Goal: Task Accomplishment & Management: Complete application form

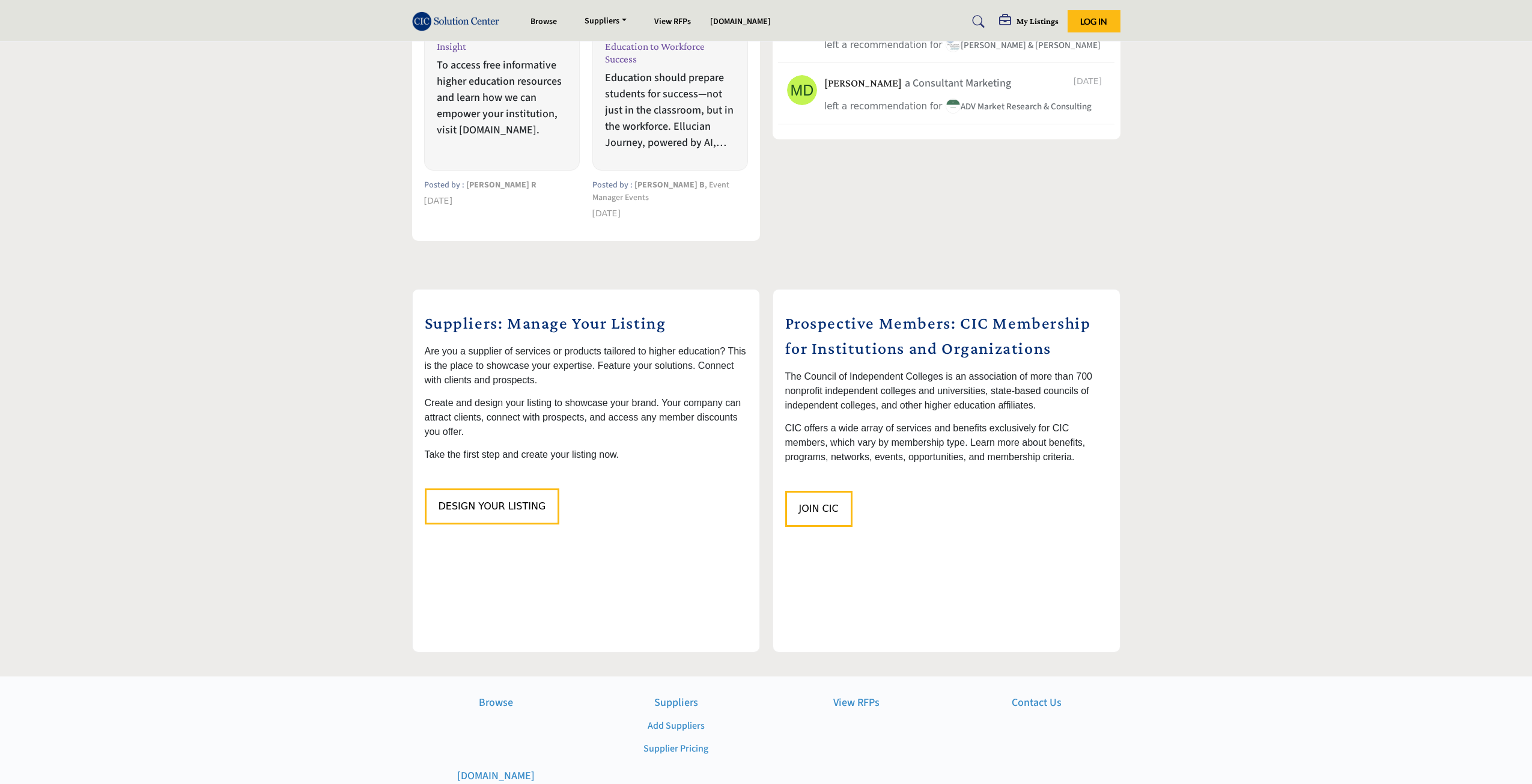
scroll to position [1021, 0]
click at [517, 497] on button "Design Your Listing" at bounding box center [492, 503] width 135 height 36
click at [807, 500] on span "Join CIC" at bounding box center [819, 505] width 40 height 11
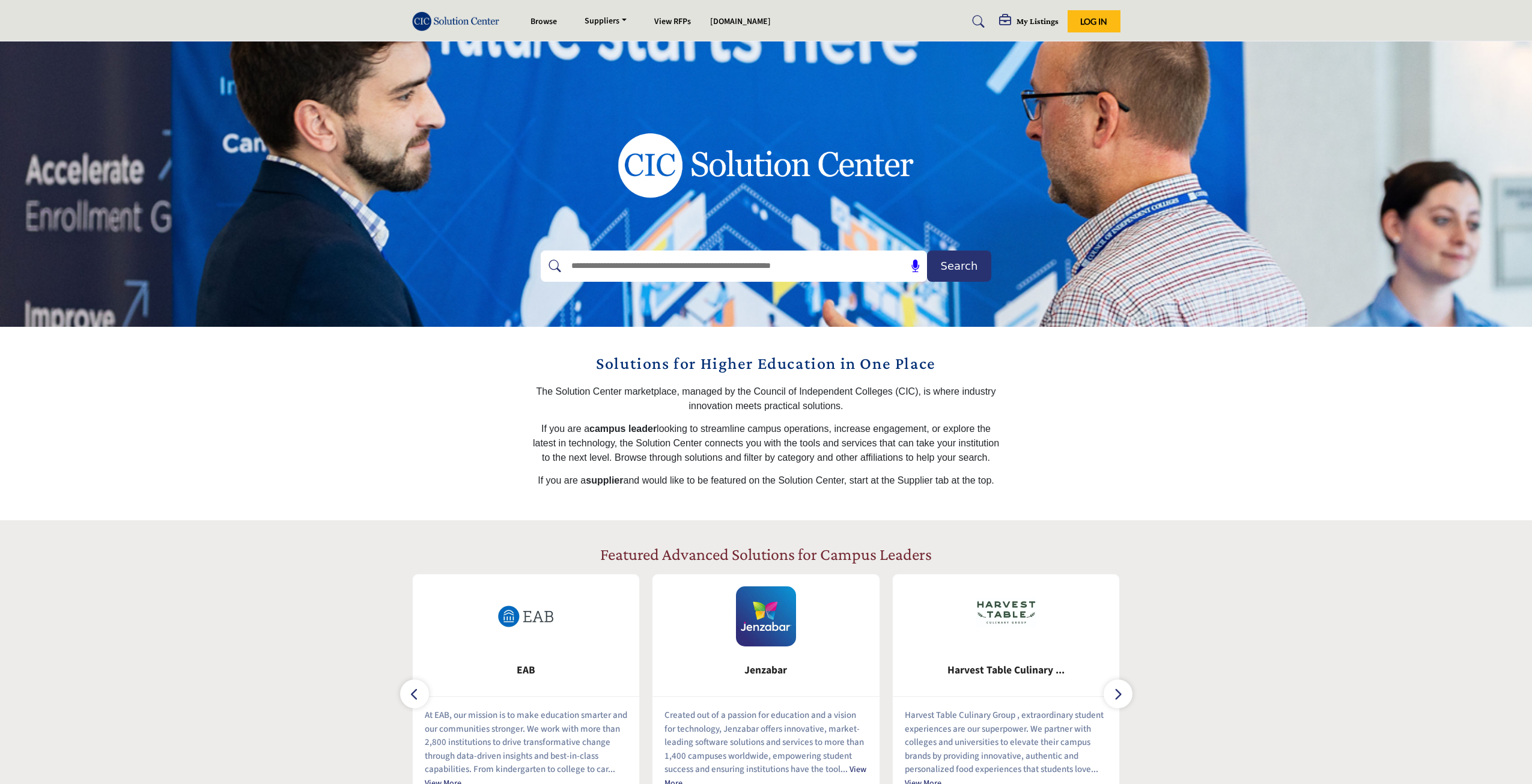
scroll to position [1021, 0]
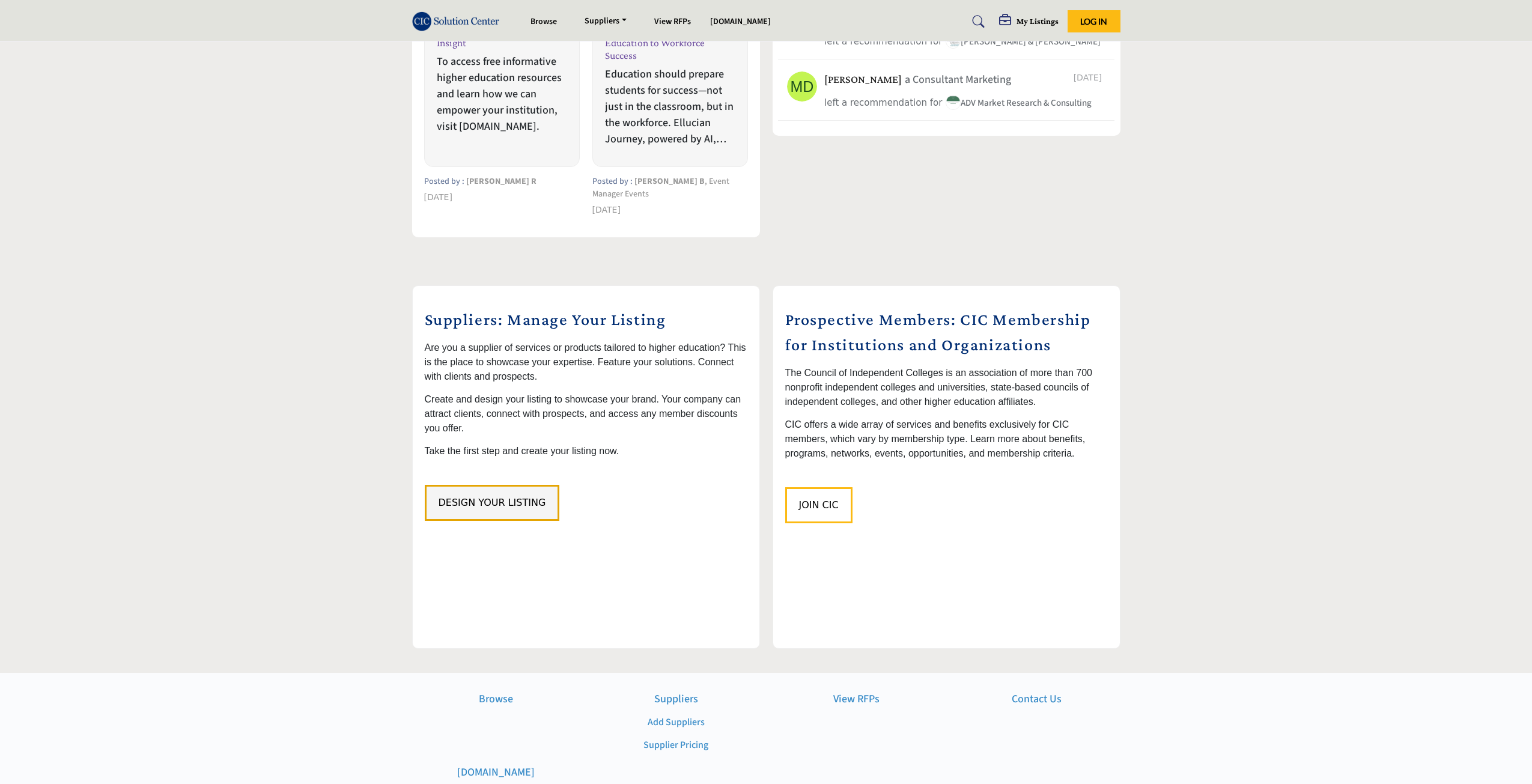
click at [505, 497] on button "Design Your Listing" at bounding box center [492, 503] width 135 height 36
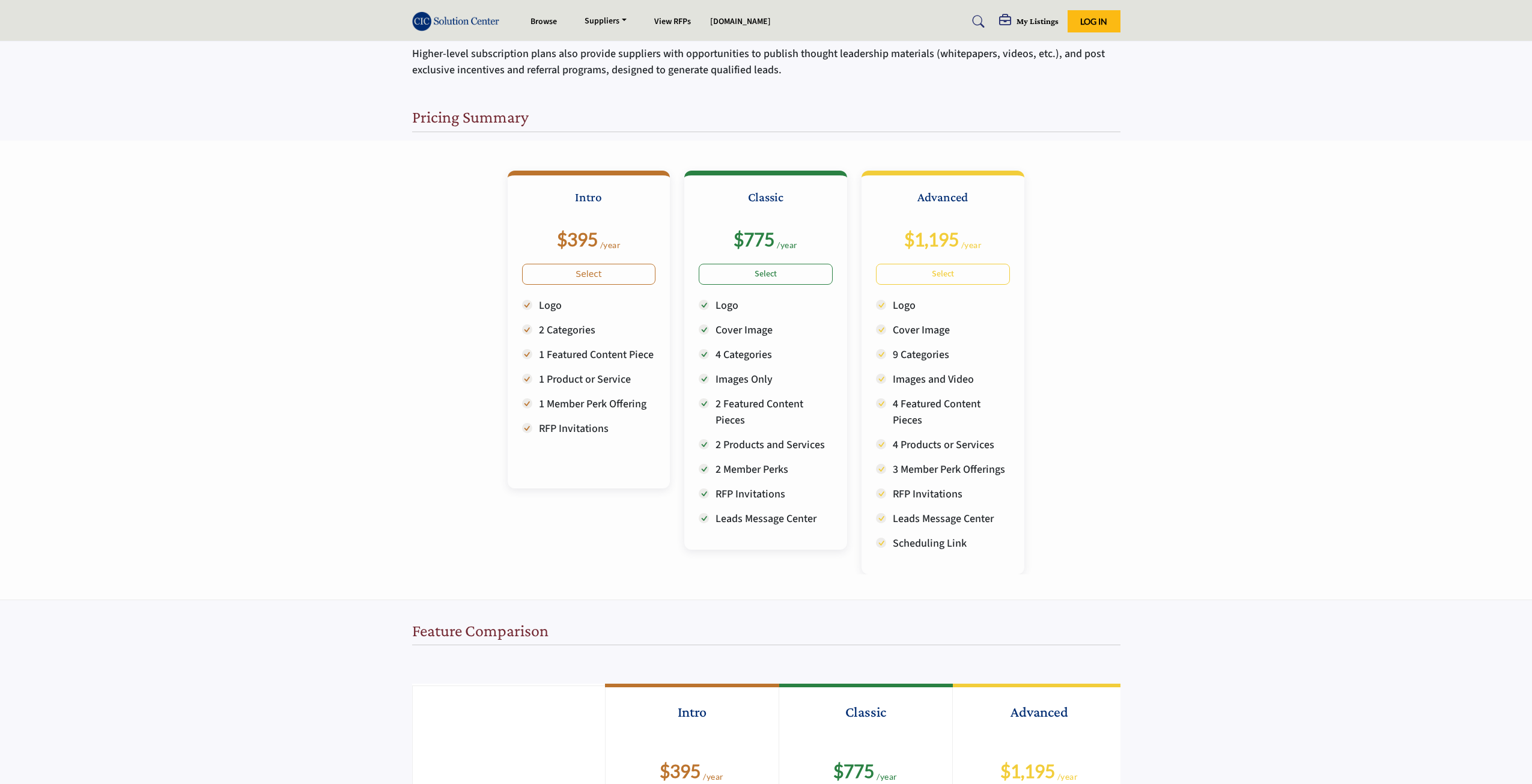
scroll to position [180, 0]
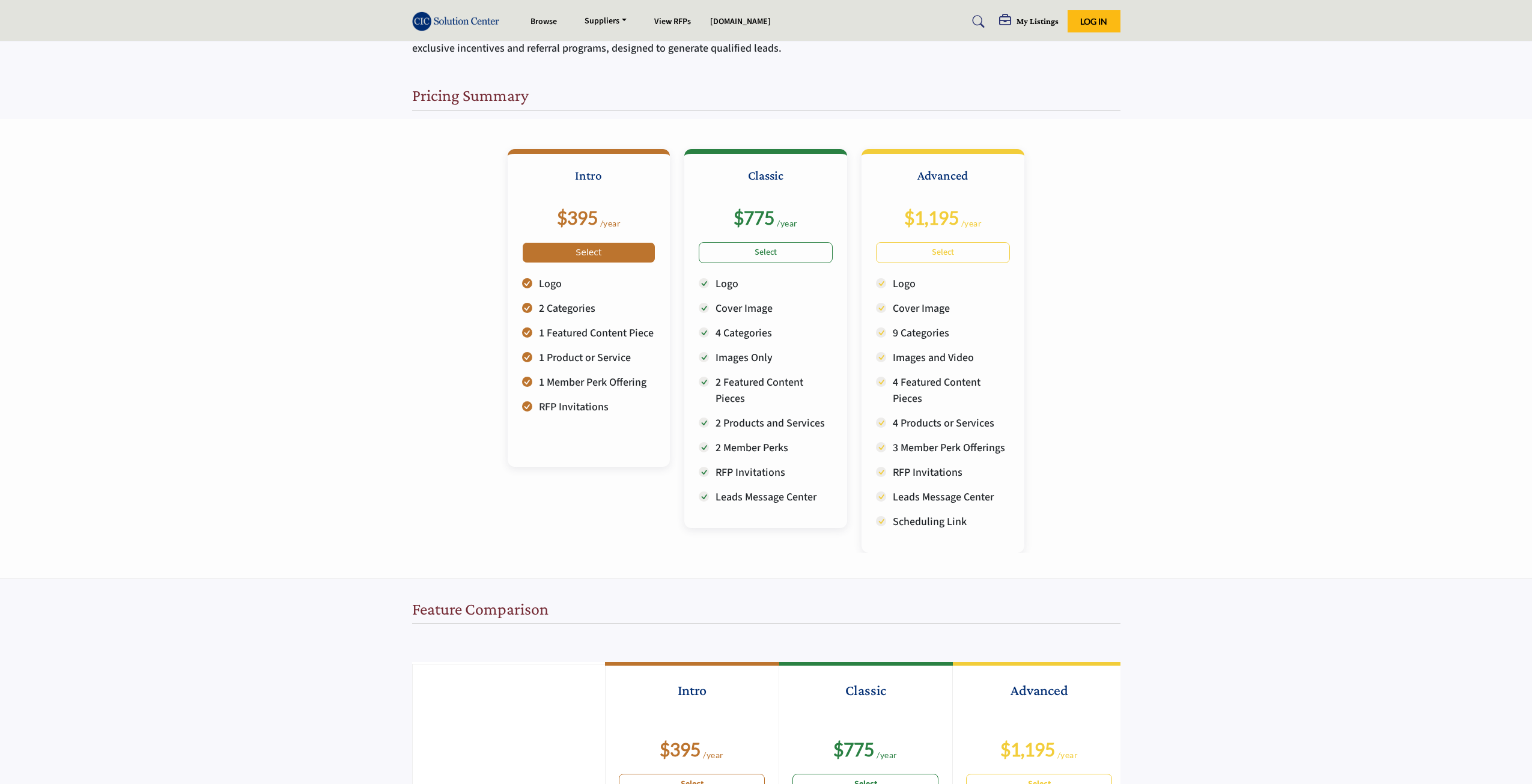
click at [590, 248] on link "Select" at bounding box center [589, 252] width 134 height 21
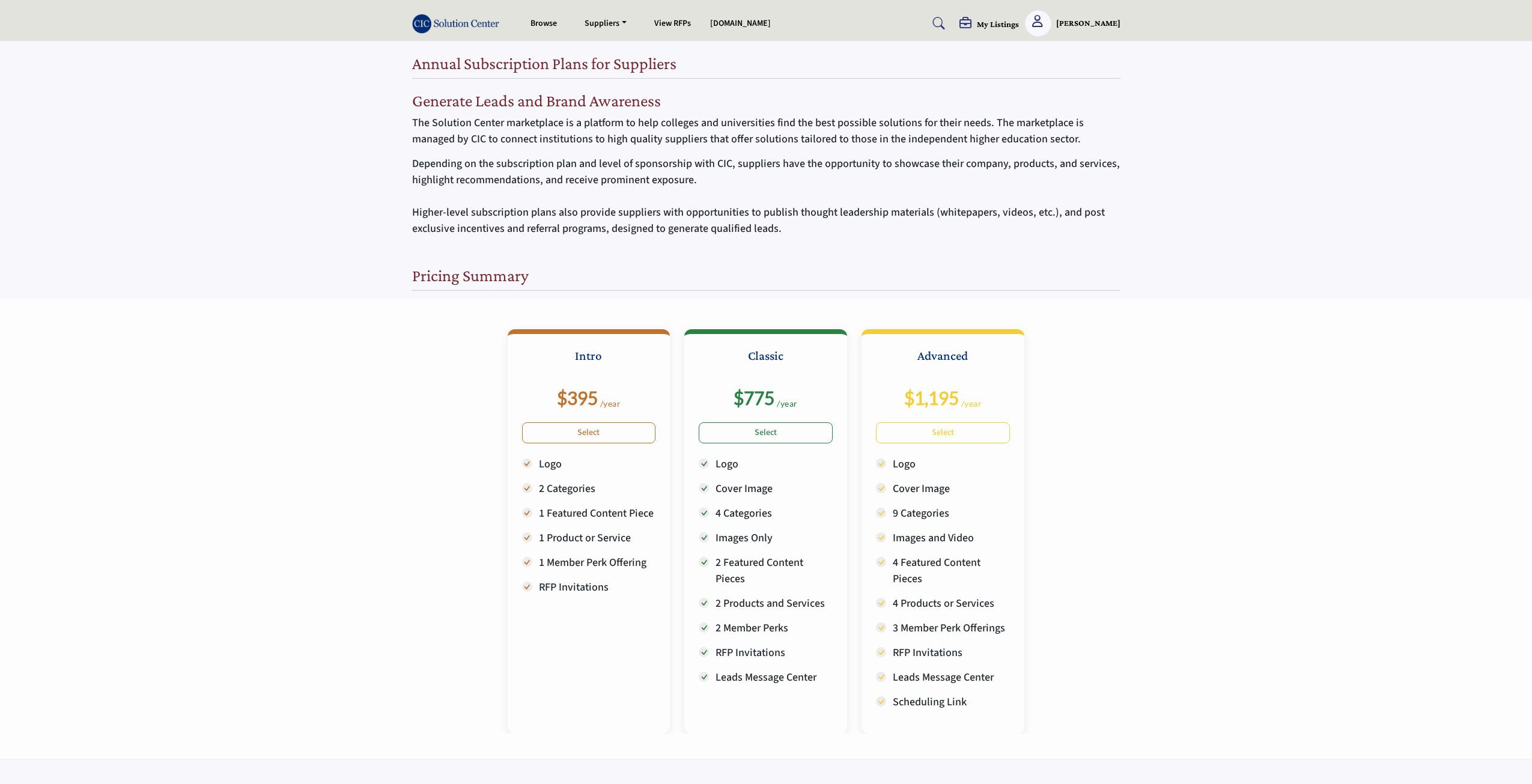
click at [994, 26] on h5 "My Listings" at bounding box center [998, 24] width 42 height 11
click at [576, 429] on link "Select" at bounding box center [589, 433] width 134 height 21
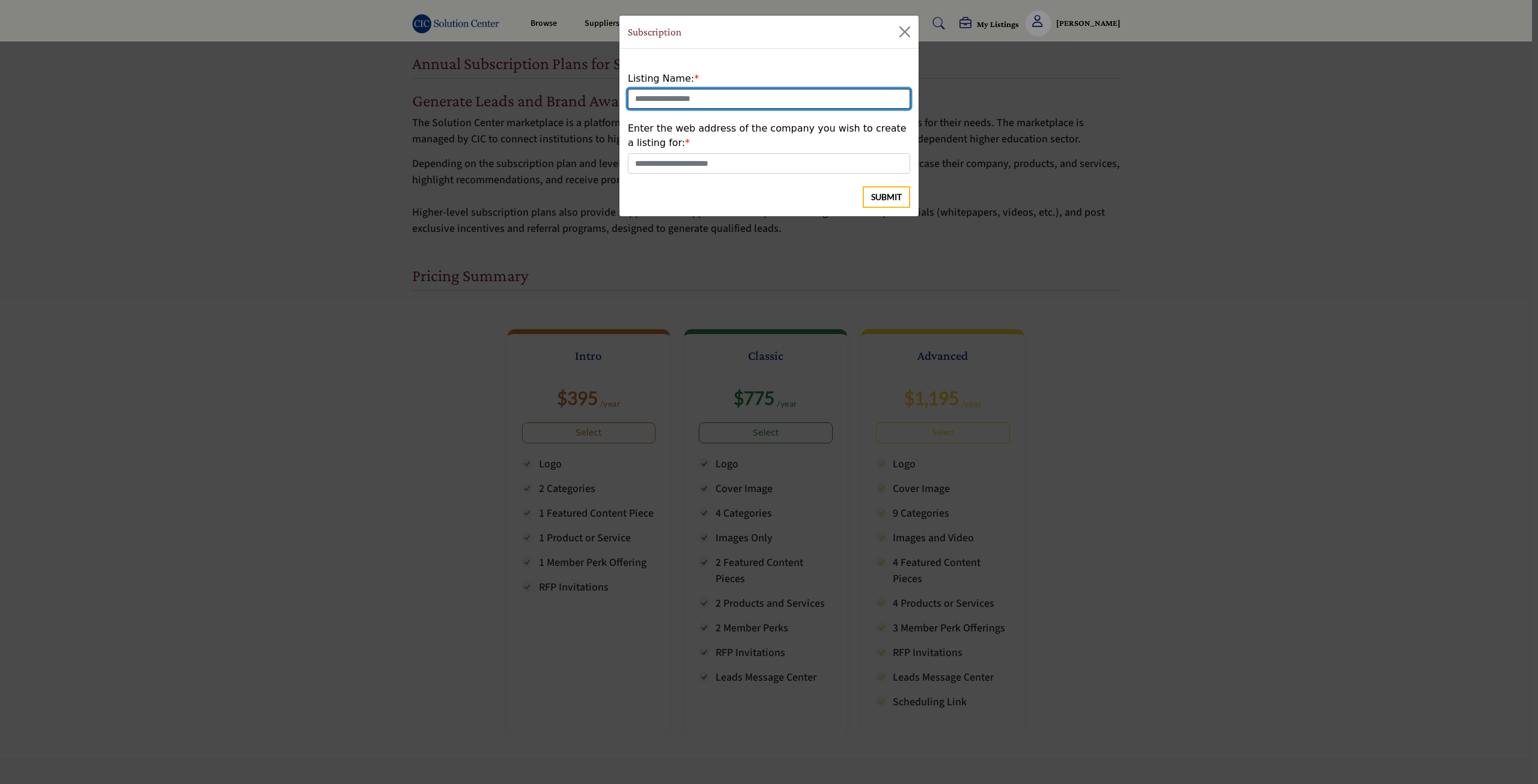
click at [706, 104] on input "text" at bounding box center [769, 99] width 282 height 21
type input "**********"
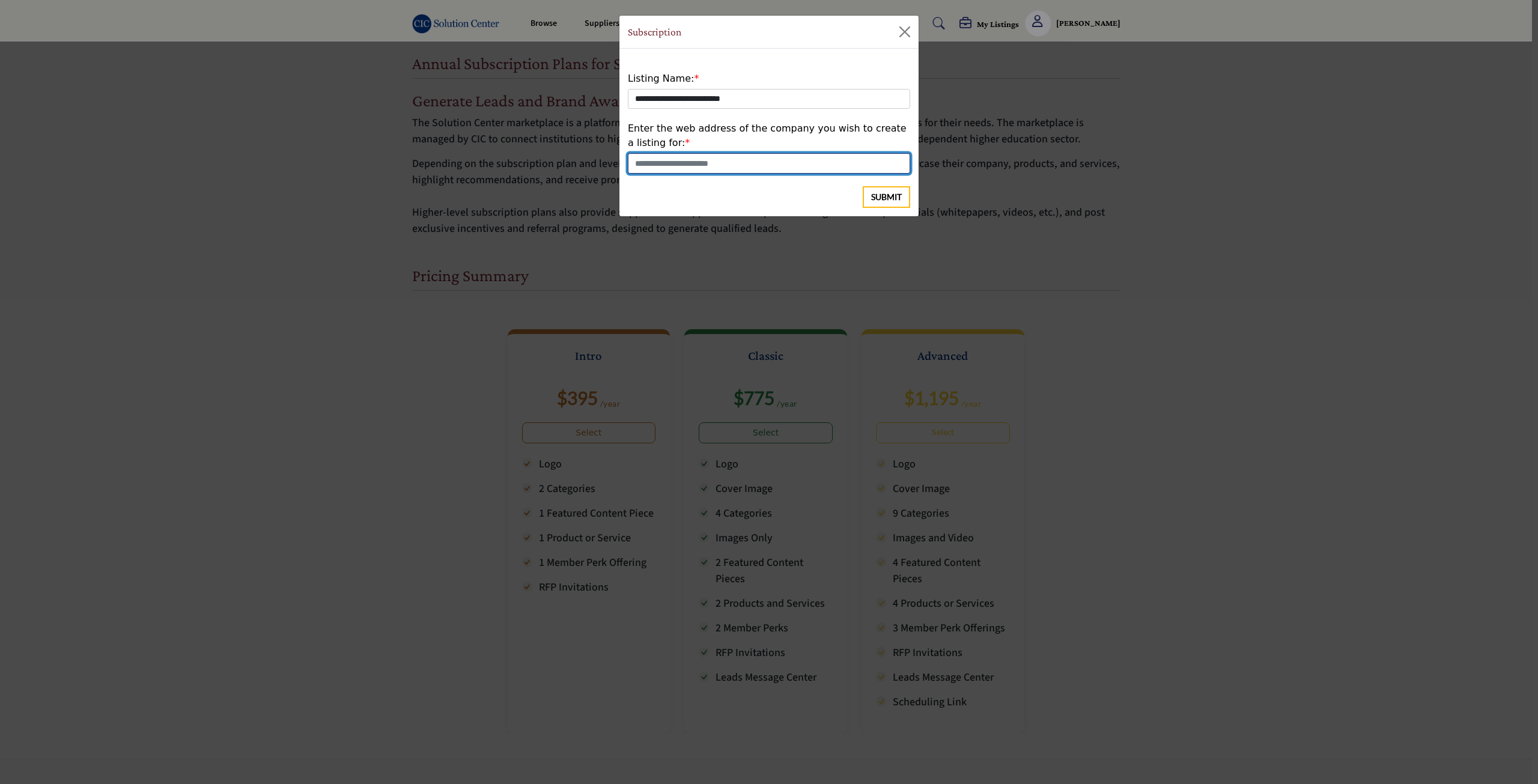
click at [672, 167] on input "text" at bounding box center [769, 163] width 282 height 21
paste input "**********"
type input "**********"
click at [893, 195] on span "Submit" at bounding box center [886, 197] width 31 height 12
click at [1131, 392] on div "**********" at bounding box center [769, 392] width 1538 height 784
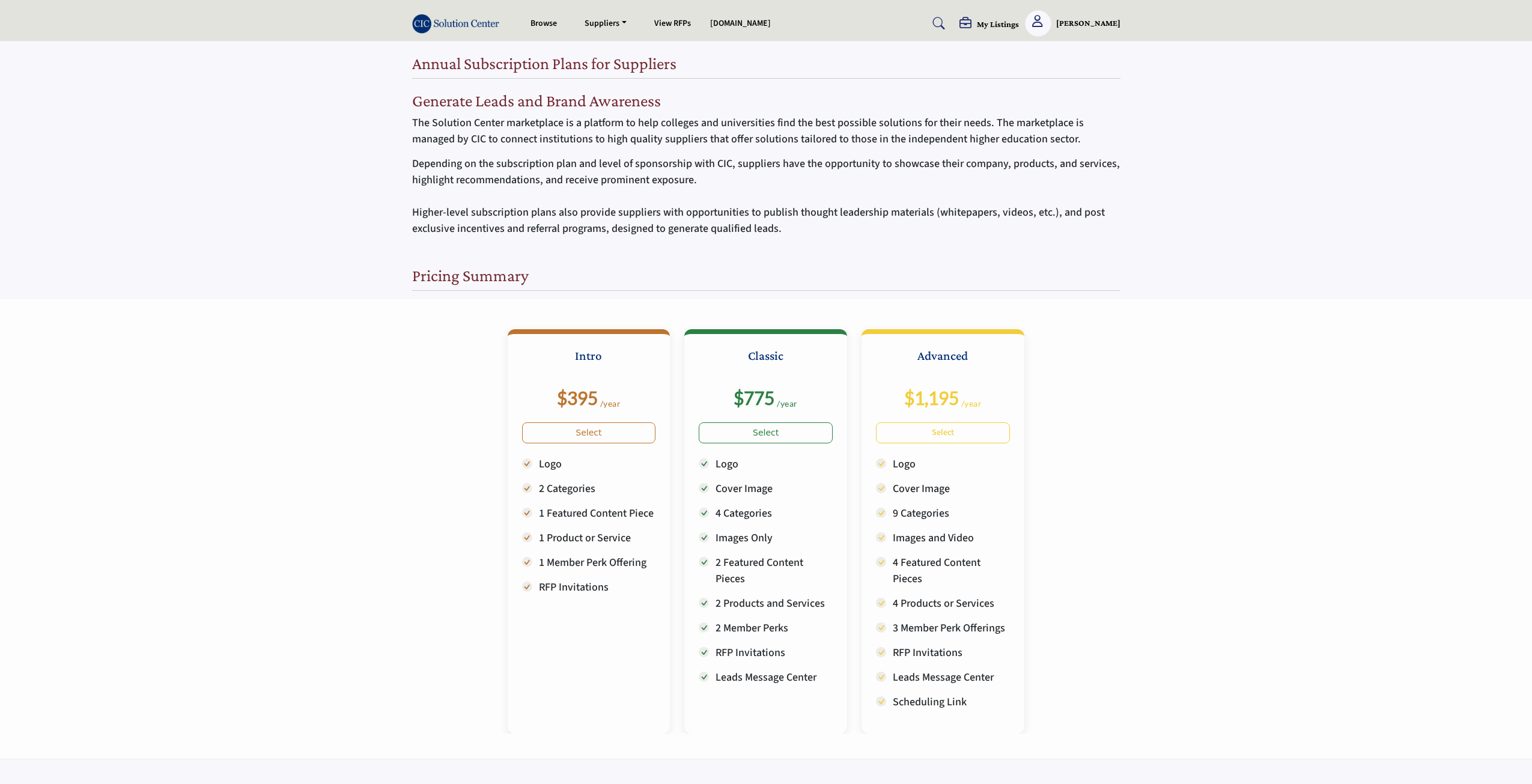
click at [993, 24] on h5 "My Listings" at bounding box center [998, 24] width 42 height 11
click at [994, 27] on h5 "My Listings" at bounding box center [998, 24] width 42 height 11
click at [935, 114] on div "Create New Listing" at bounding box center [1025, 113] width 282 height 13
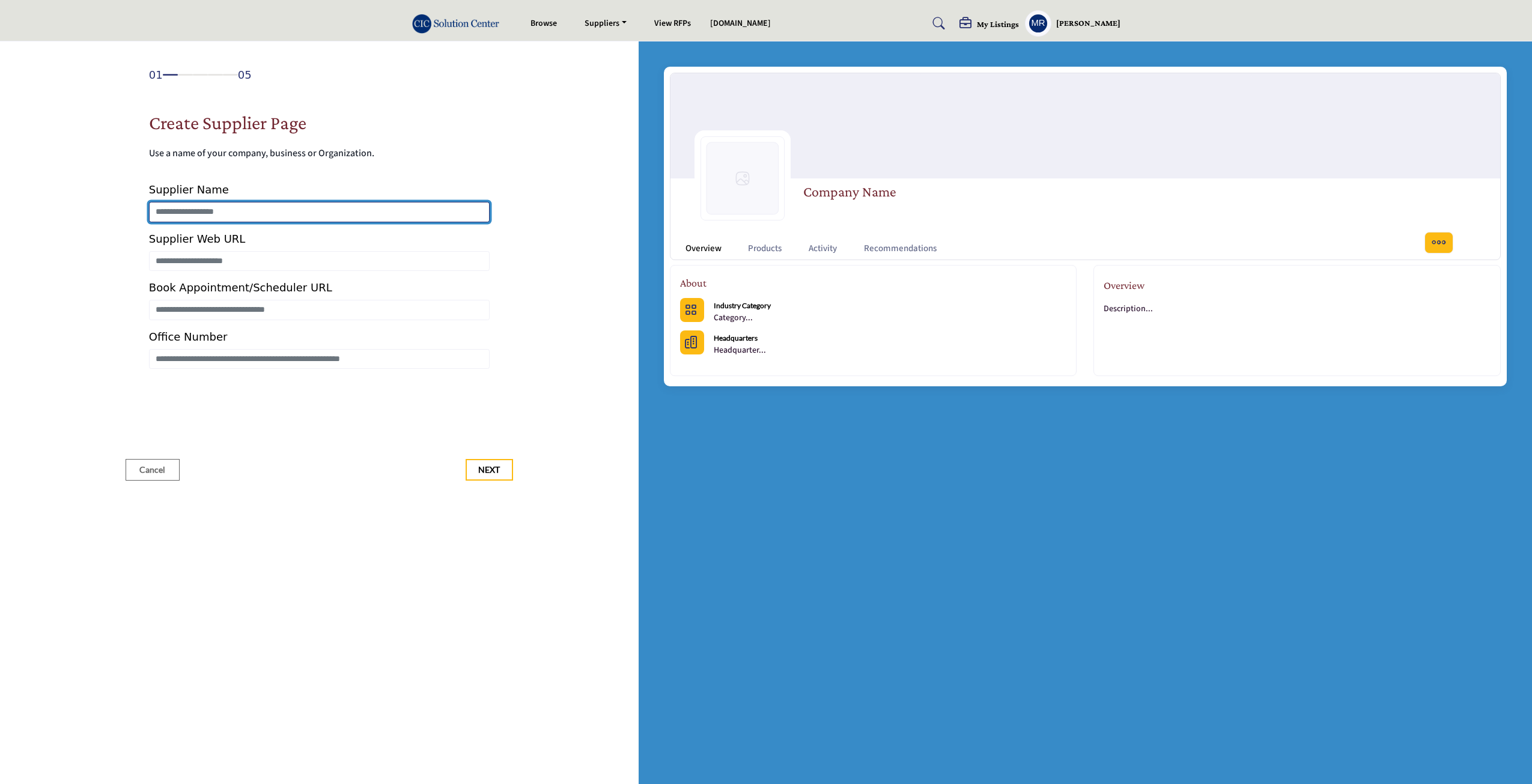
click at [237, 217] on input "Enter Supplier Name" at bounding box center [319, 212] width 341 height 21
type input "**********"
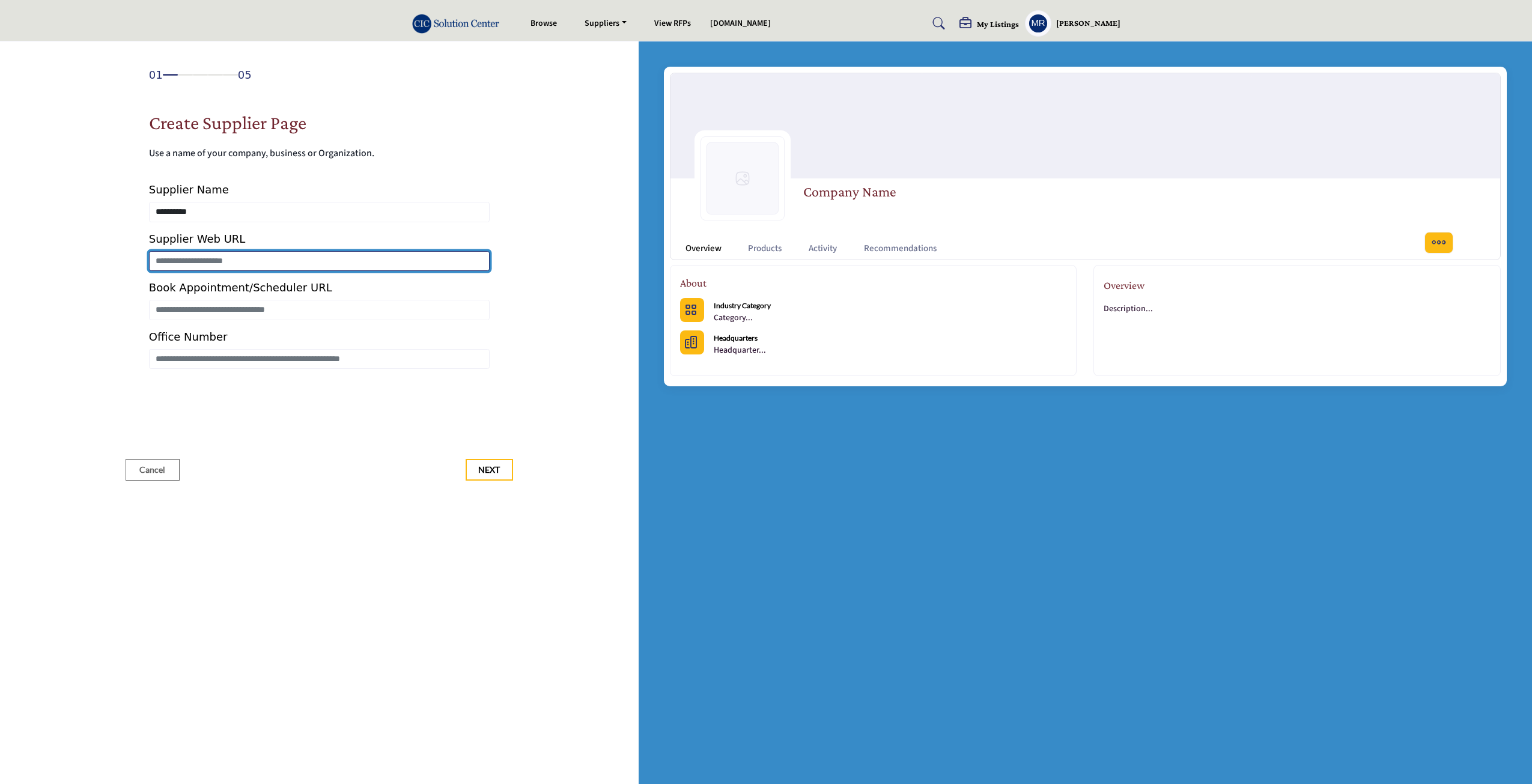
paste input "**********"
type input "**********"
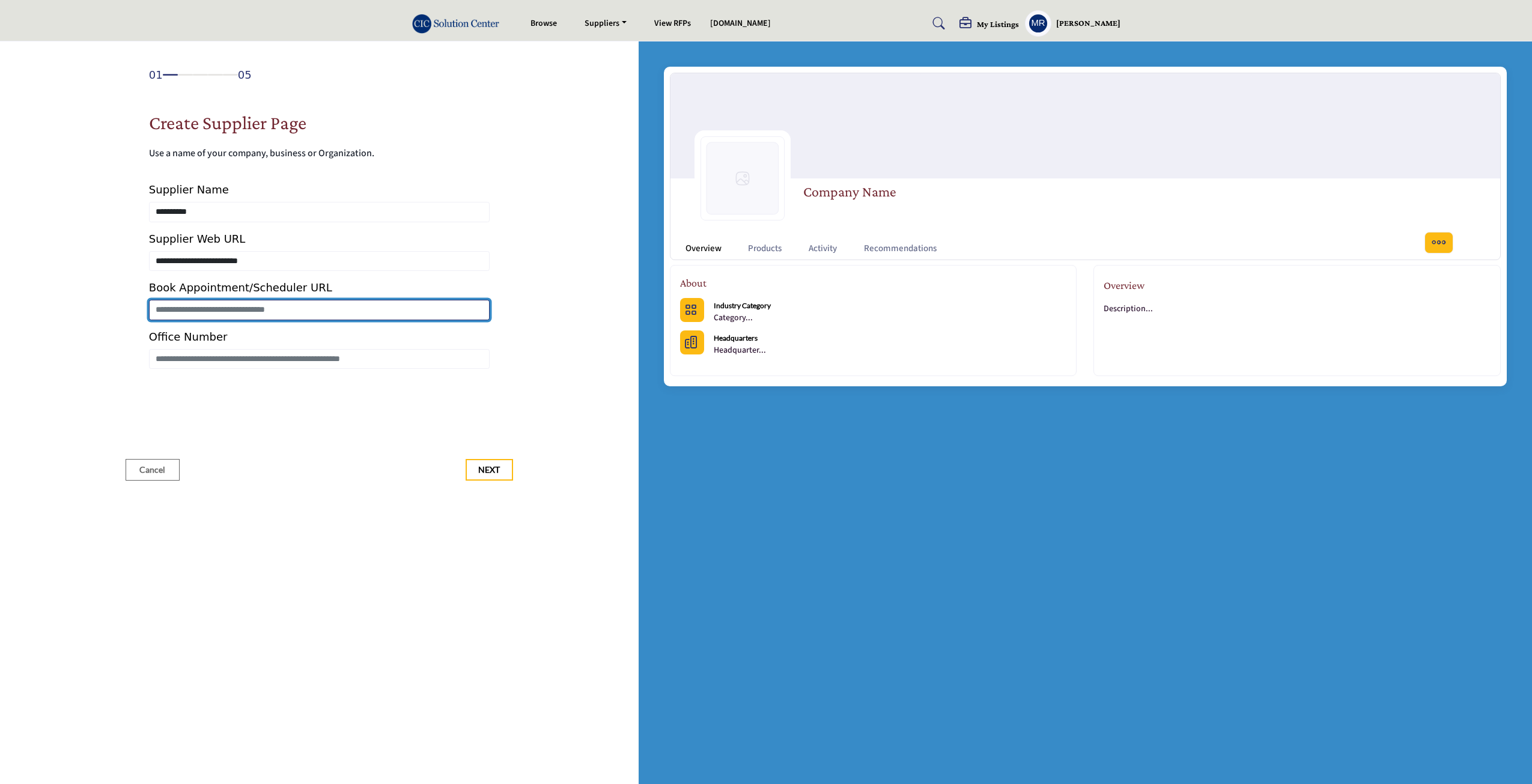
paste input "**********"
type input "**********"
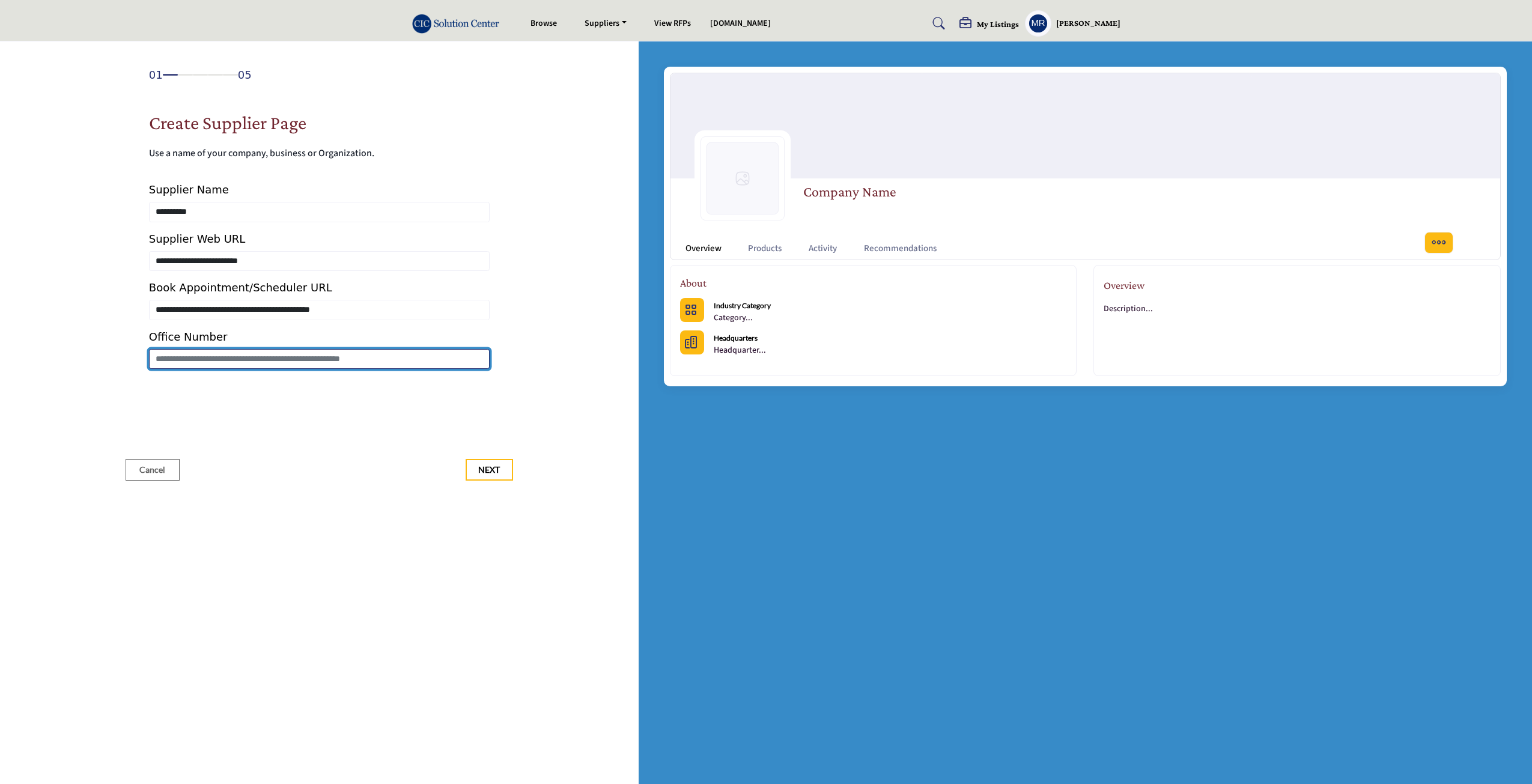
click at [224, 364] on input "Enter Office Number Include country code e.g. +1.987.654.3210" at bounding box center [319, 359] width 341 height 21
type input "**********"
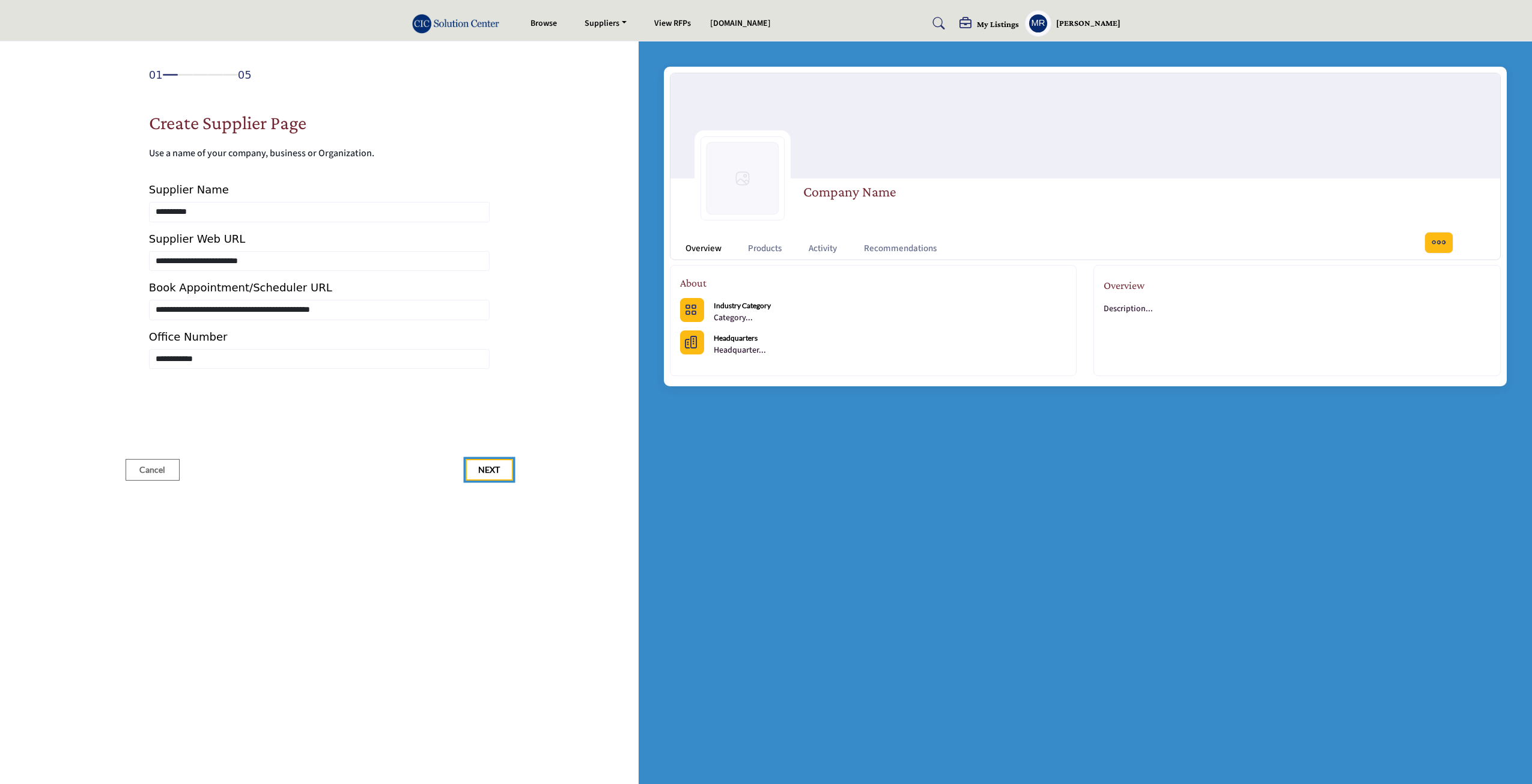
click at [491, 471] on span "Next" at bounding box center [489, 470] width 21 height 12
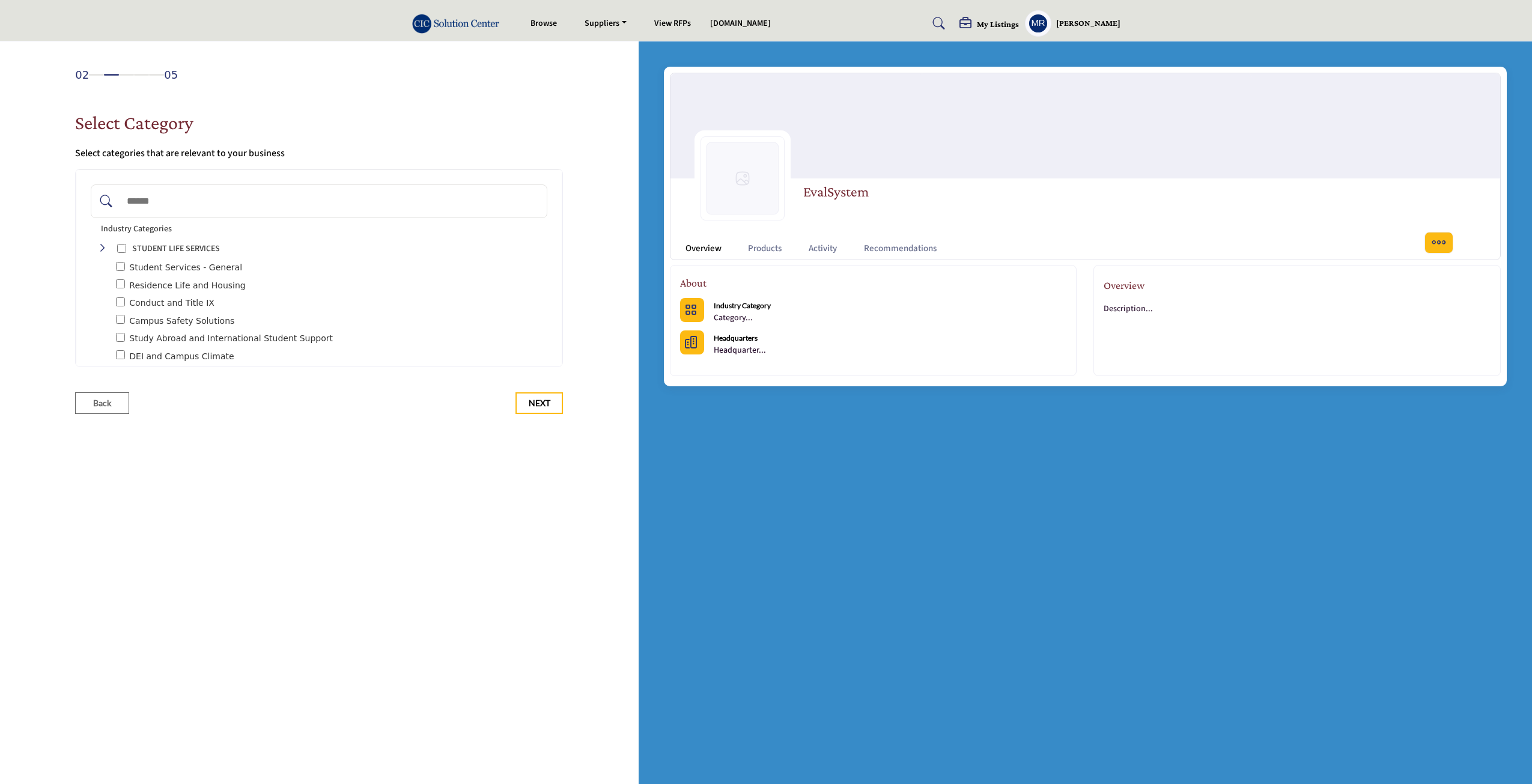
click at [232, 204] on input "Search Category" at bounding box center [331, 201] width 421 height 27
click at [118, 182] on div "Toggle Category" at bounding box center [121, 185] width 9 height 14
click at [121, 279] on div "Toggle Category" at bounding box center [121, 278] width 9 height 14
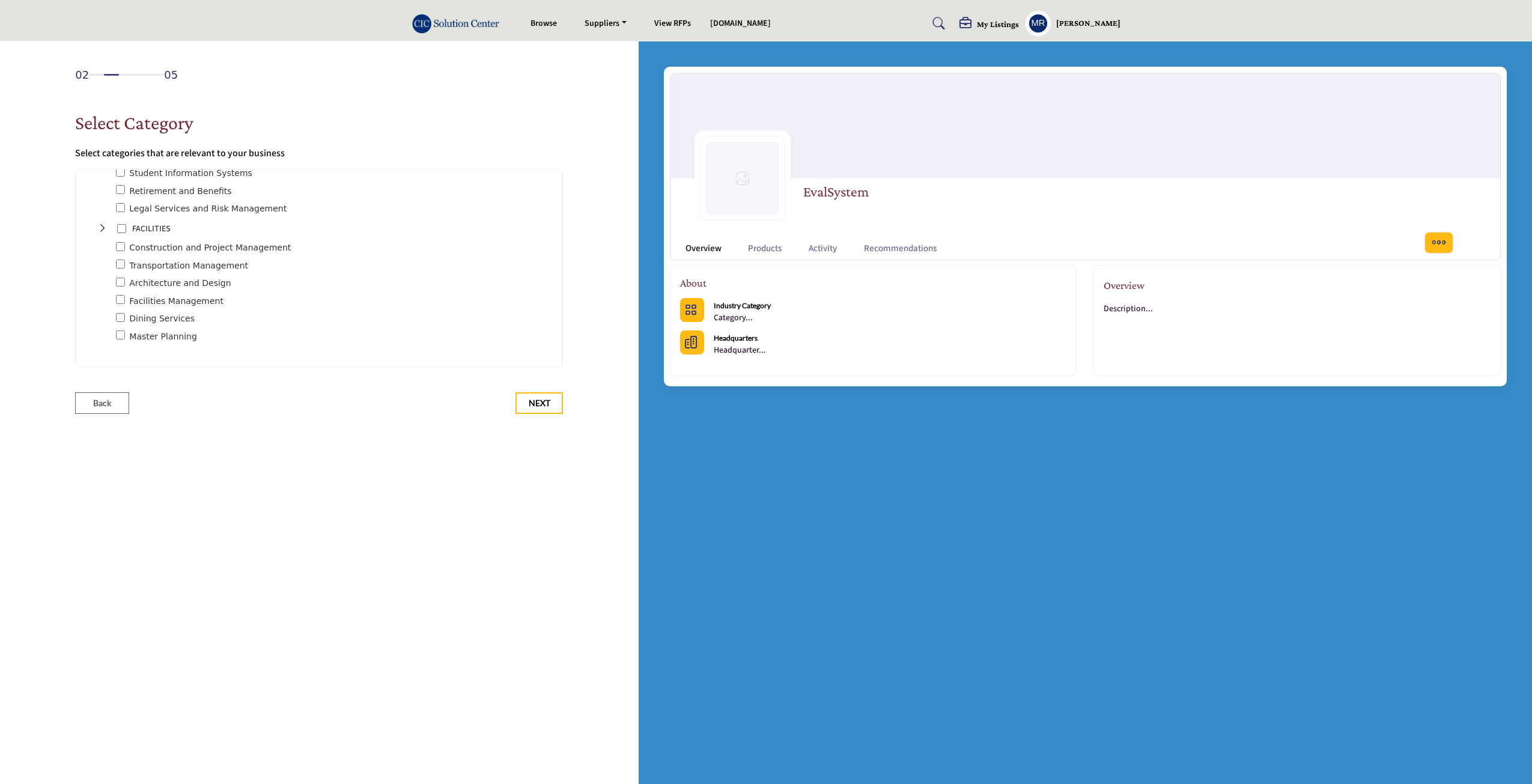
scroll to position [1540, 0]
click at [546, 404] on span "Next" at bounding box center [539, 403] width 21 height 12
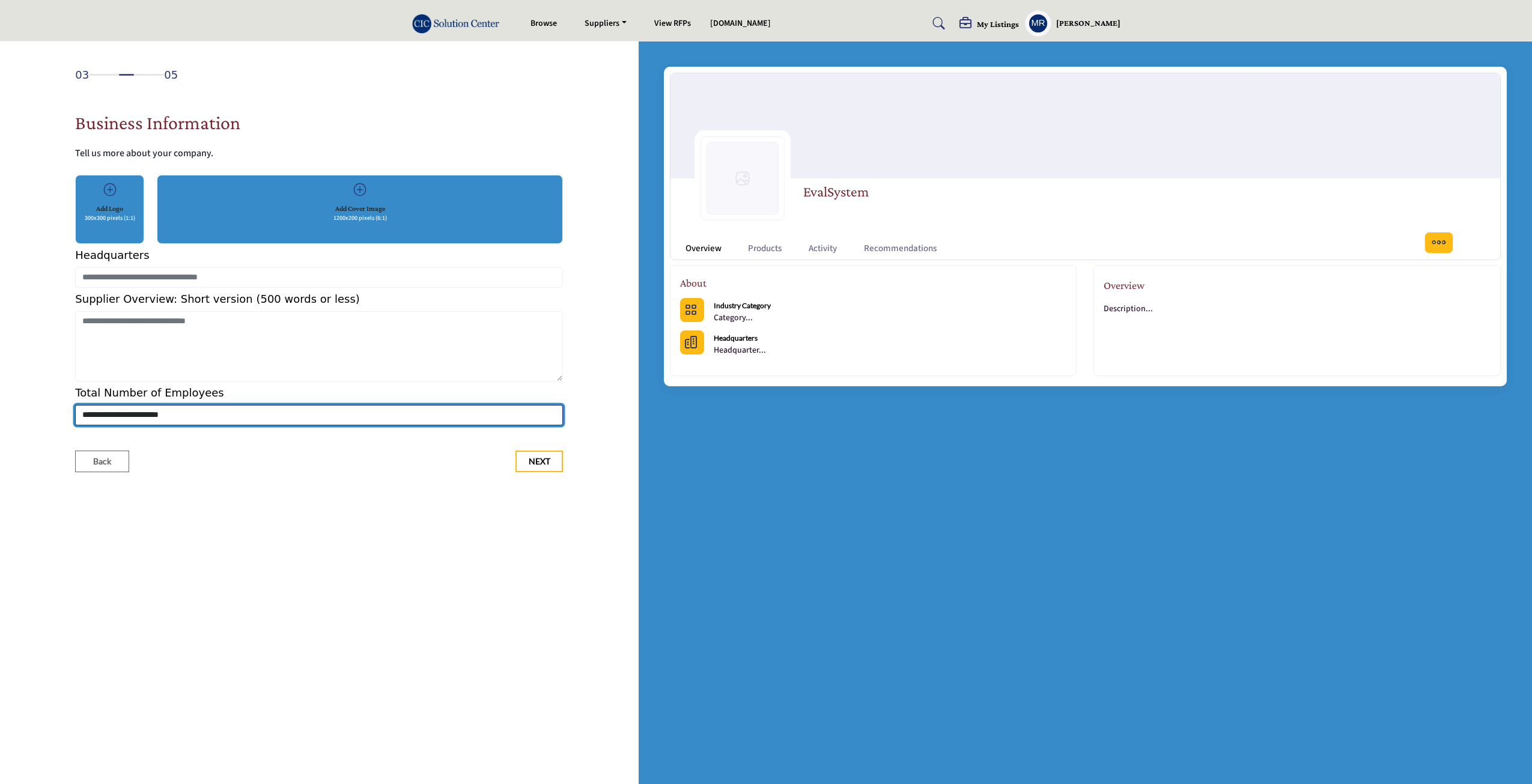
click at [117, 412] on select "**********" at bounding box center [319, 415] width 488 height 21
select select "***"
click at [75, 405] on select "**********" at bounding box center [319, 415] width 488 height 21
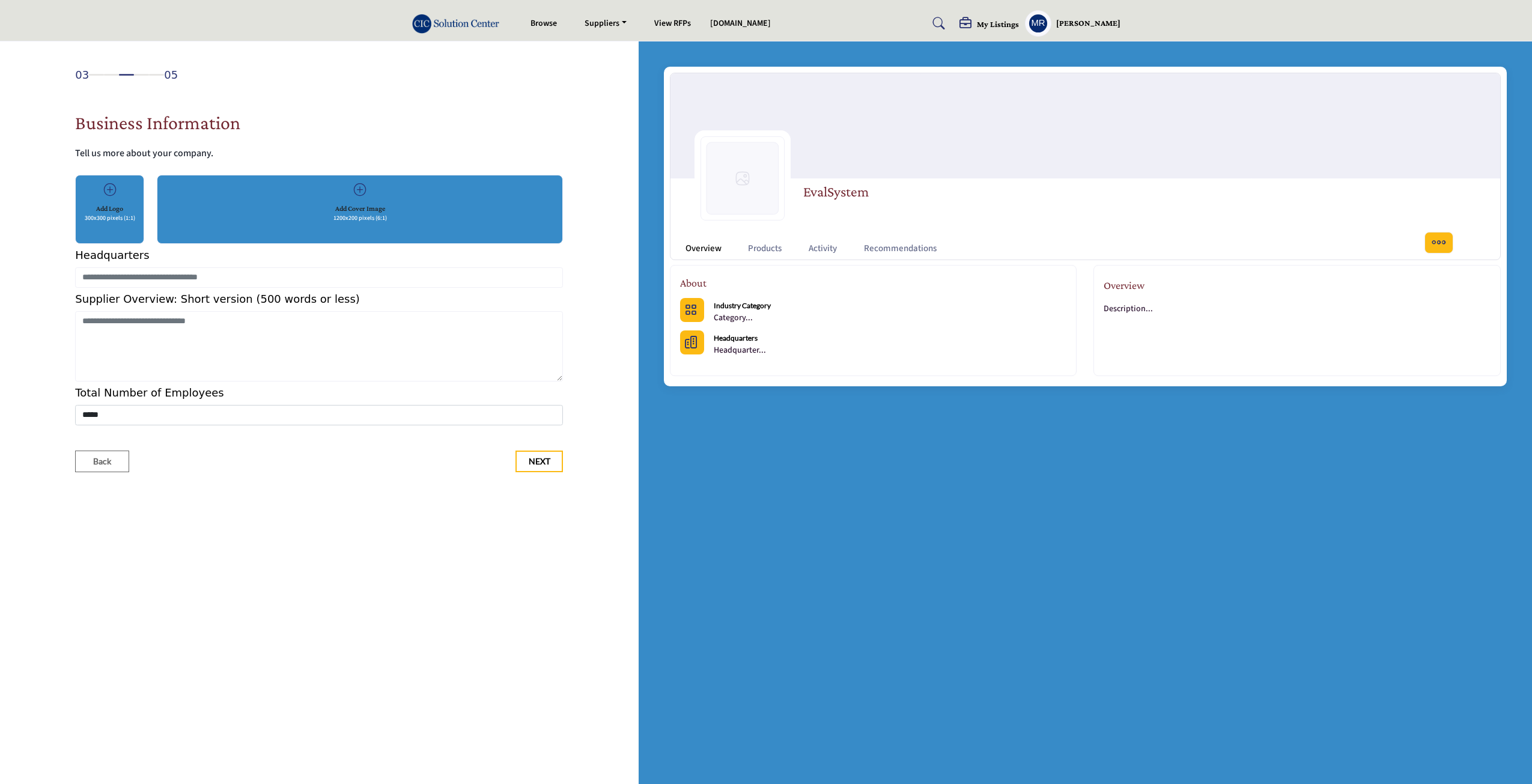
click at [105, 204] on h5 "Add Logo" at bounding box center [109, 208] width 27 height 11
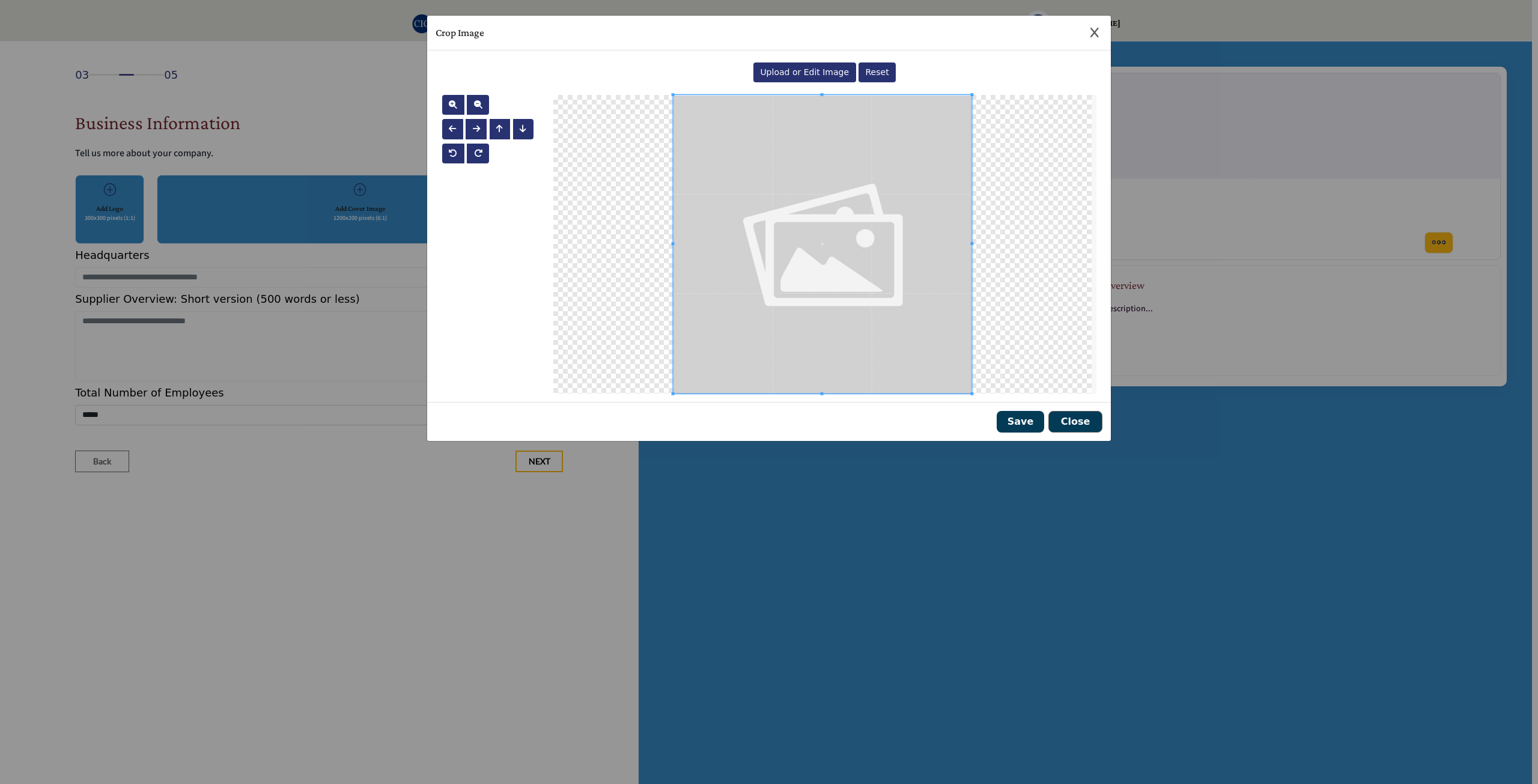
click at [797, 70] on span "Upload or Edit Image" at bounding box center [804, 72] width 89 height 10
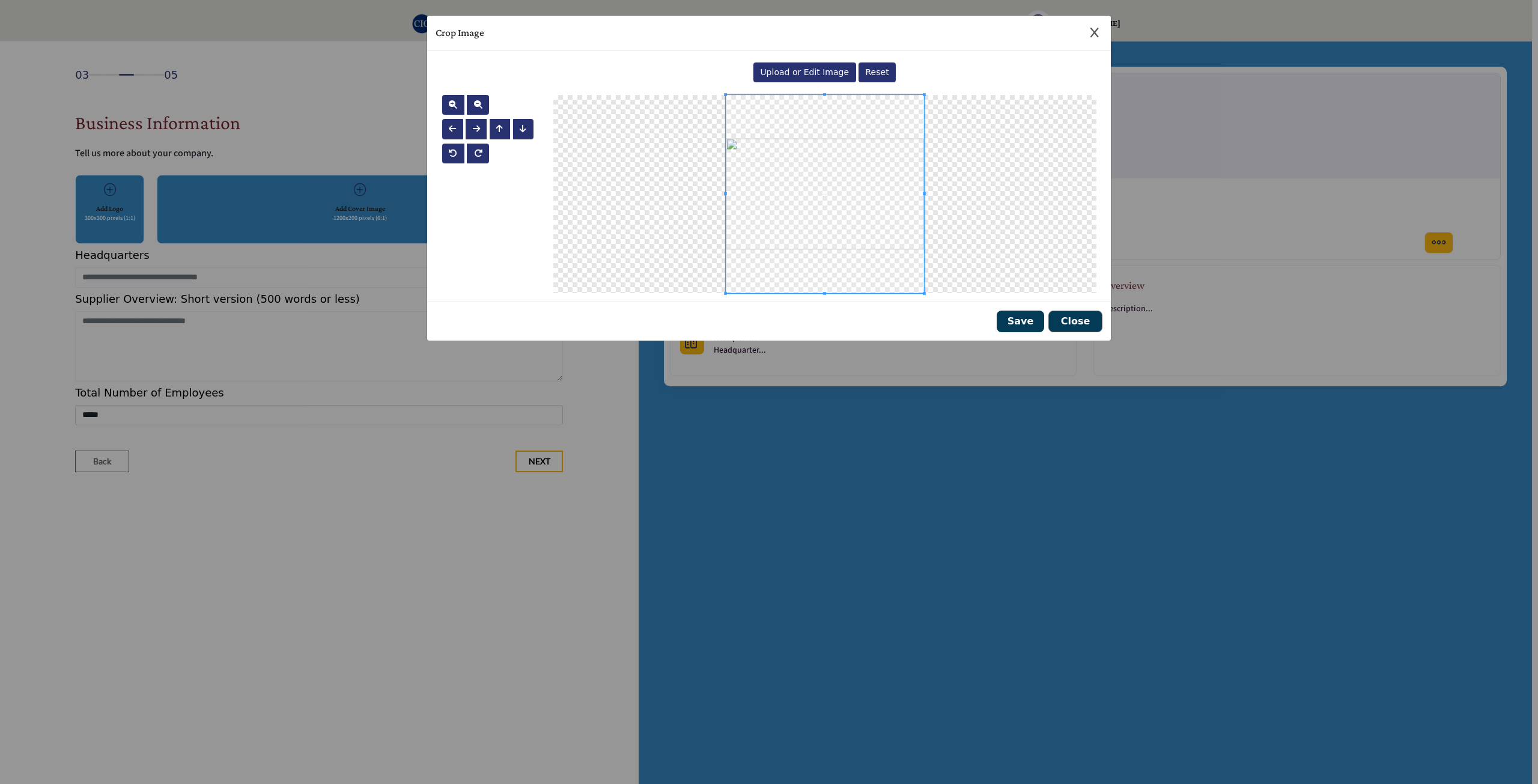
click at [807, 73] on span "Upload or Edit Image" at bounding box center [804, 72] width 89 height 10
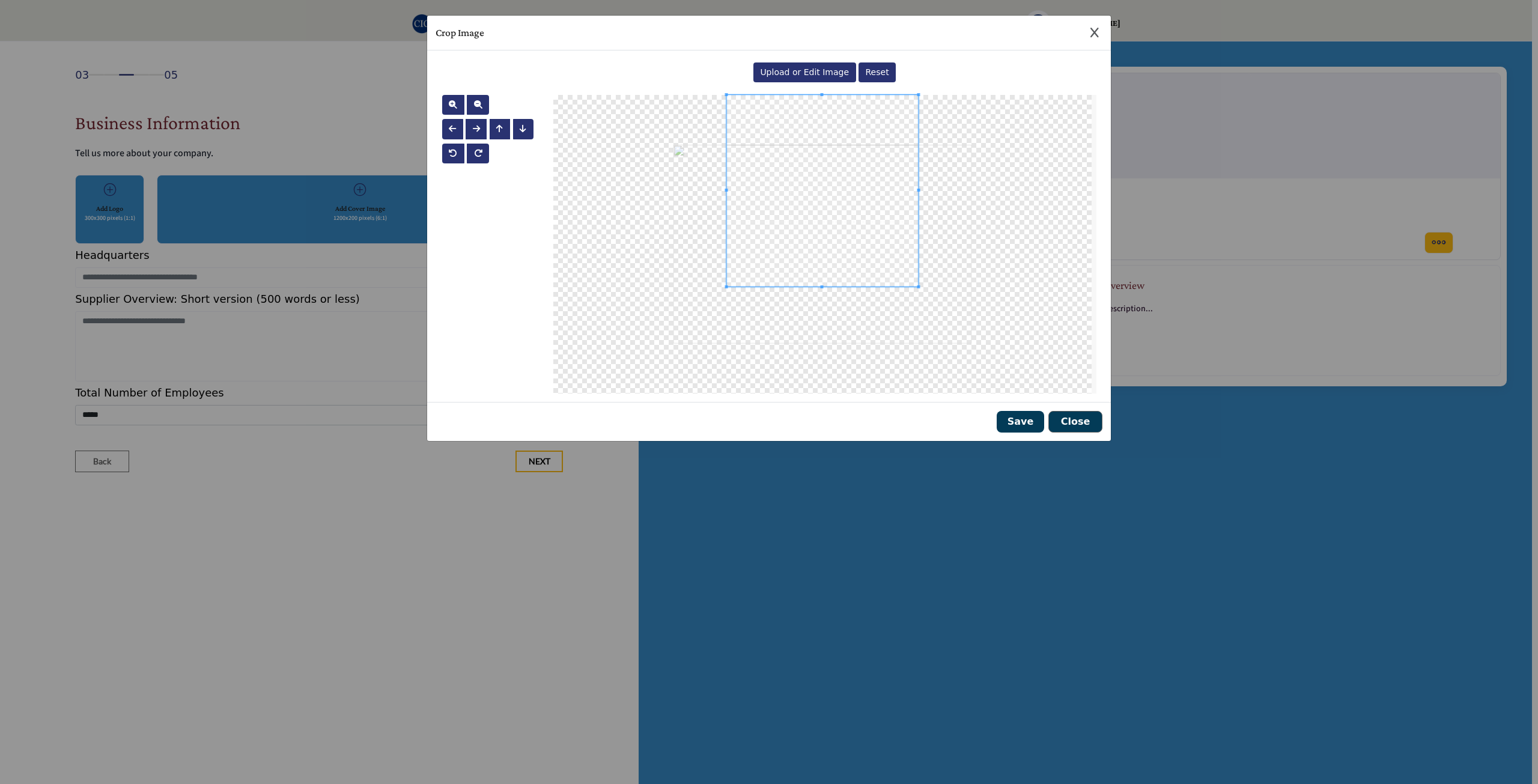
click at [806, 286] on div at bounding box center [822, 190] width 191 height 191
click at [900, 207] on div at bounding box center [822, 243] width 539 height 298
click at [887, 251] on div at bounding box center [835, 246] width 104 height 104
click at [763, 249] on div at bounding box center [825, 246] width 124 height 124
click at [818, 185] on div at bounding box center [825, 247] width 124 height 124
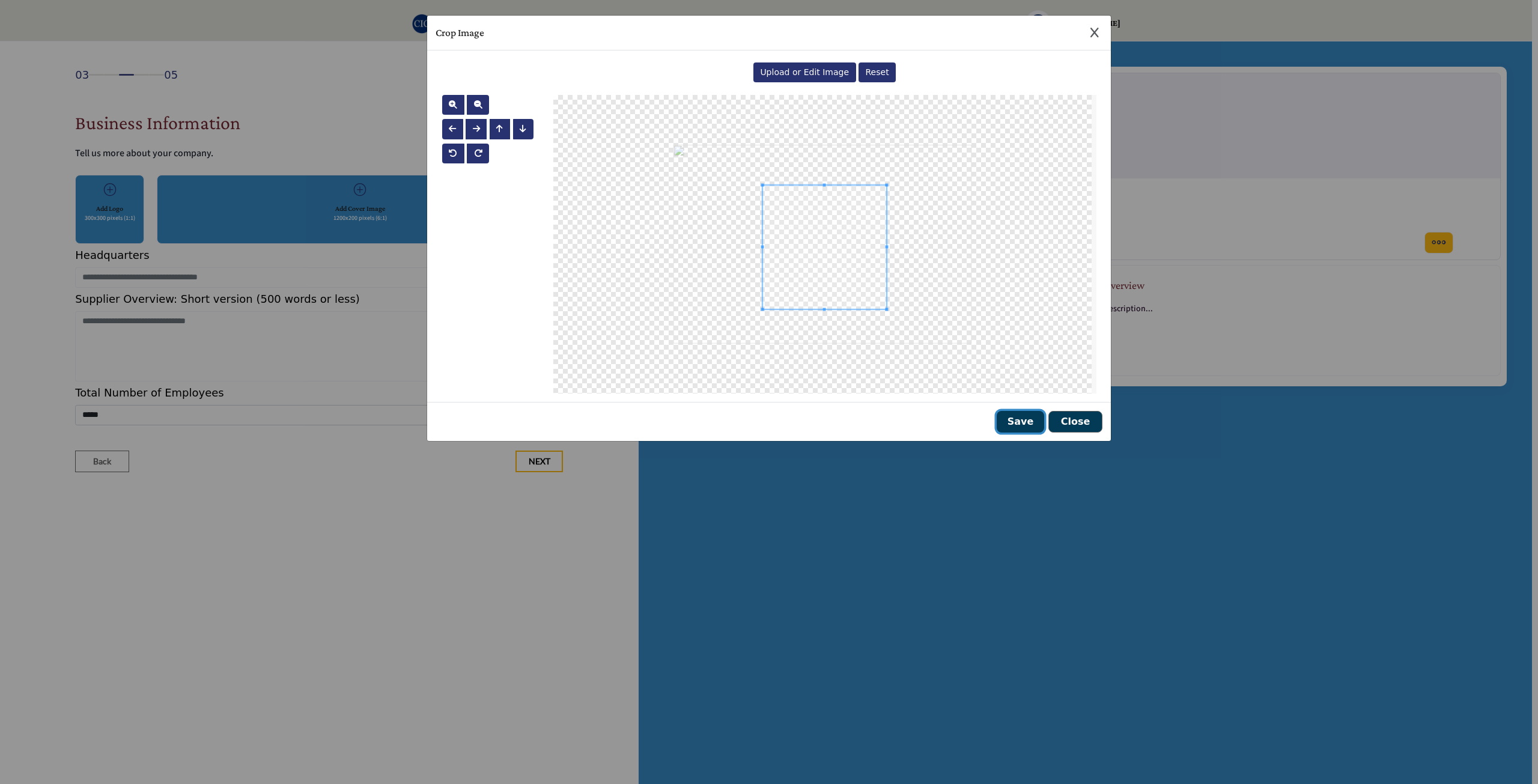
click at [1024, 421] on button "Save" at bounding box center [1021, 422] width 47 height 21
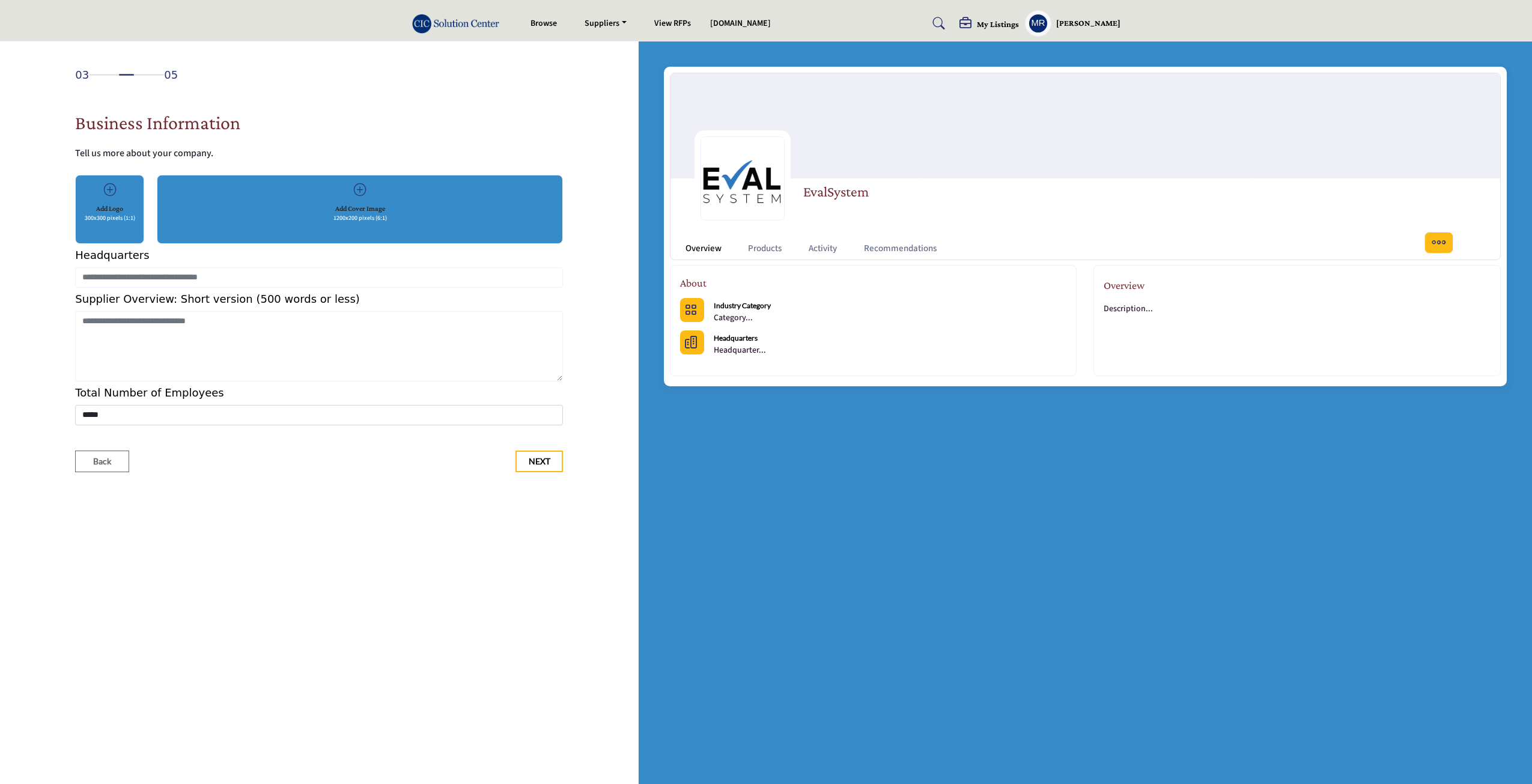
click at [356, 205] on h5 "Add Cover Image" at bounding box center [359, 208] width 50 height 11
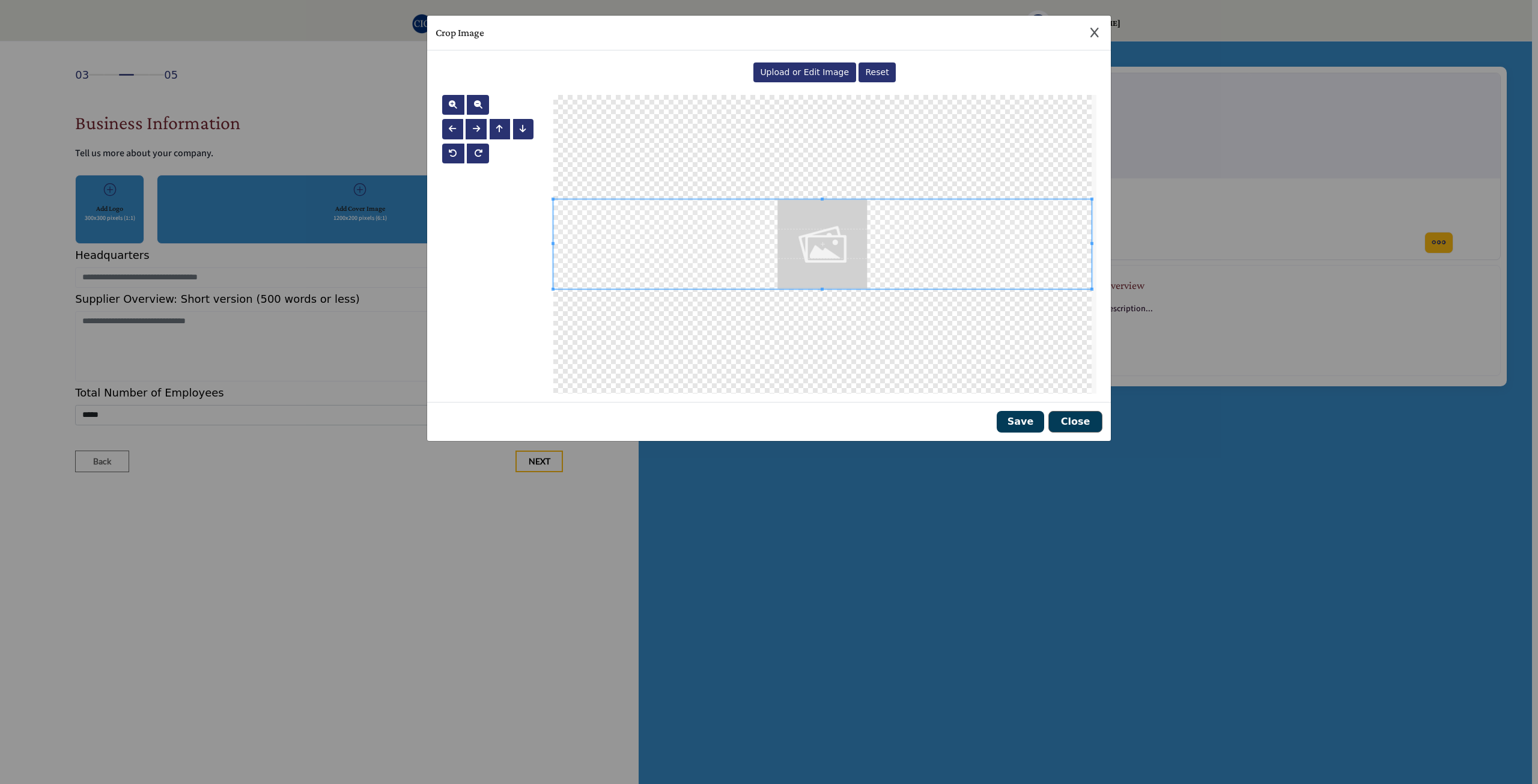
click at [782, 72] on span "Upload or Edit Image" at bounding box center [804, 72] width 89 height 10
click at [1136, 264] on div "Crop Image Upload or Edit Image Reset" at bounding box center [769, 392] width 1538 height 784
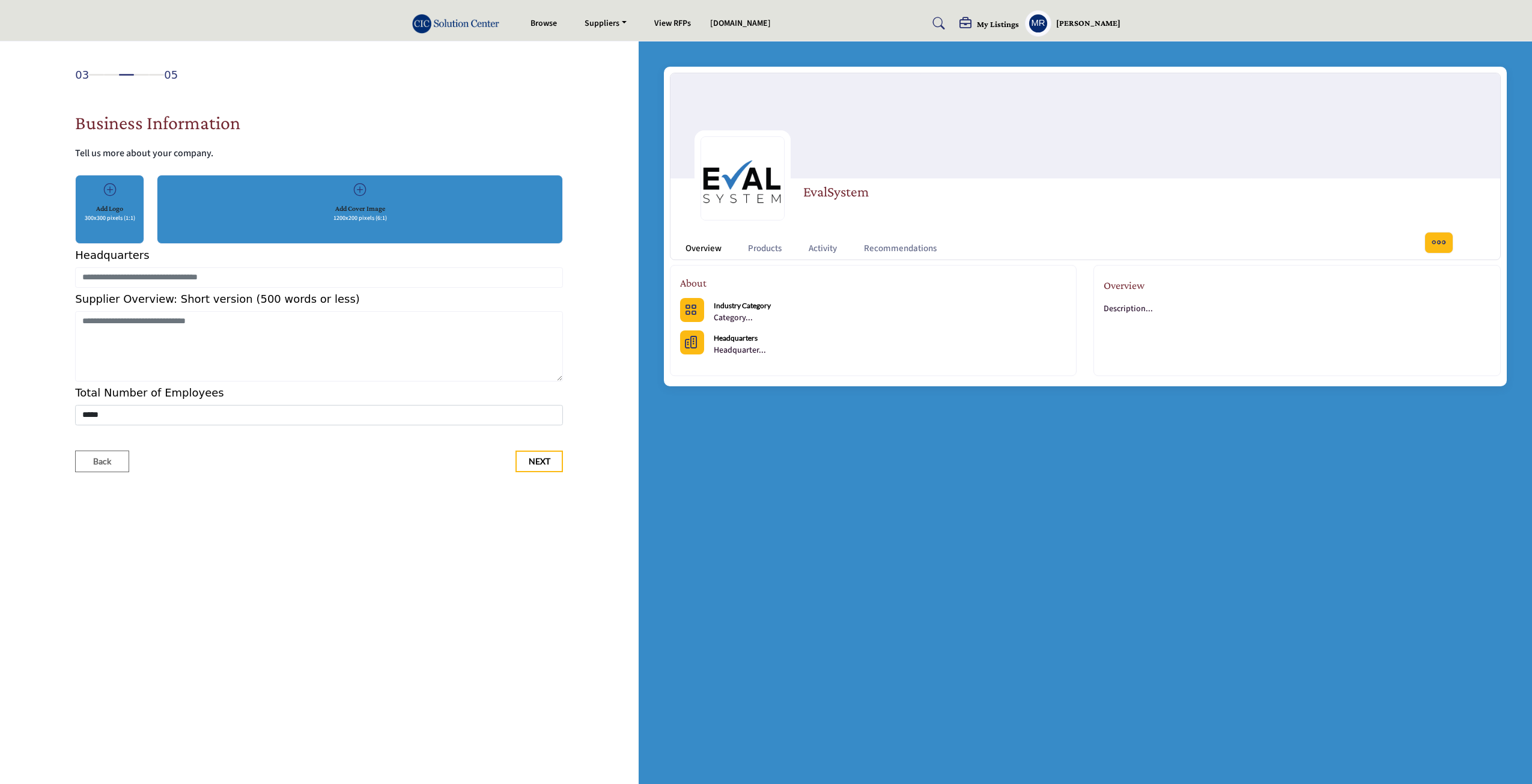
click at [349, 210] on h5 "Add Cover Image" at bounding box center [359, 208] width 50 height 11
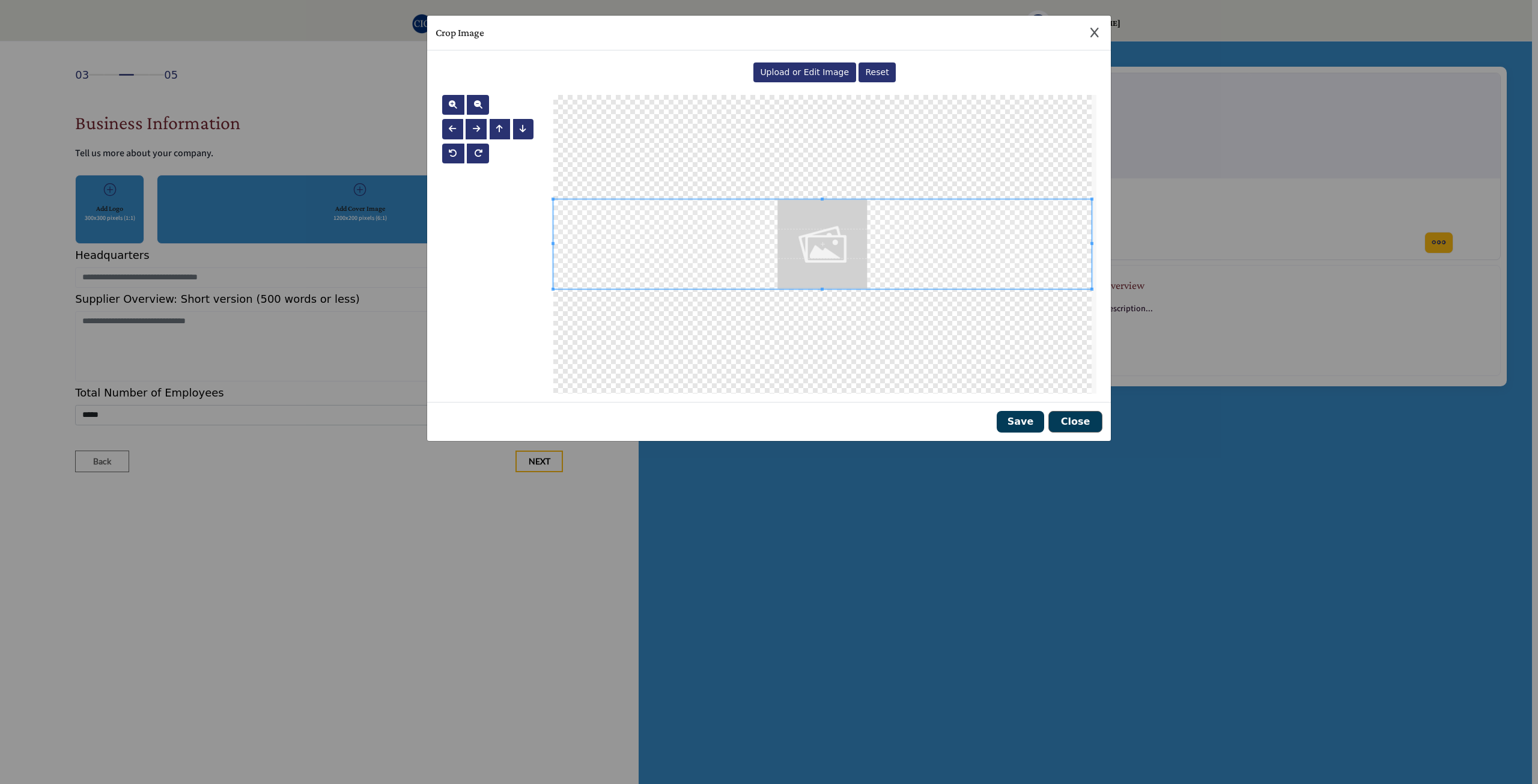
click at [808, 70] on span "Upload or Edit Image" at bounding box center [804, 72] width 89 height 10
click at [1012, 426] on button "Save" at bounding box center [1021, 422] width 47 height 21
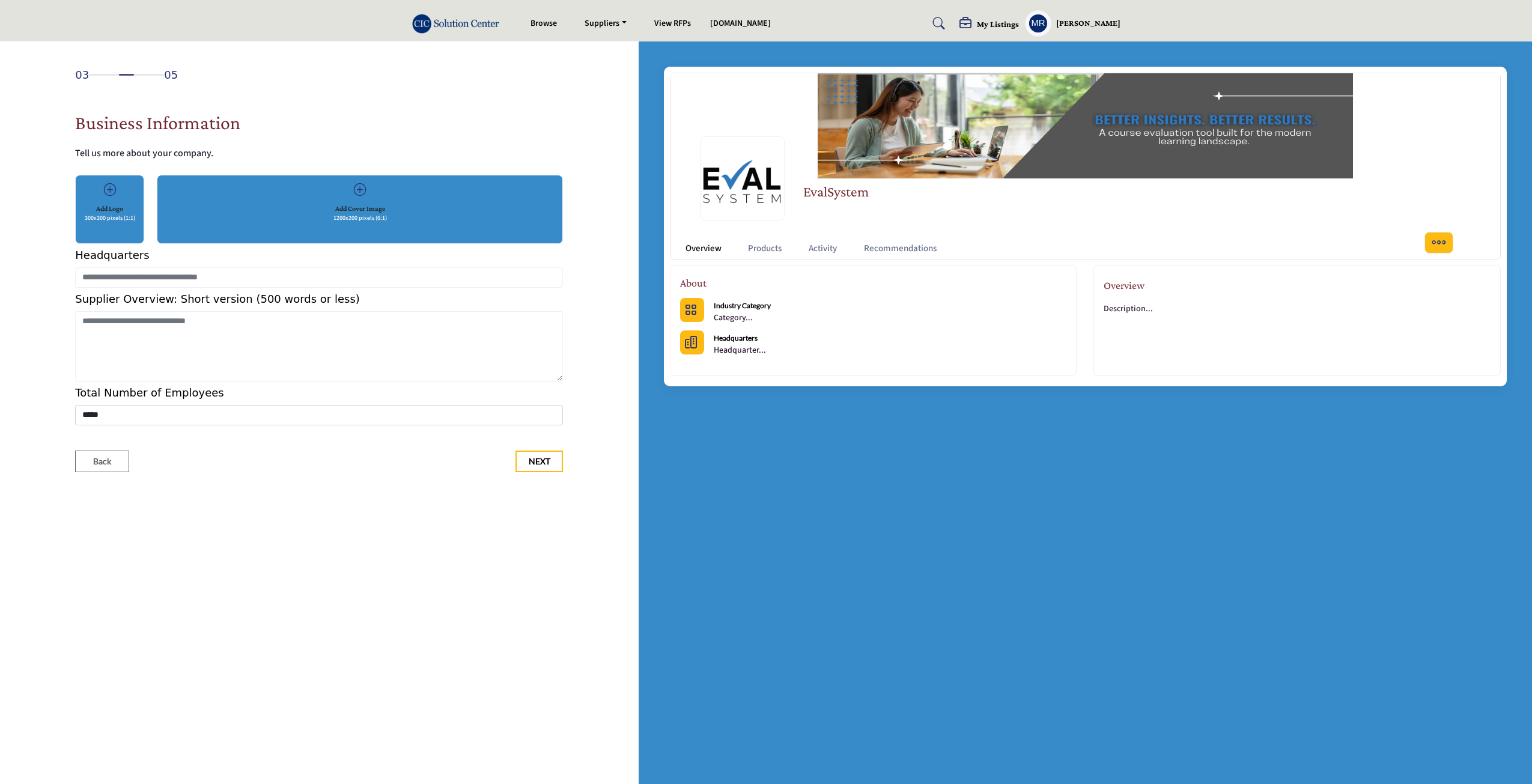
click at [827, 192] on h1 "EvalSystem" at bounding box center [836, 191] width 66 height 21
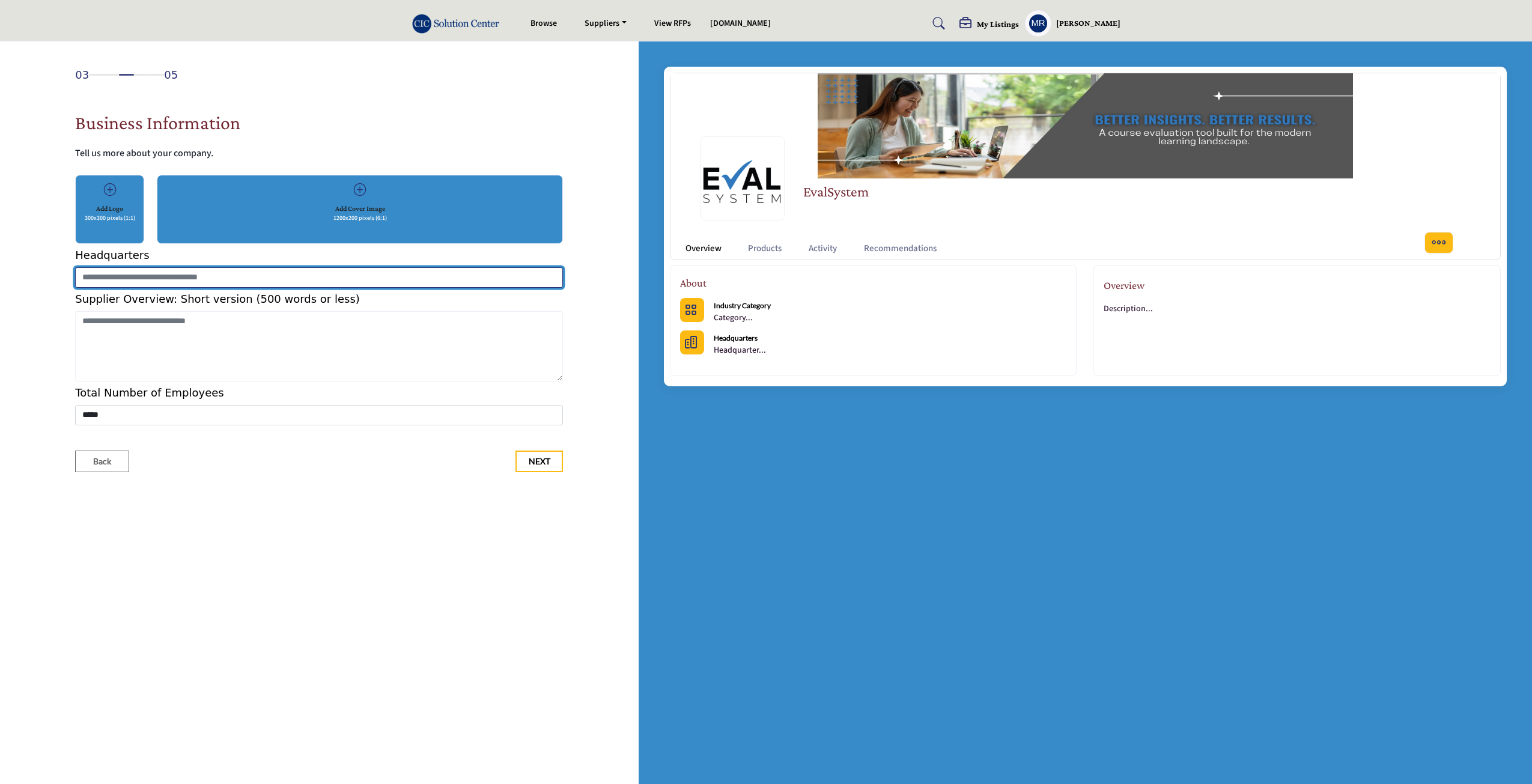
click at [179, 276] on input at bounding box center [319, 277] width 488 height 21
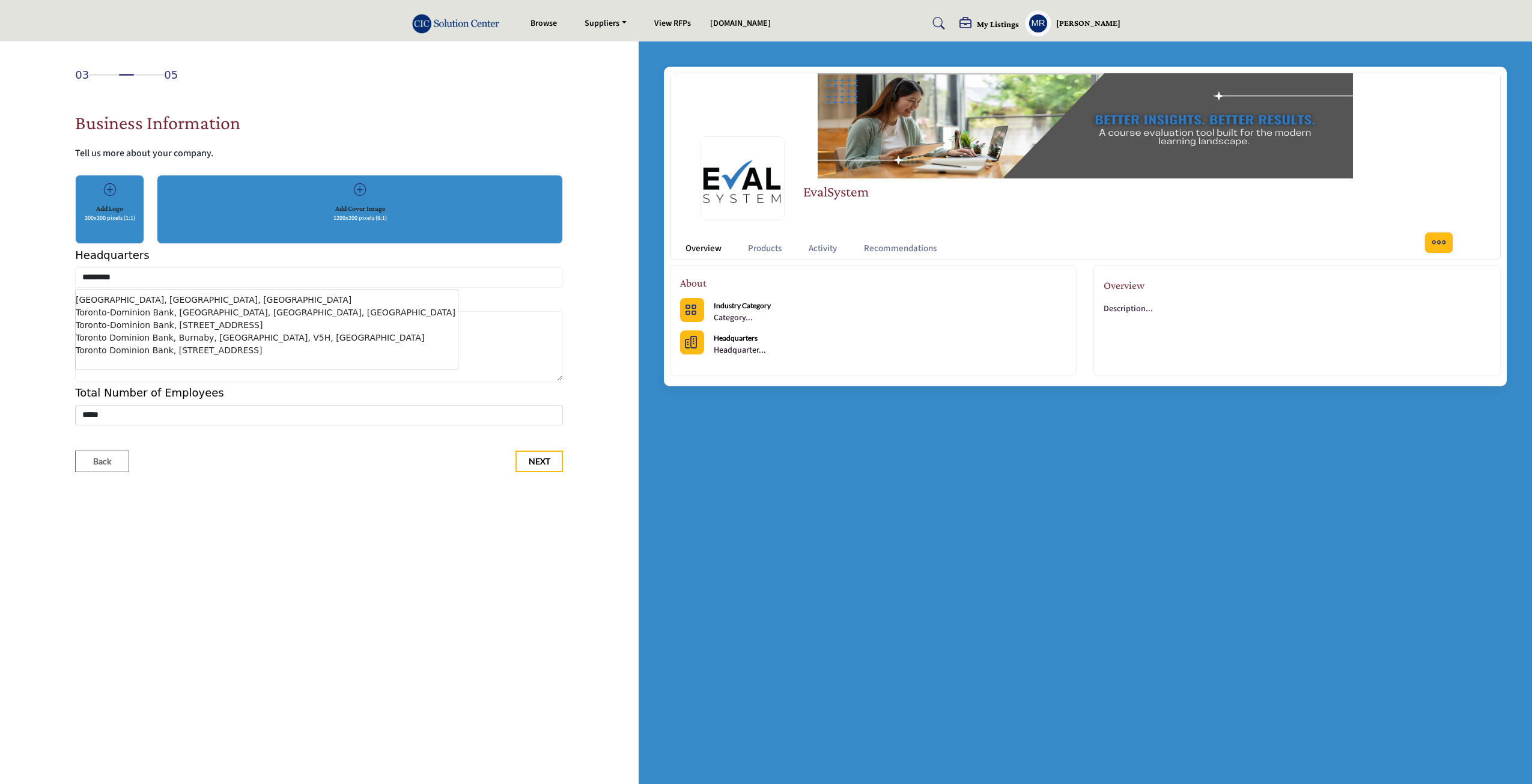
click at [142, 301] on li "[GEOGRAPHIC_DATA], [GEOGRAPHIC_DATA], [GEOGRAPHIC_DATA]" at bounding box center [266, 300] width 382 height 13
type input "**********"
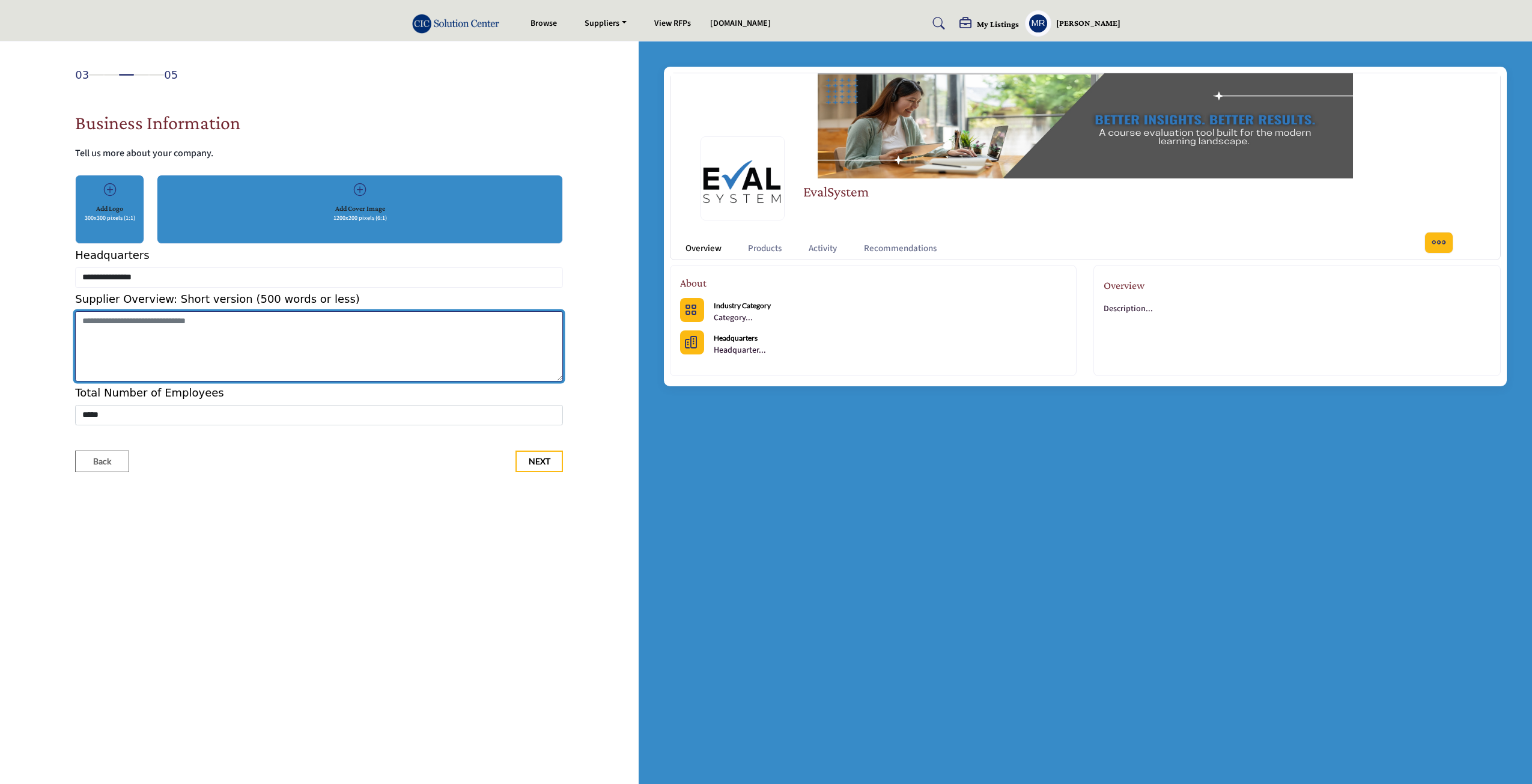
click at [128, 345] on textarea "Shortoverview" at bounding box center [319, 346] width 488 height 71
paste textarea "**********"
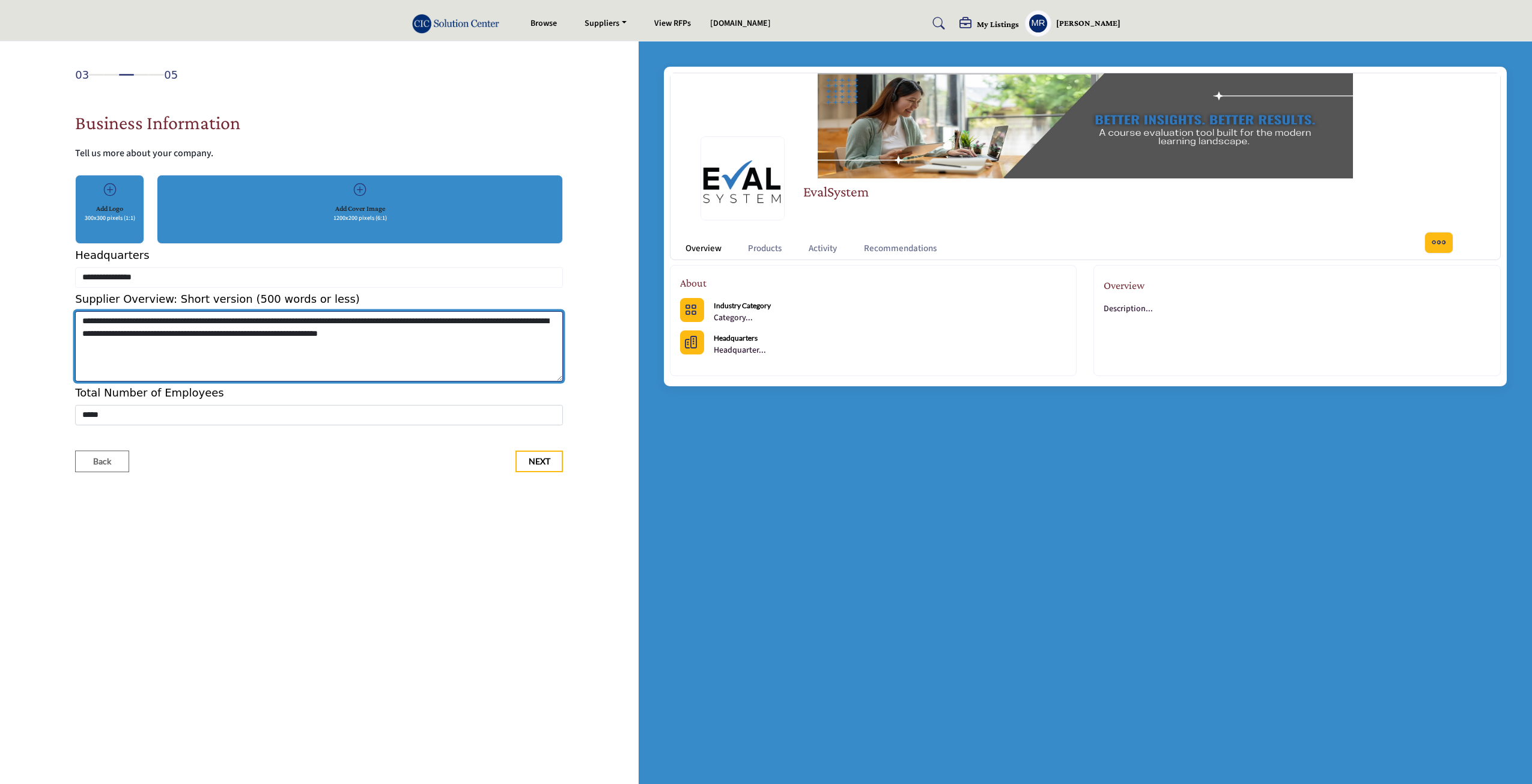
type textarea "**********"
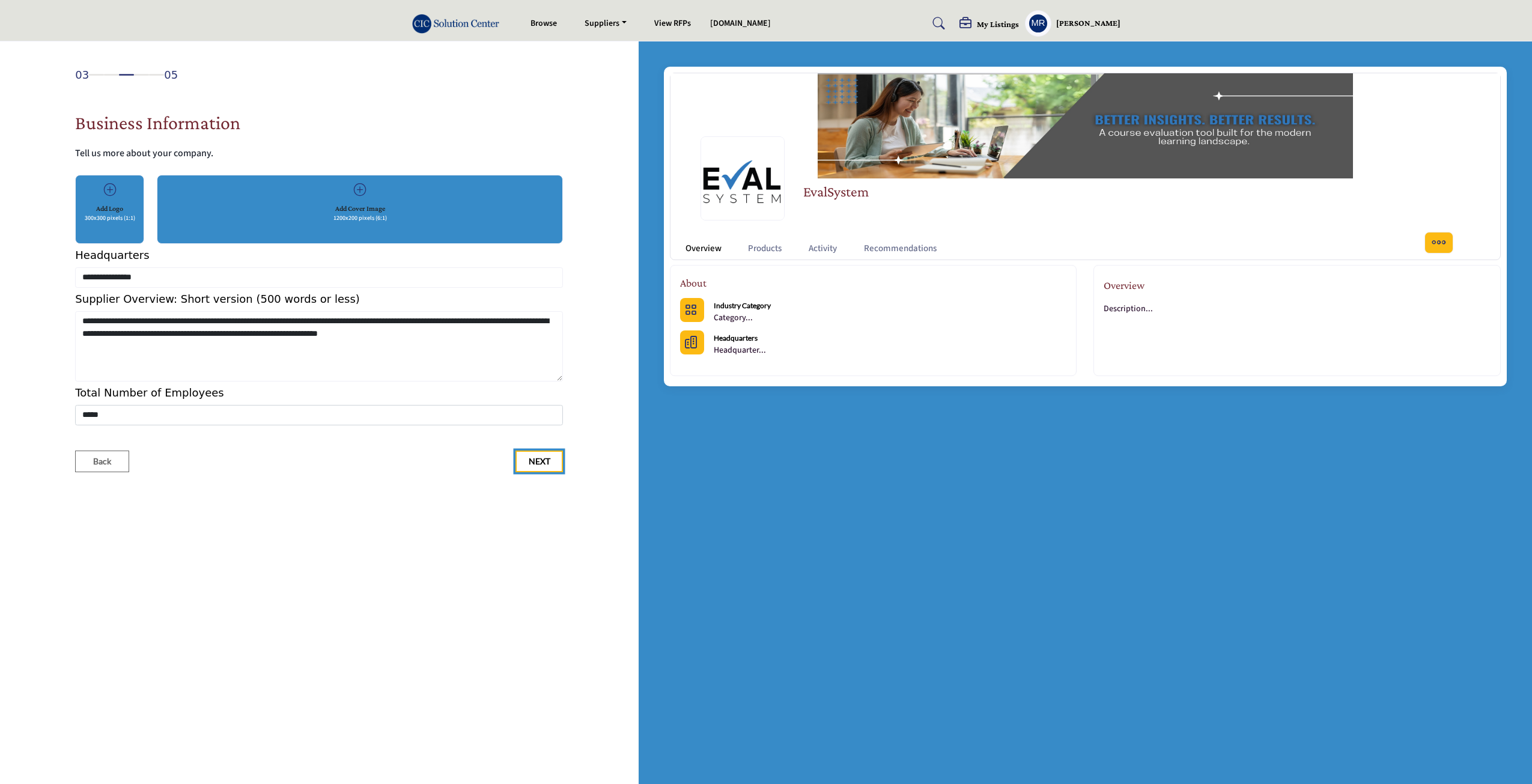
click at [545, 461] on span "Next" at bounding box center [539, 461] width 21 height 12
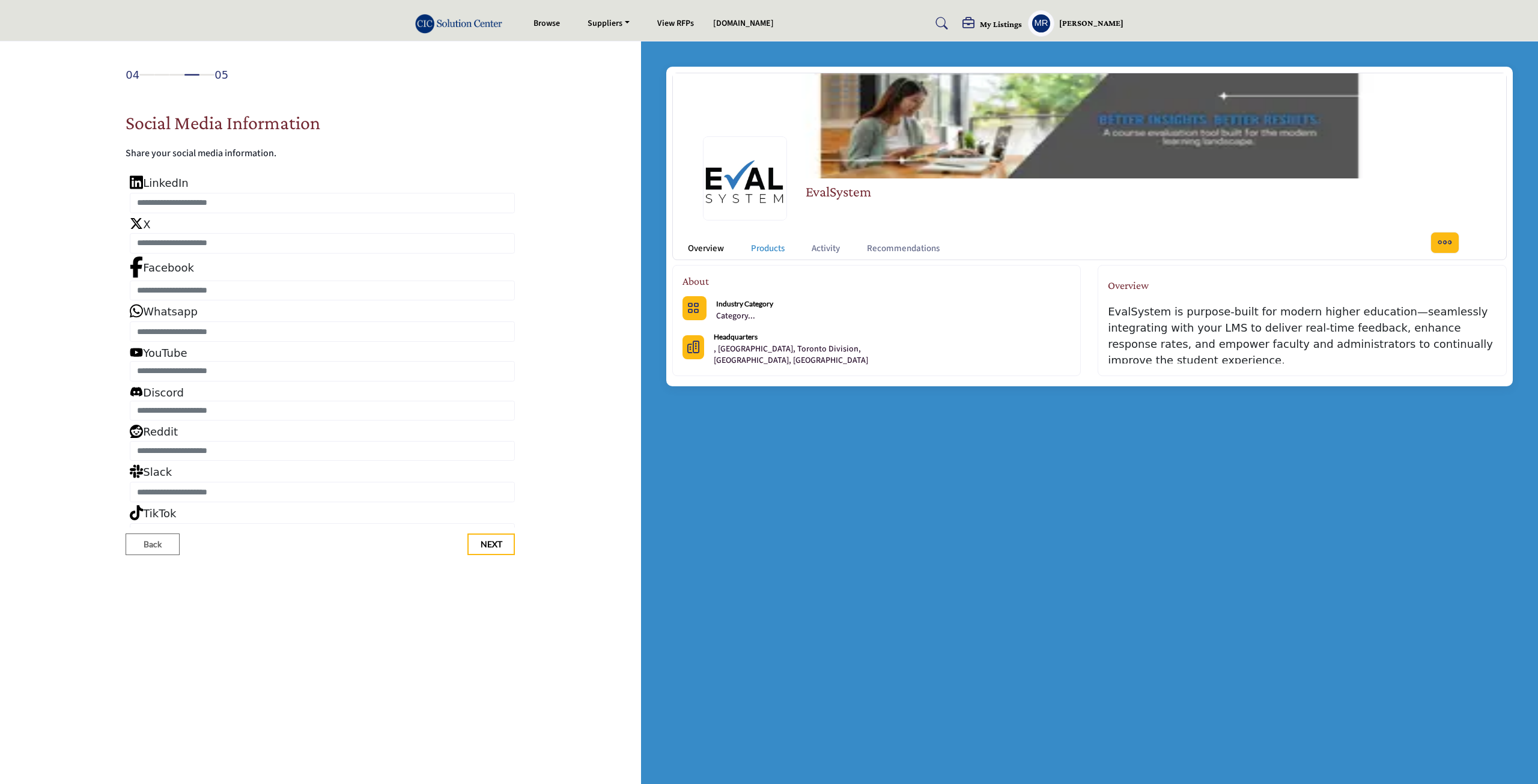
click at [771, 249] on link "Products" at bounding box center [768, 249] width 34 height 14
click at [833, 249] on link "Activity" at bounding box center [825, 249] width 28 height 14
click at [718, 253] on link "Overview" at bounding box center [706, 249] width 36 height 14
click at [742, 307] on b "Industry Category" at bounding box center [745, 304] width 57 height 9
click at [739, 314] on p "Category..." at bounding box center [745, 316] width 57 height 12
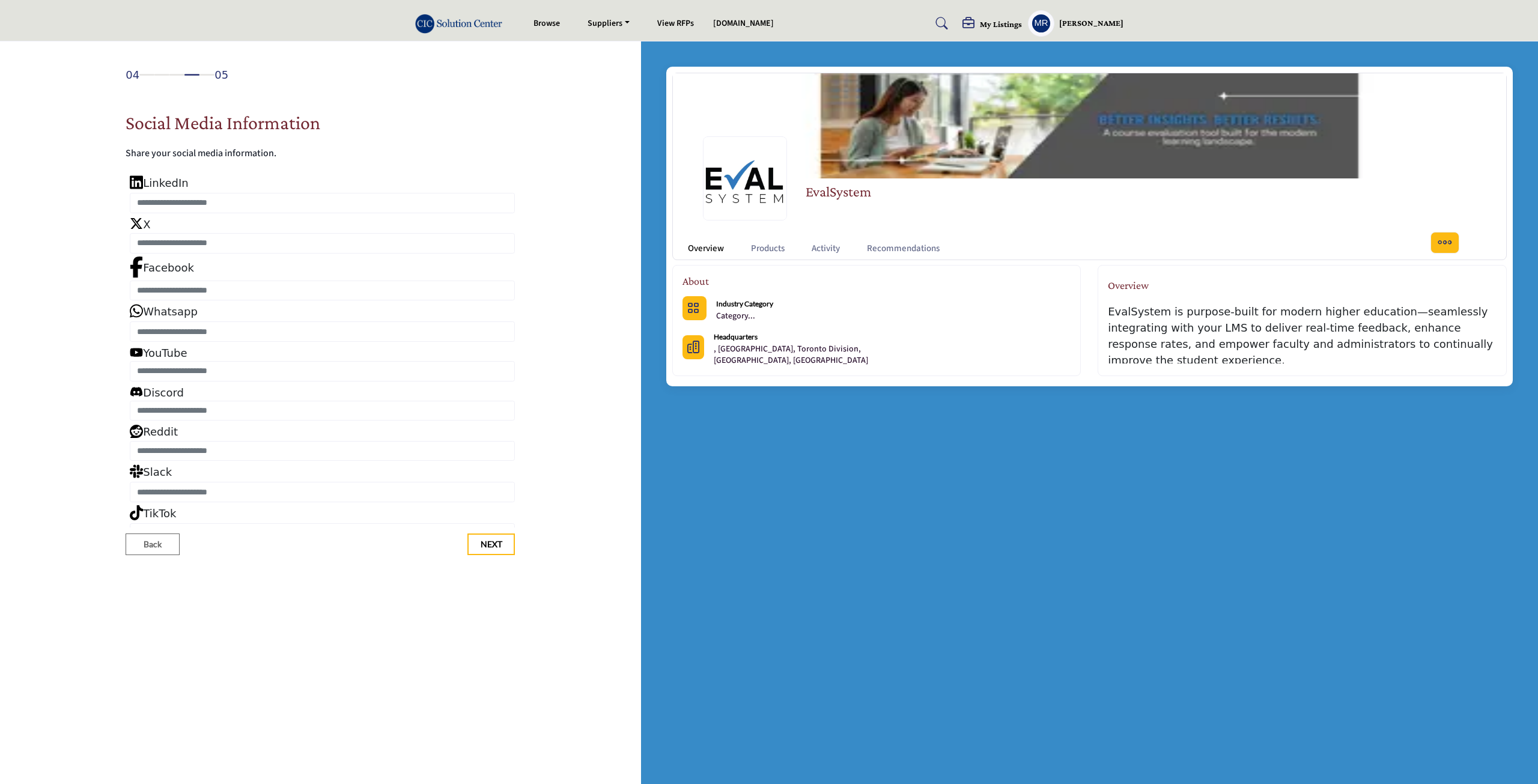
click at [697, 316] on button "Categories List" at bounding box center [695, 308] width 24 height 24
click at [1439, 246] on icon "More Options" at bounding box center [1445, 243] width 15 height 15
click at [494, 546] on span "Next" at bounding box center [491, 545] width 21 height 12
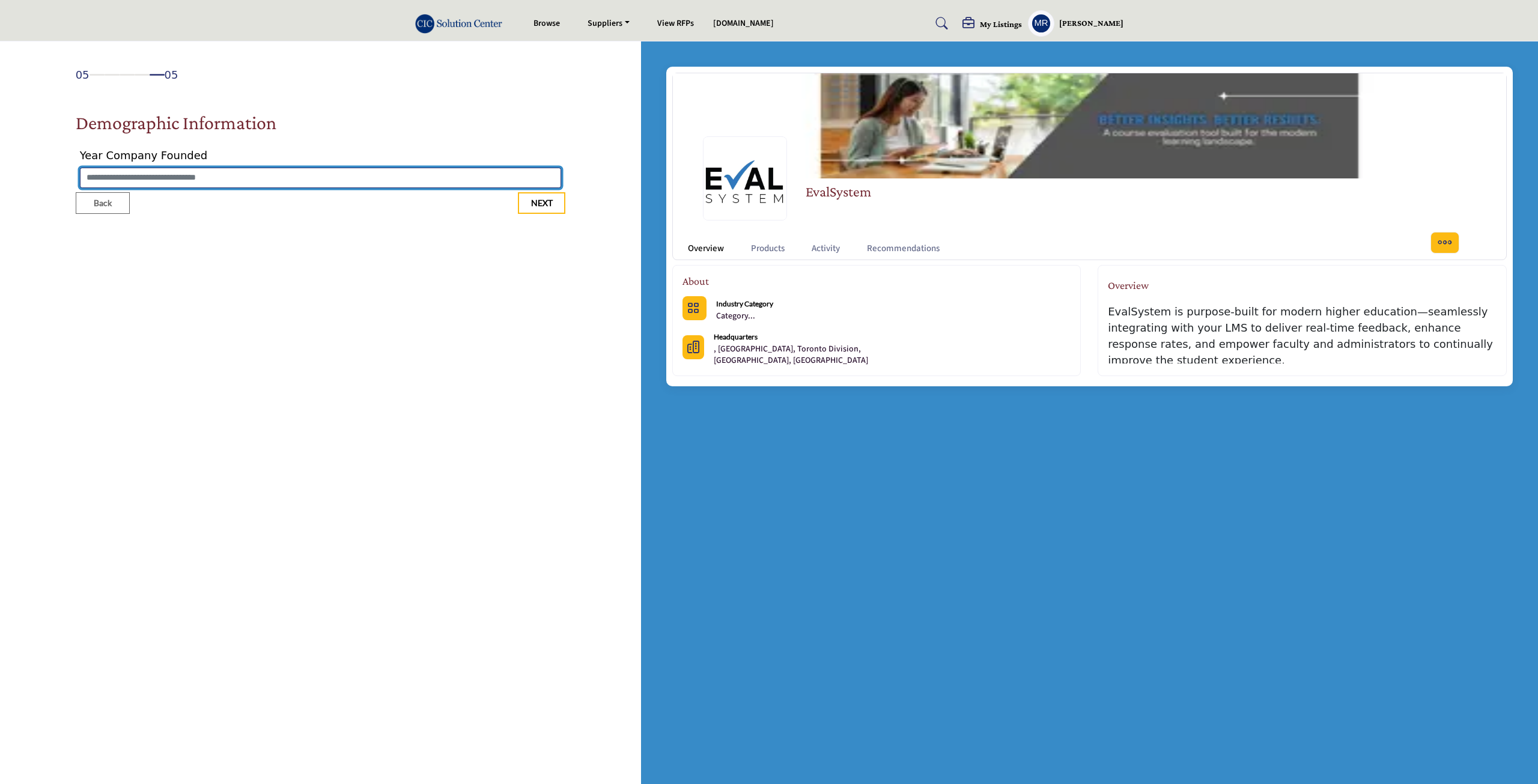
click at [155, 181] on input "Enter value for Year Company Founded" at bounding box center [320, 178] width 481 height 21
type input "****"
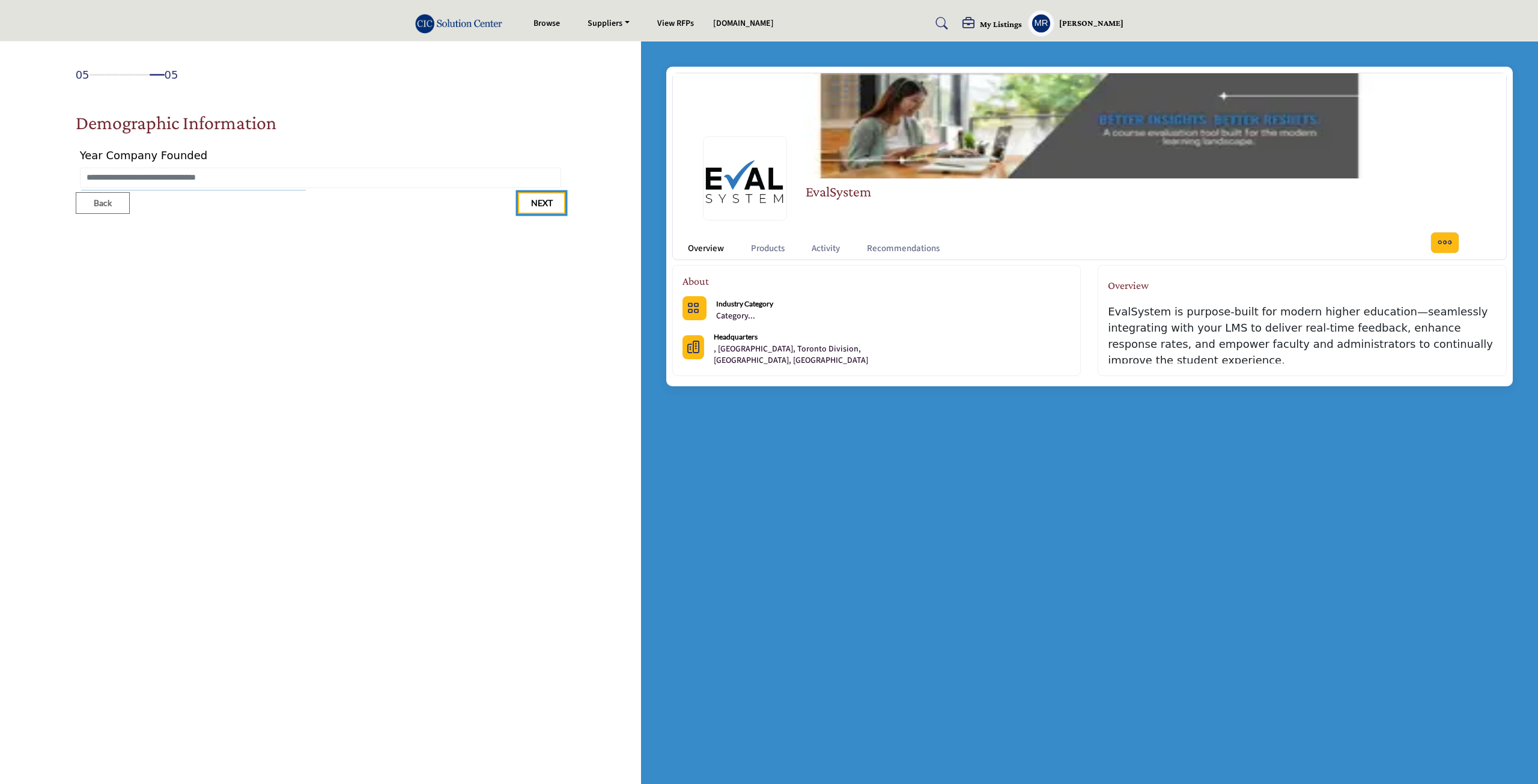
click at [544, 207] on span "Next" at bounding box center [542, 203] width 21 height 12
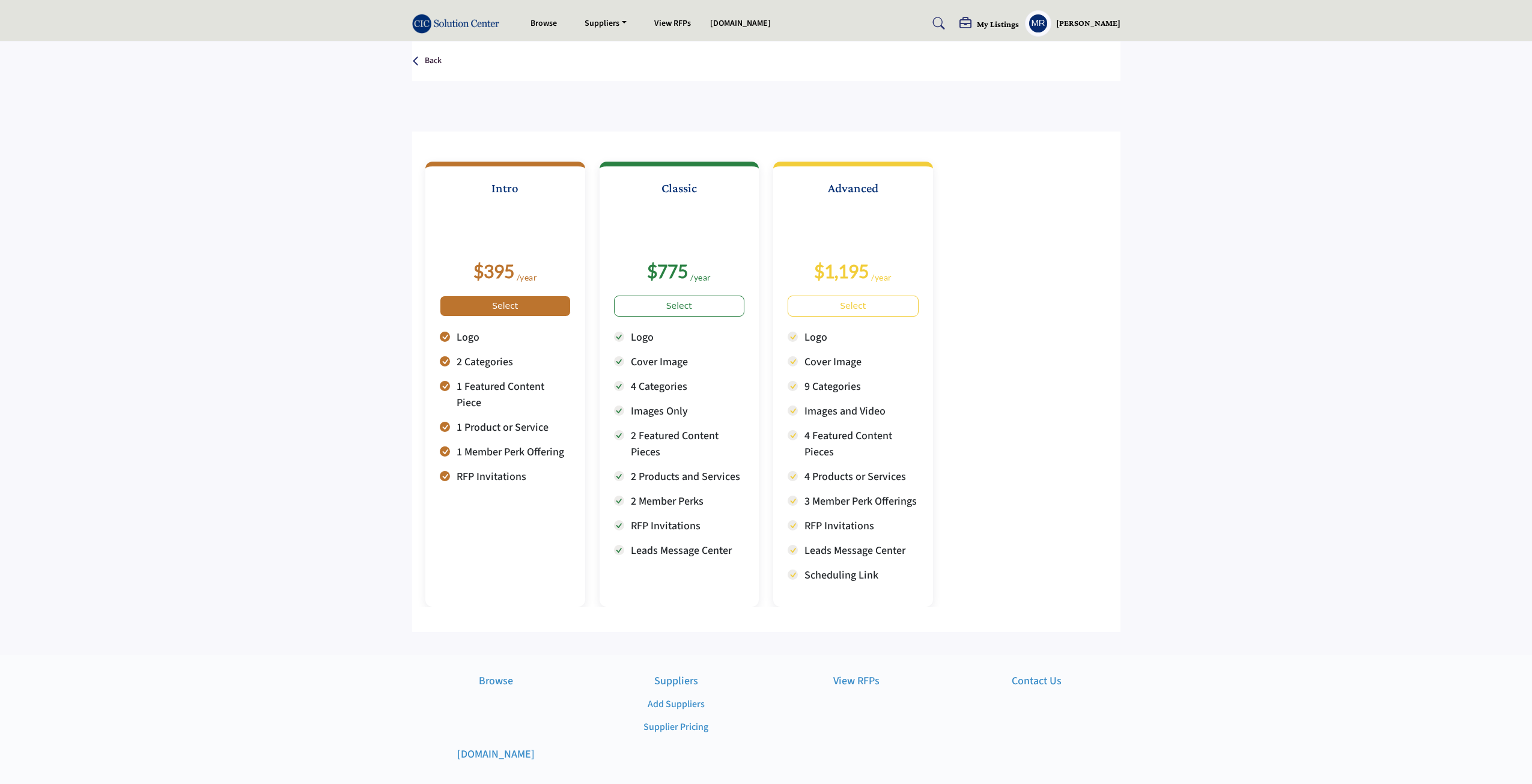
click at [526, 304] on link "Select" at bounding box center [506, 307] width 131 height 21
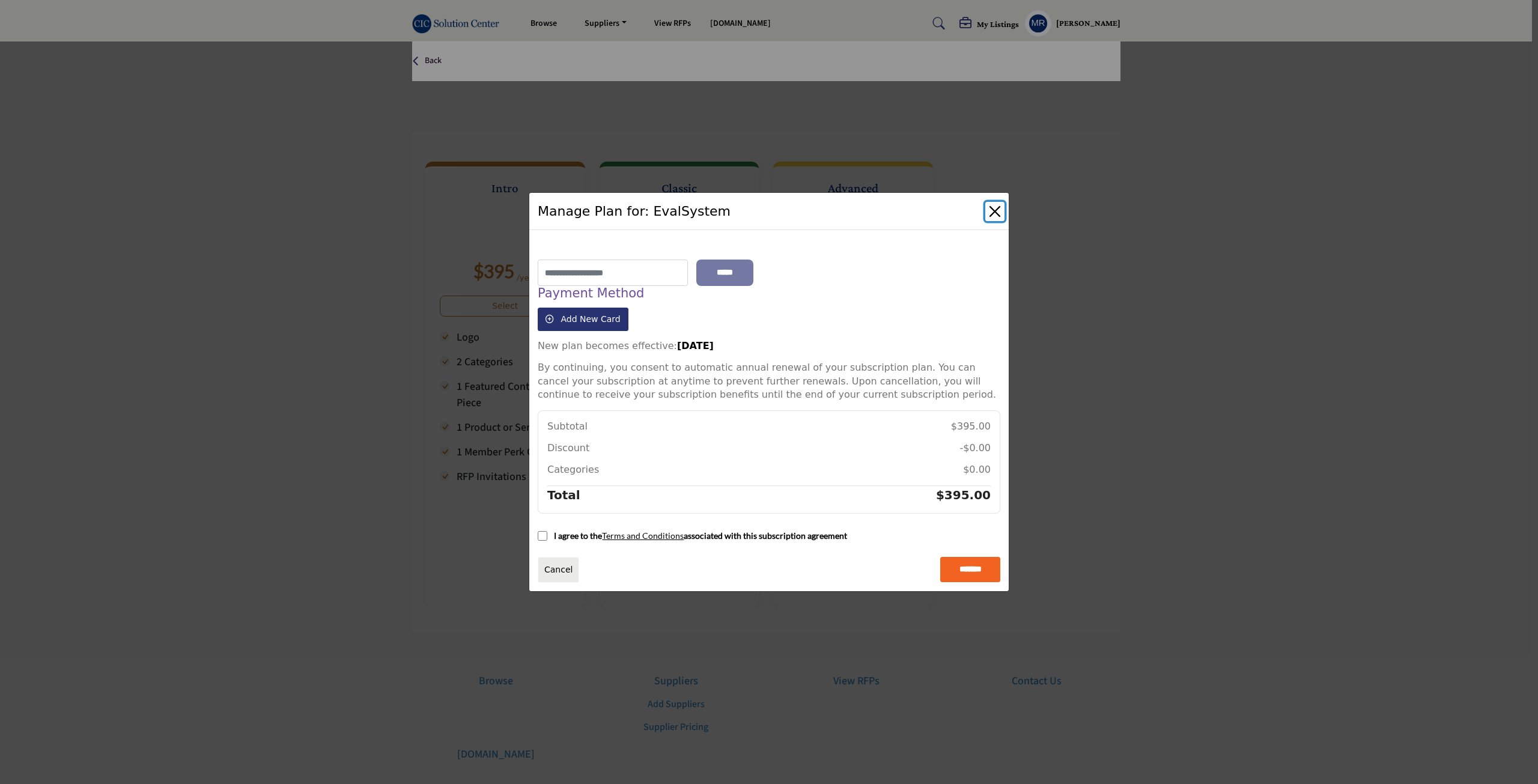
click at [1002, 212] on button "Close" at bounding box center [995, 211] width 19 height 19
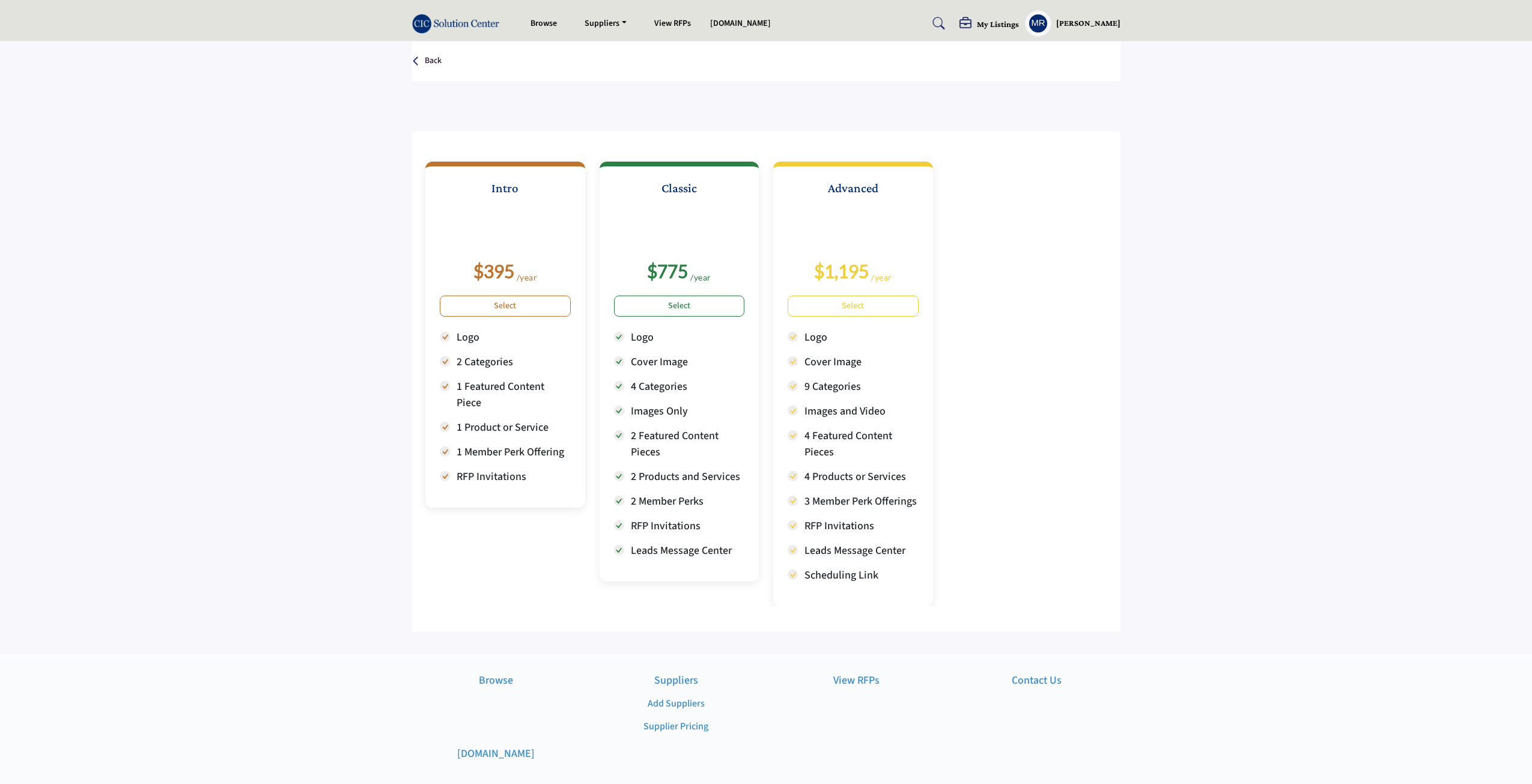
click at [988, 27] on h5 "My Listings" at bounding box center [998, 24] width 42 height 11
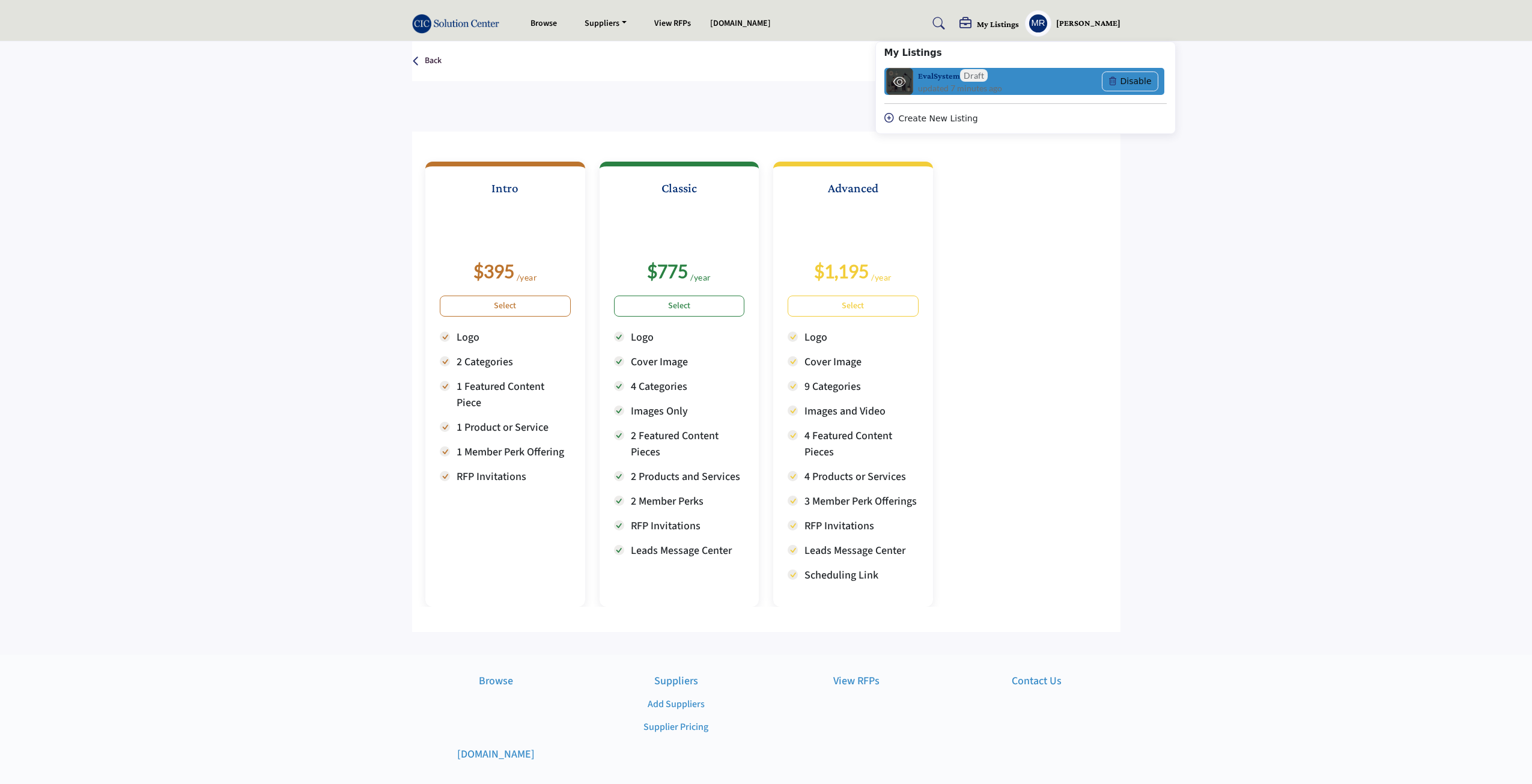
click at [948, 85] on span "updated 7 minutes ago" at bounding box center [960, 88] width 84 height 13
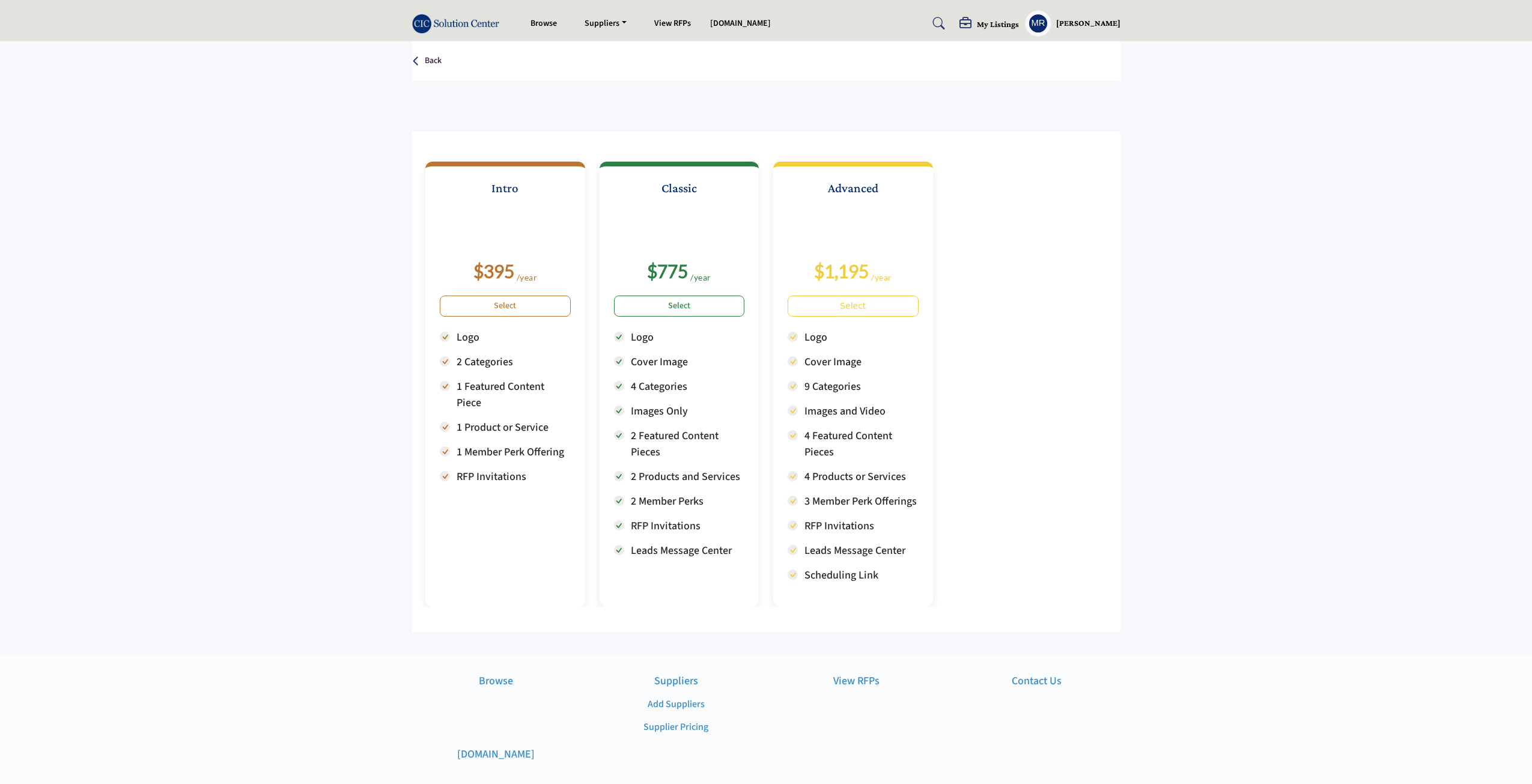
click at [430, 61] on p "Back" at bounding box center [433, 61] width 17 height 12
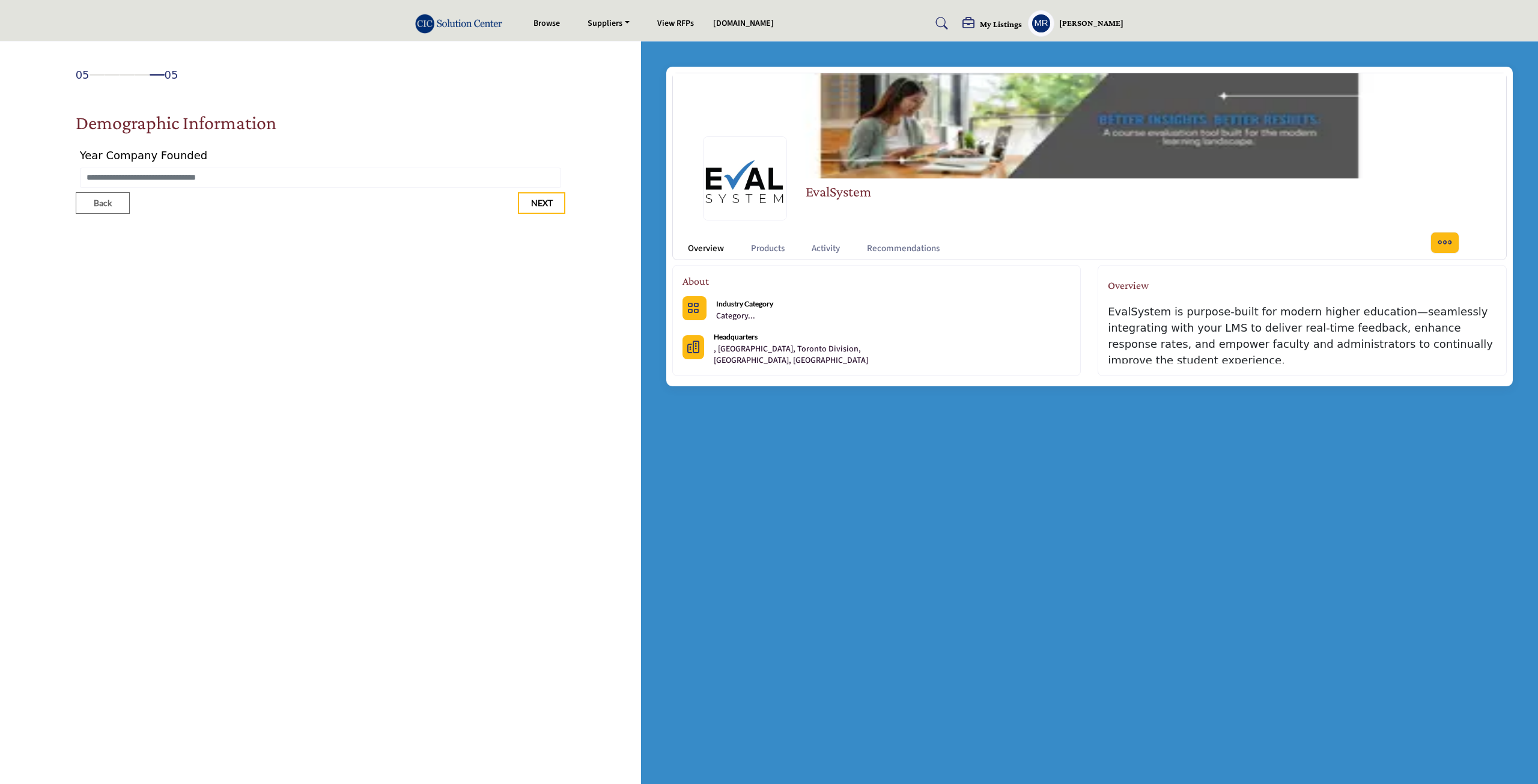
click at [997, 131] on div "EvalSystem" at bounding box center [1102, 178] width 809 height 96
click at [89, 206] on button "Back" at bounding box center [102, 203] width 54 height 21
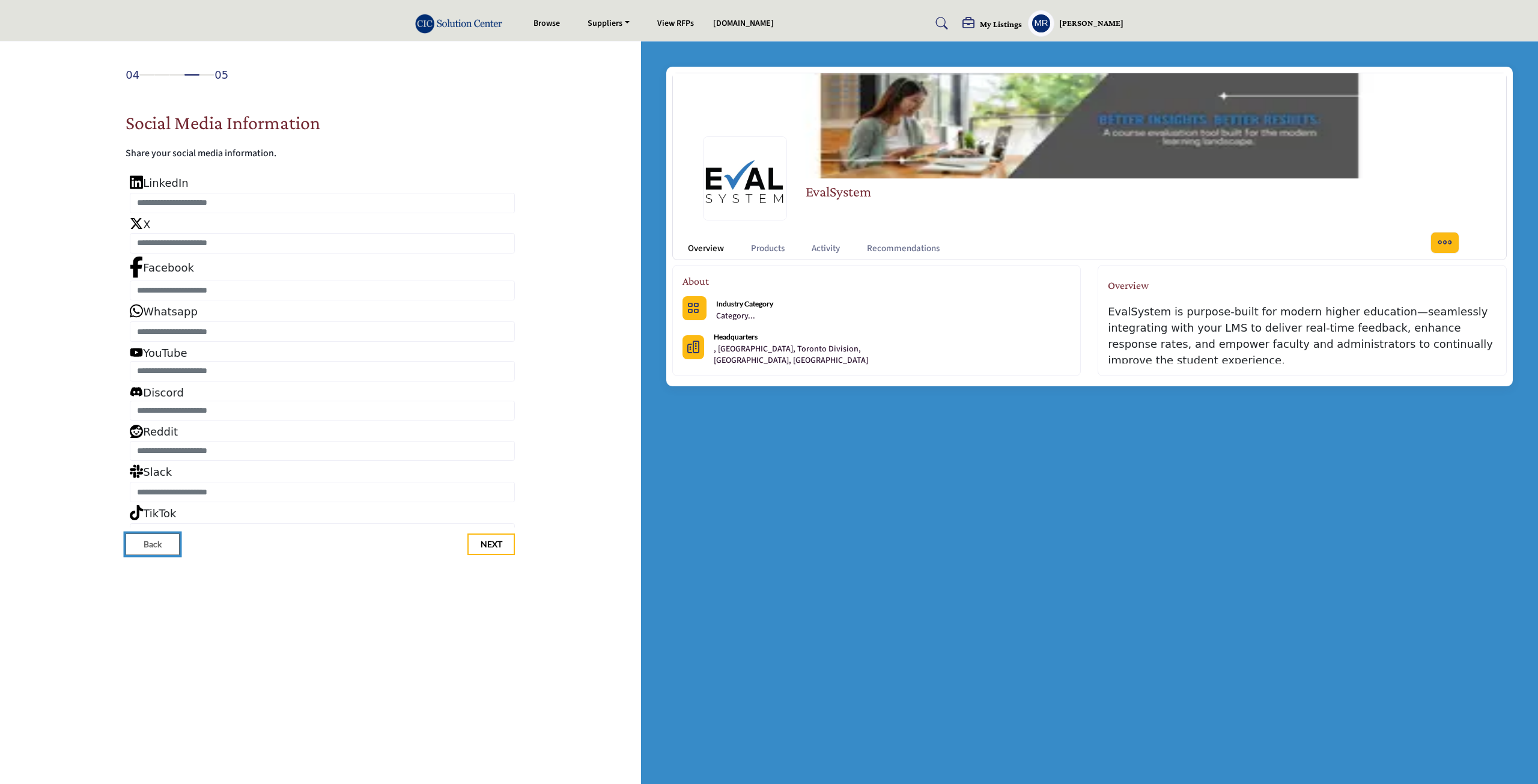
click at [171, 550] on button "Back" at bounding box center [153, 544] width 54 height 21
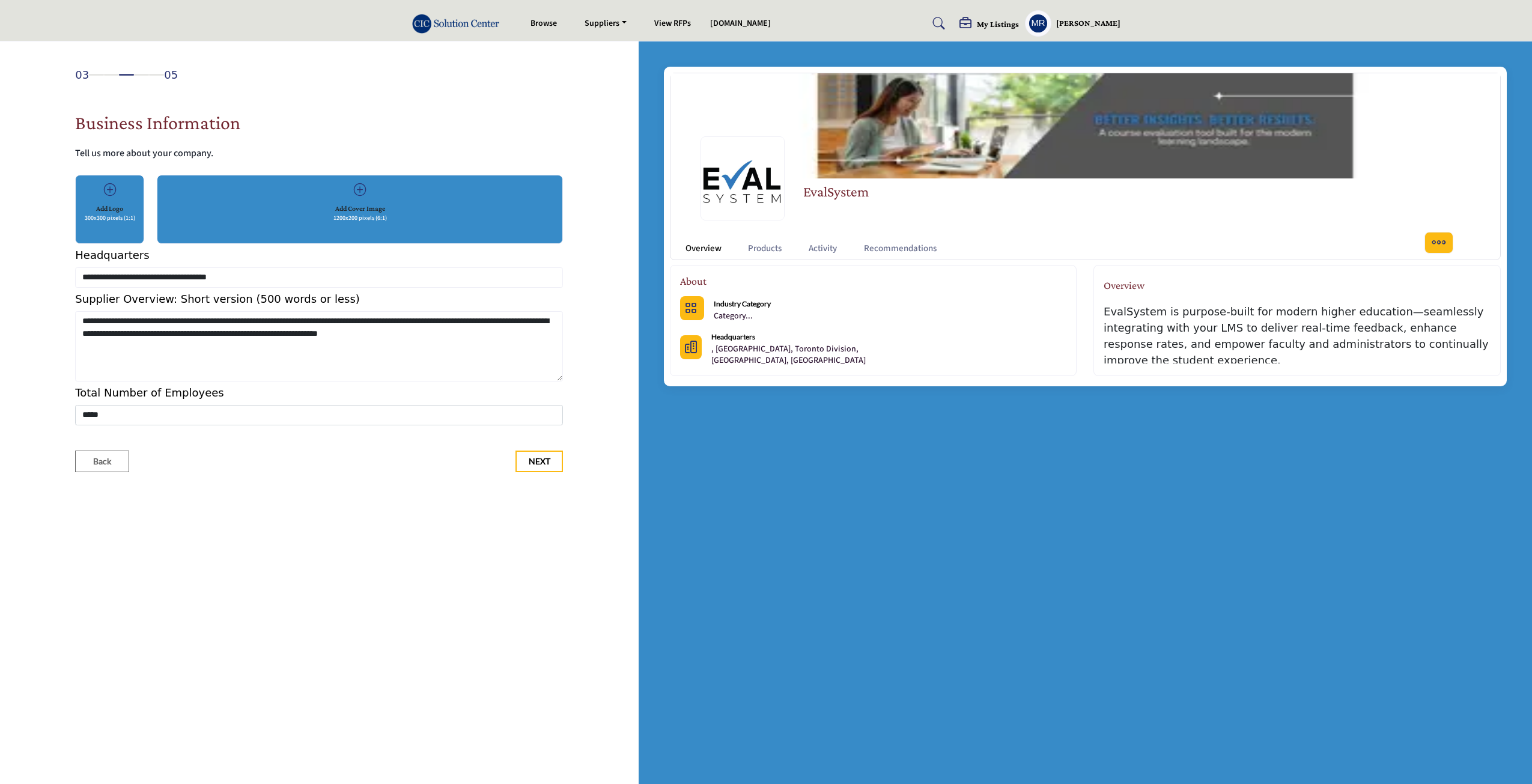
click at [351, 222] on p "1200x200 pixels (6:1)" at bounding box center [360, 218] width 53 height 9
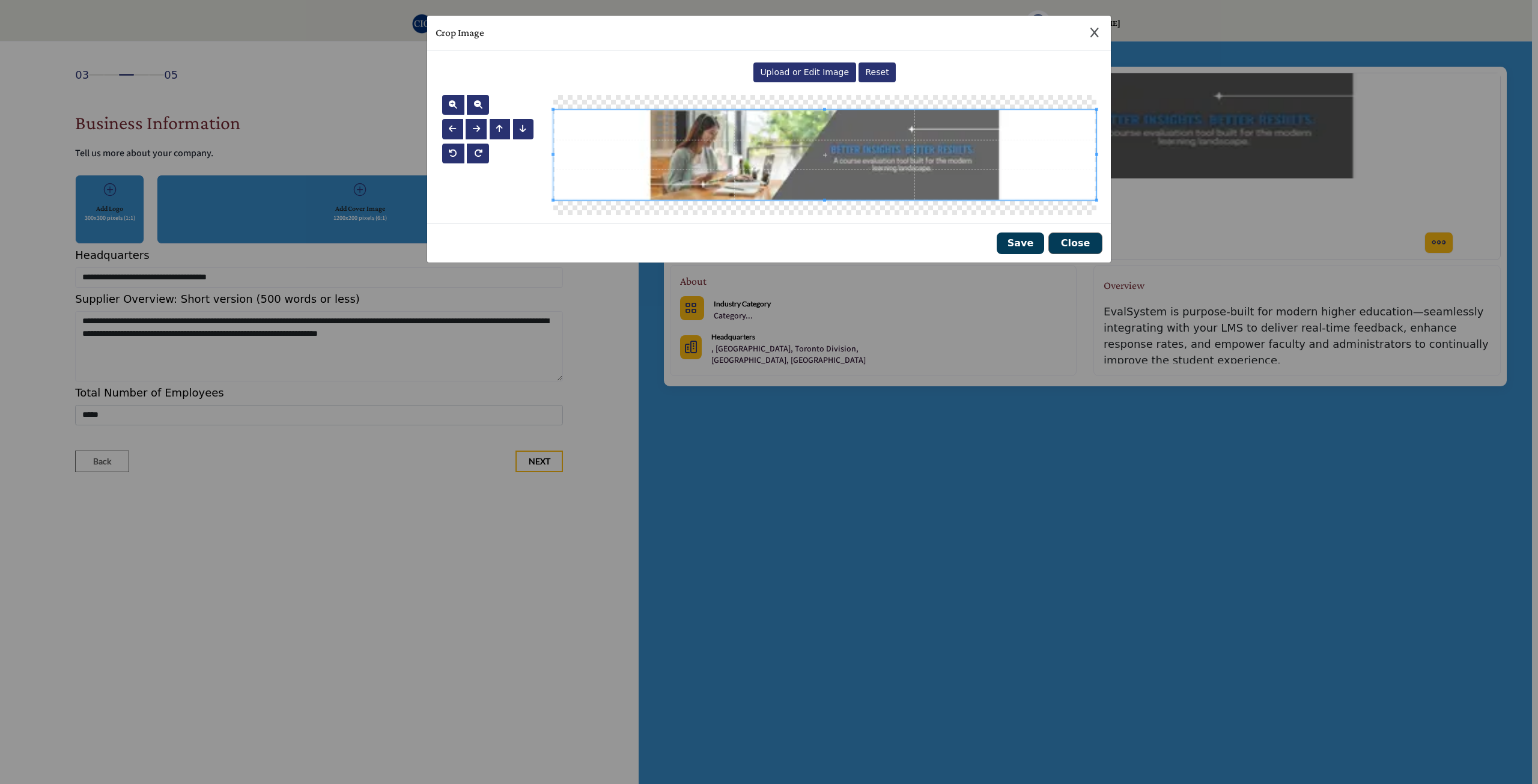
click at [815, 74] on span "Upload or Edit Image" at bounding box center [804, 72] width 89 height 10
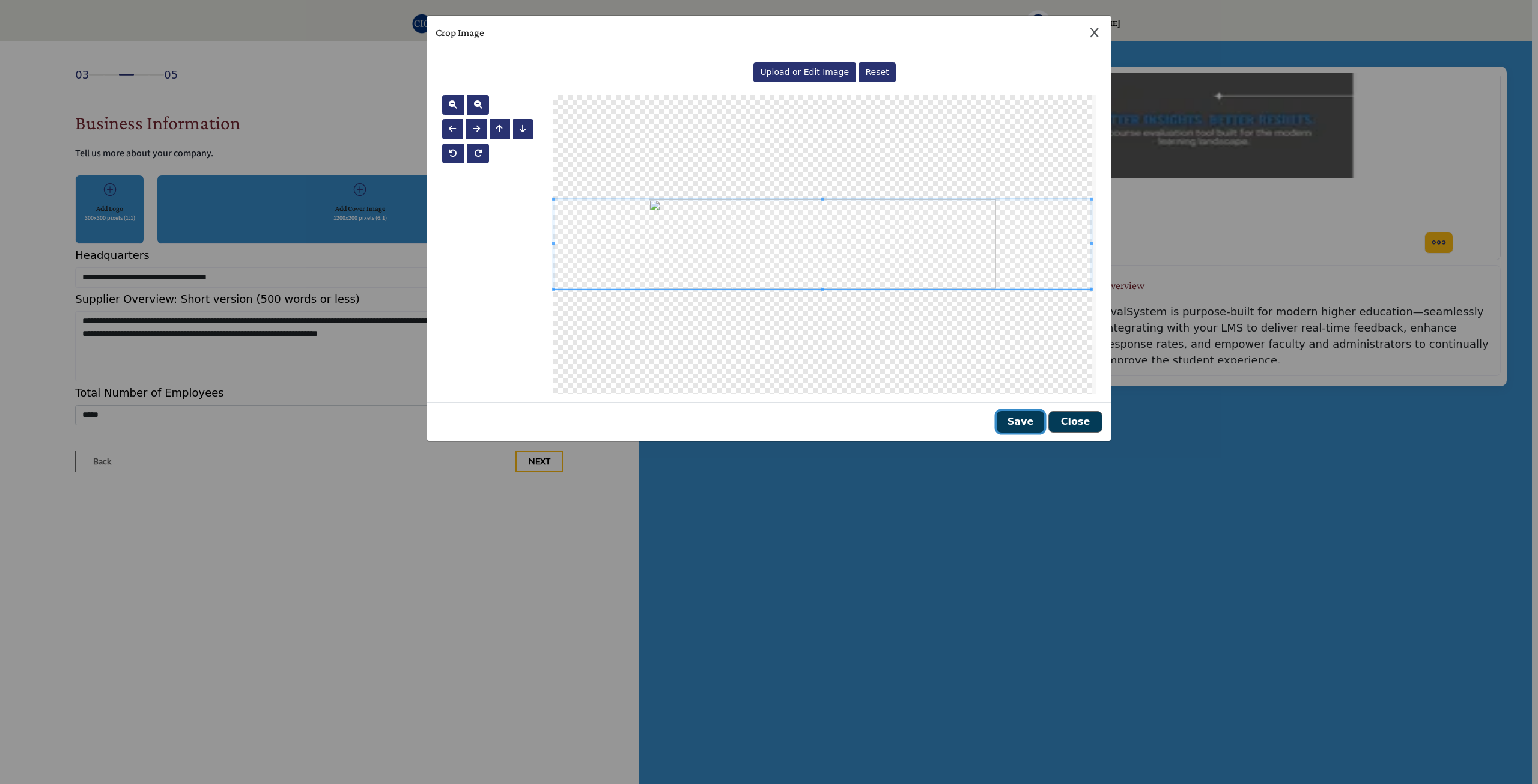
click at [1023, 423] on button "Save" at bounding box center [1021, 422] width 47 height 21
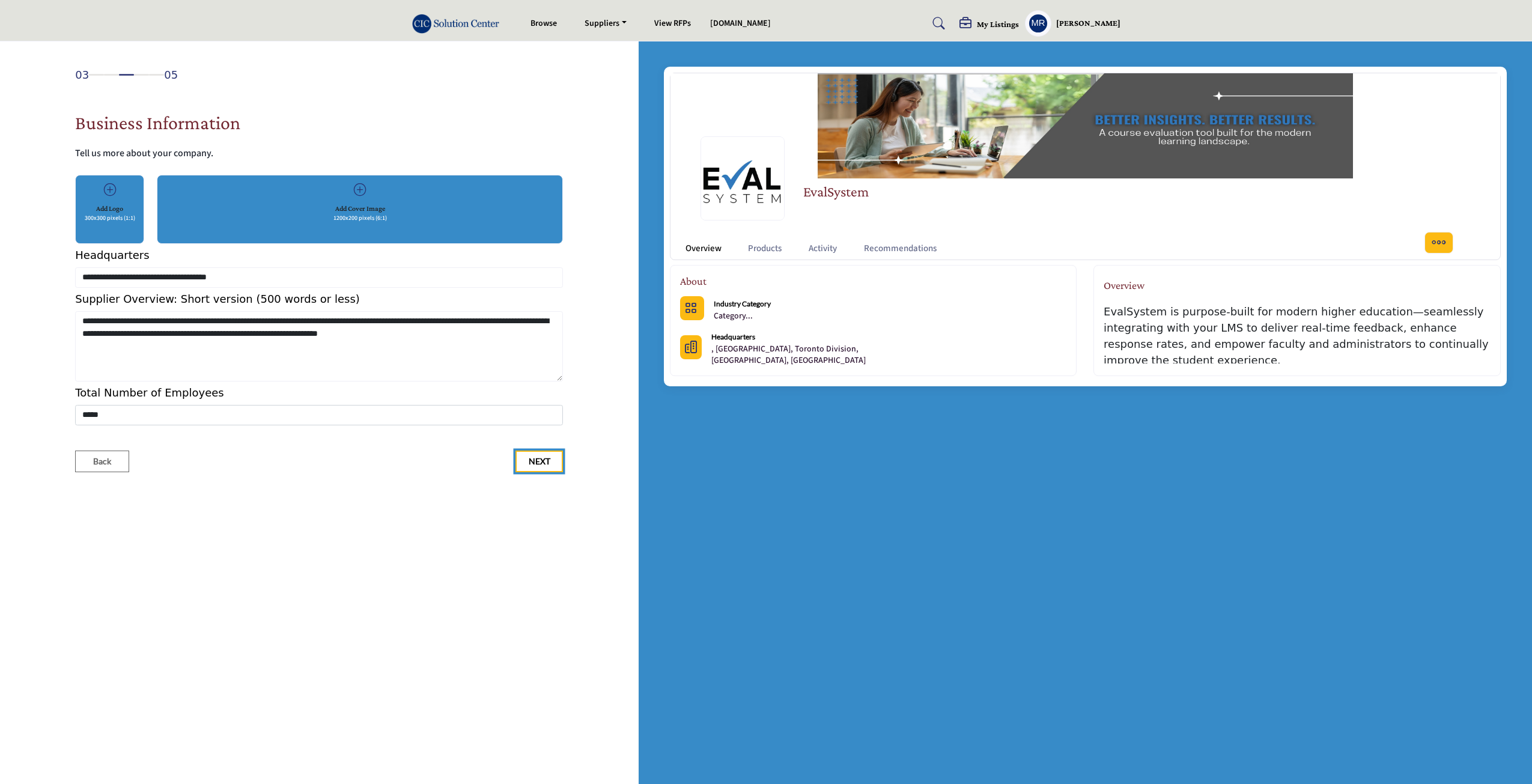
click at [533, 458] on span "Next" at bounding box center [539, 461] width 21 height 12
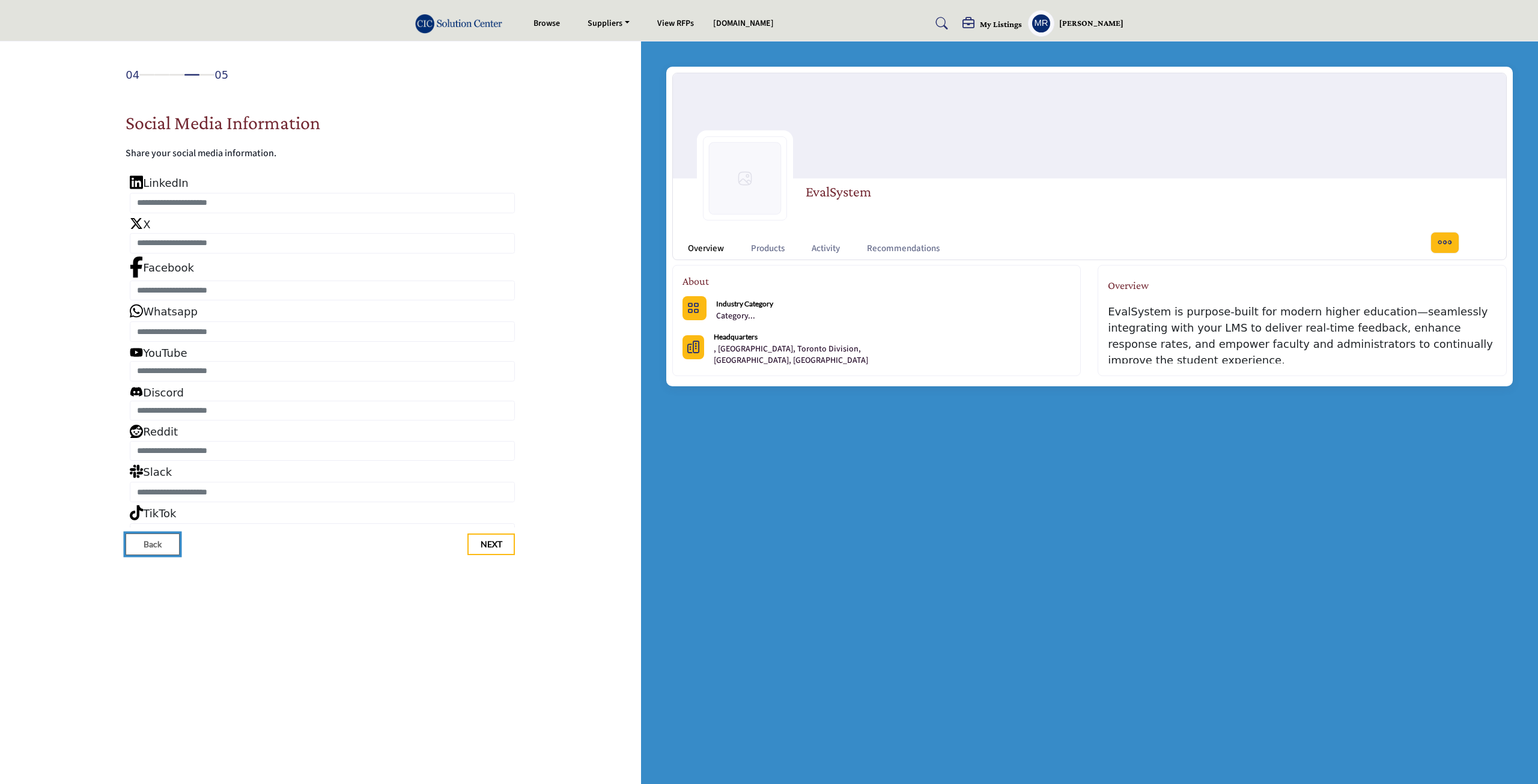
click at [160, 545] on span "Back" at bounding box center [153, 545] width 18 height 12
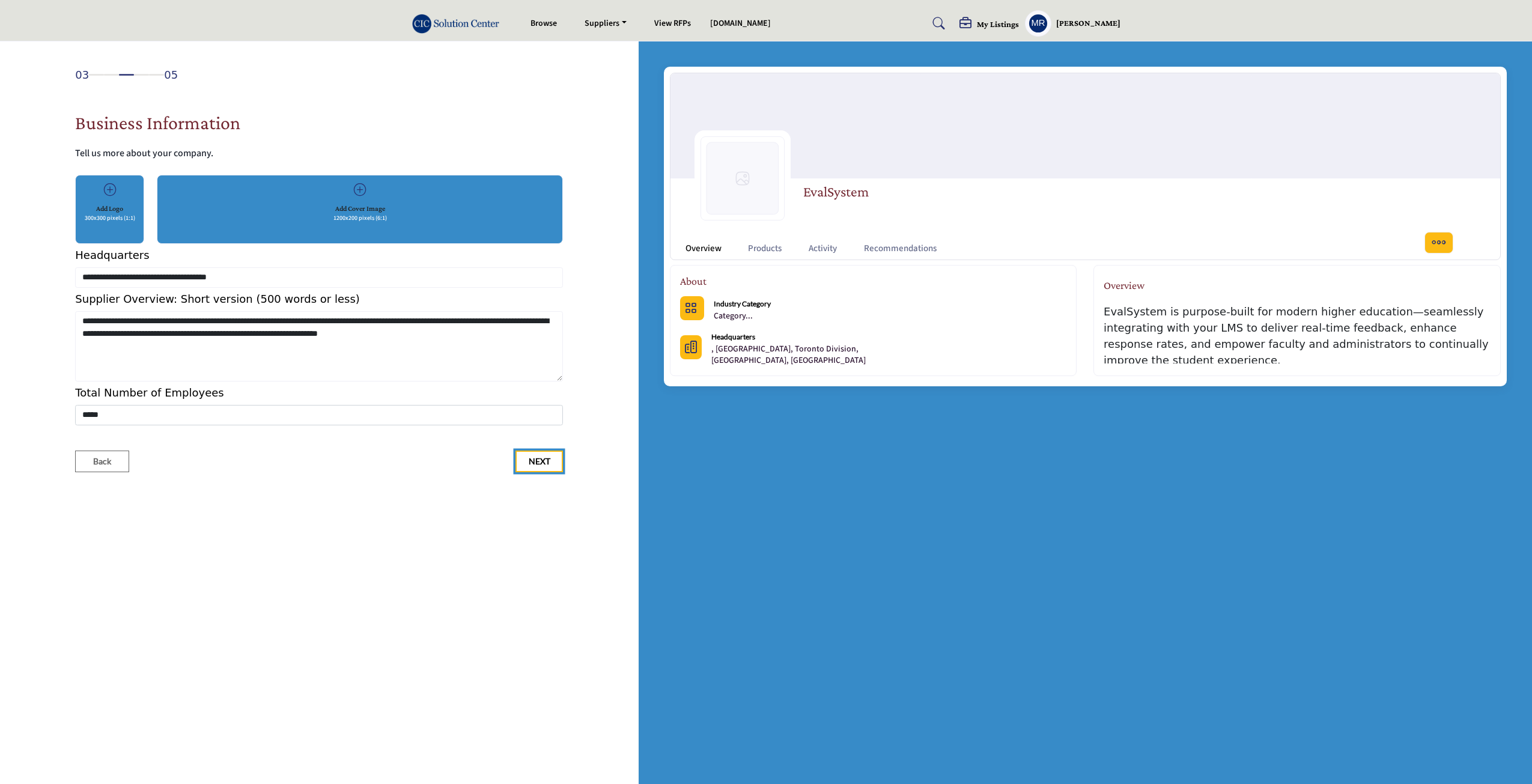
click at [537, 465] on span "Next" at bounding box center [539, 461] width 21 height 12
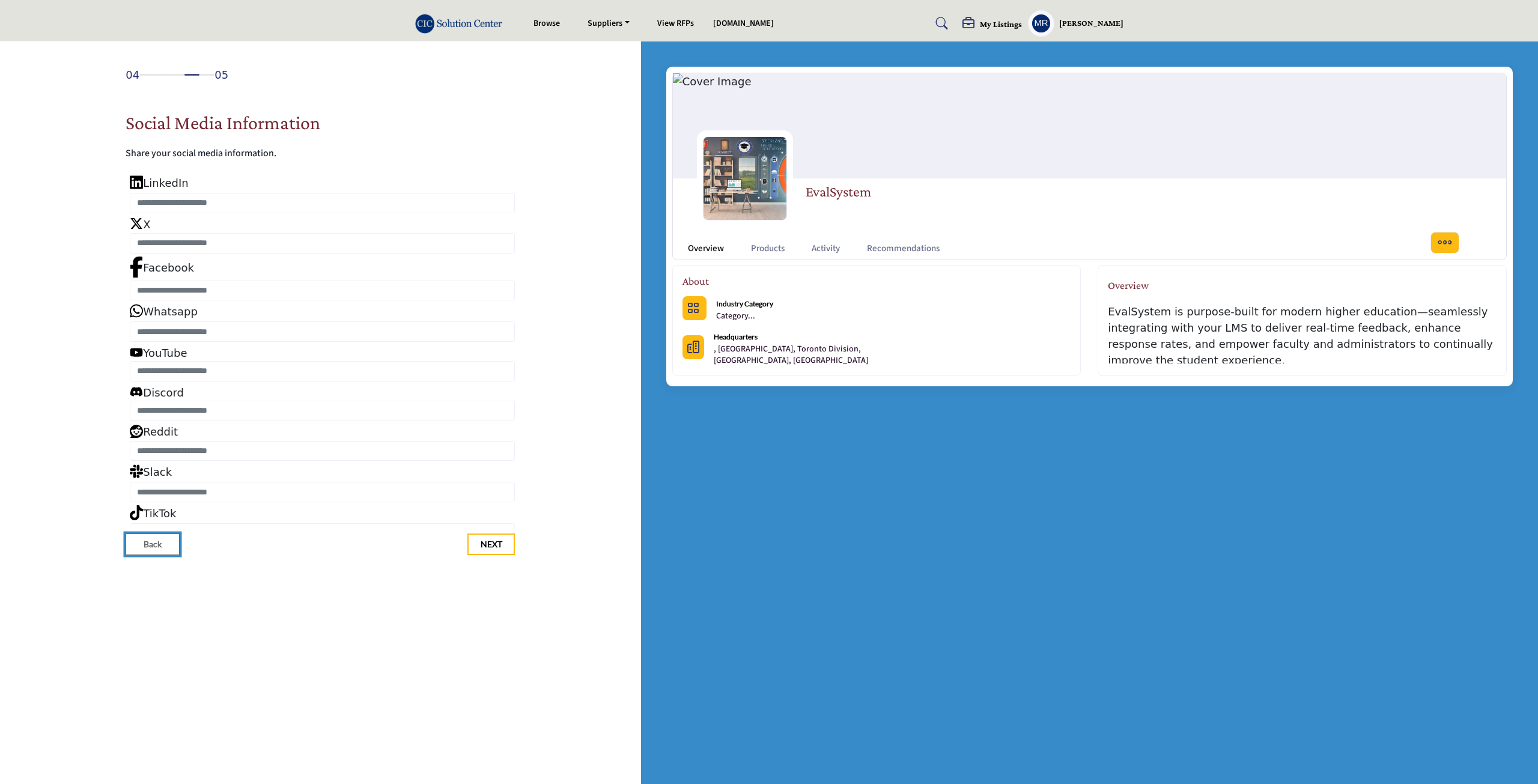
click at [150, 551] on button "Back" at bounding box center [153, 544] width 54 height 21
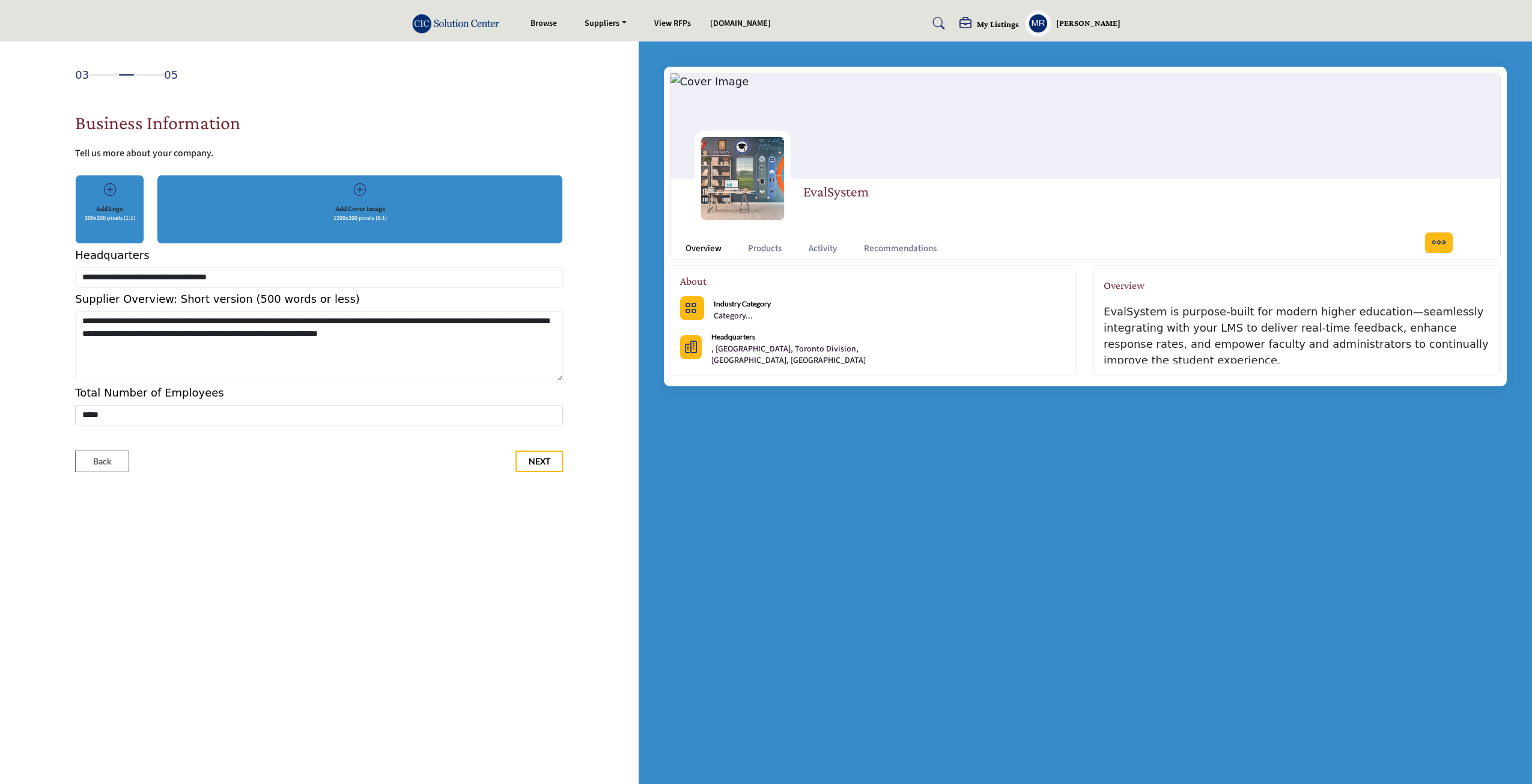
click at [108, 220] on p "300x300 pixels (1:1)" at bounding box center [110, 218] width 50 height 9
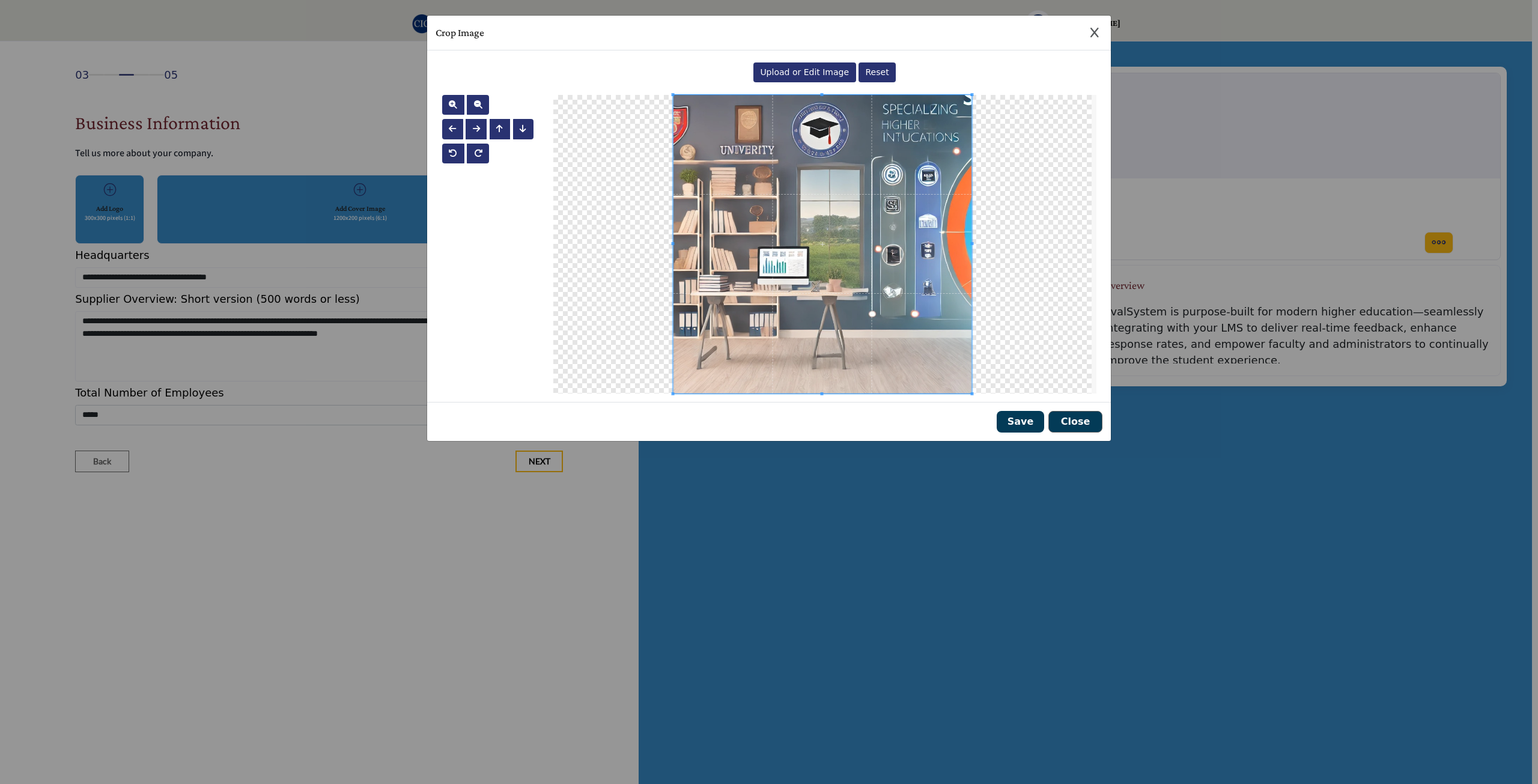
click at [796, 66] on div "Upload or Edit Image" at bounding box center [805, 72] width 103 height 21
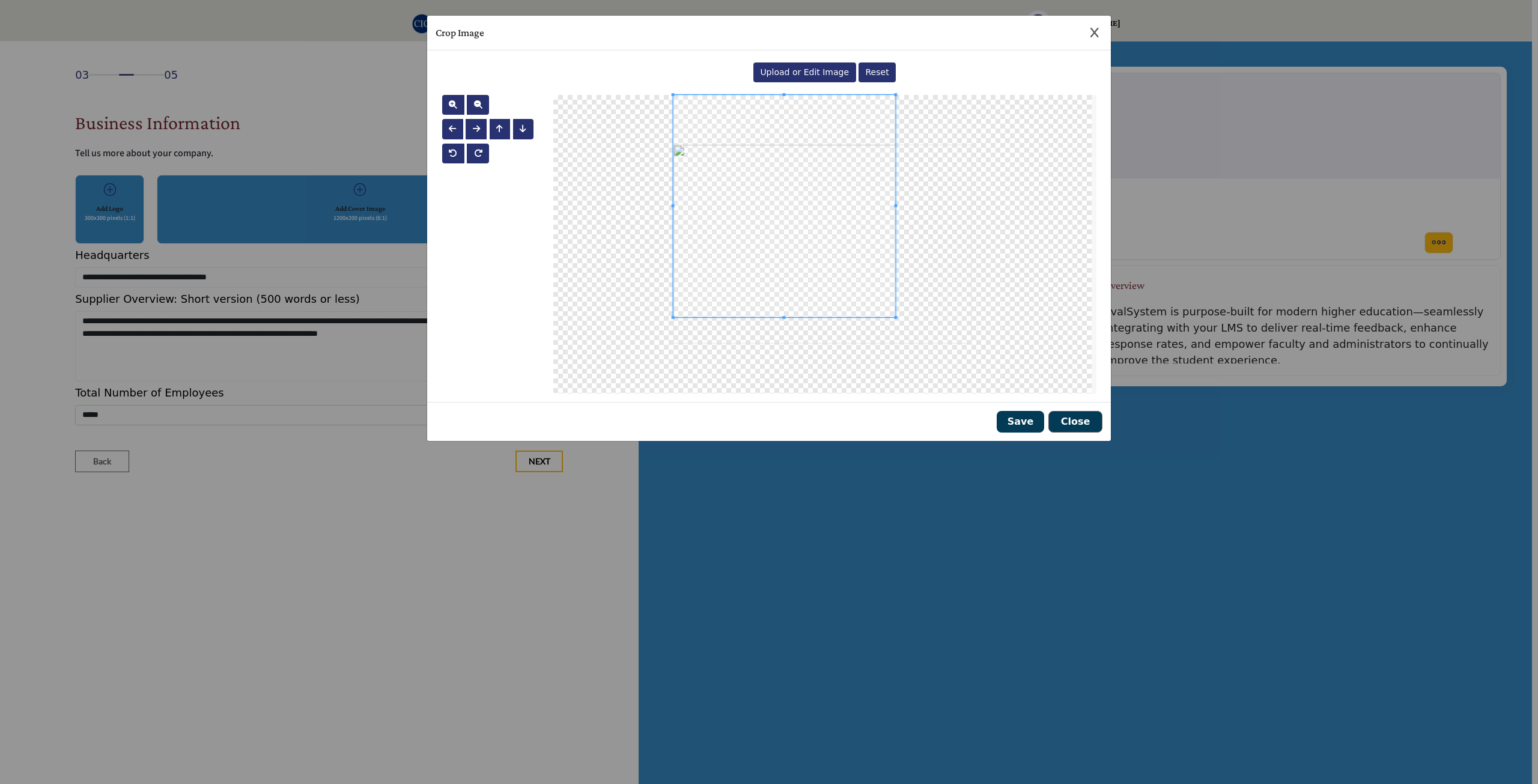
click at [895, 320] on div at bounding box center [822, 243] width 539 height 298
click at [742, 188] on div at bounding box center [822, 243] width 539 height 298
click at [765, 185] on div at bounding box center [822, 243] width 539 height 298
click at [759, 188] on div at bounding box center [822, 243] width 539 height 298
click at [754, 255] on span at bounding box center [753, 252] width 3 height 142
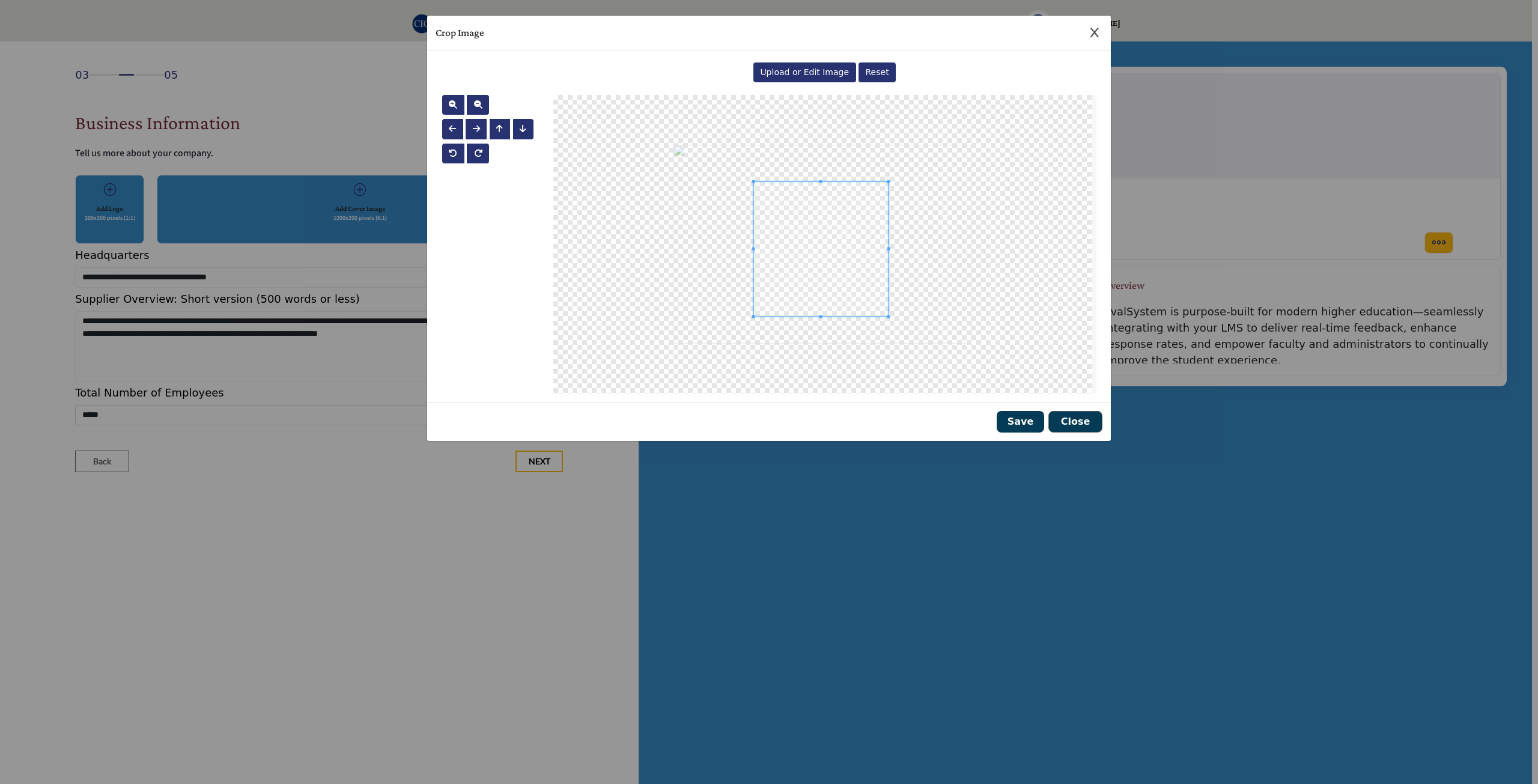
click at [889, 315] on span at bounding box center [889, 316] width 3 height 3
click at [760, 313] on div at bounding box center [822, 243] width 539 height 298
click at [888, 182] on span at bounding box center [889, 245] width 3 height 127
click at [883, 197] on div at bounding box center [822, 243] width 539 height 298
click at [884, 313] on div at bounding box center [822, 258] width 124 height 124
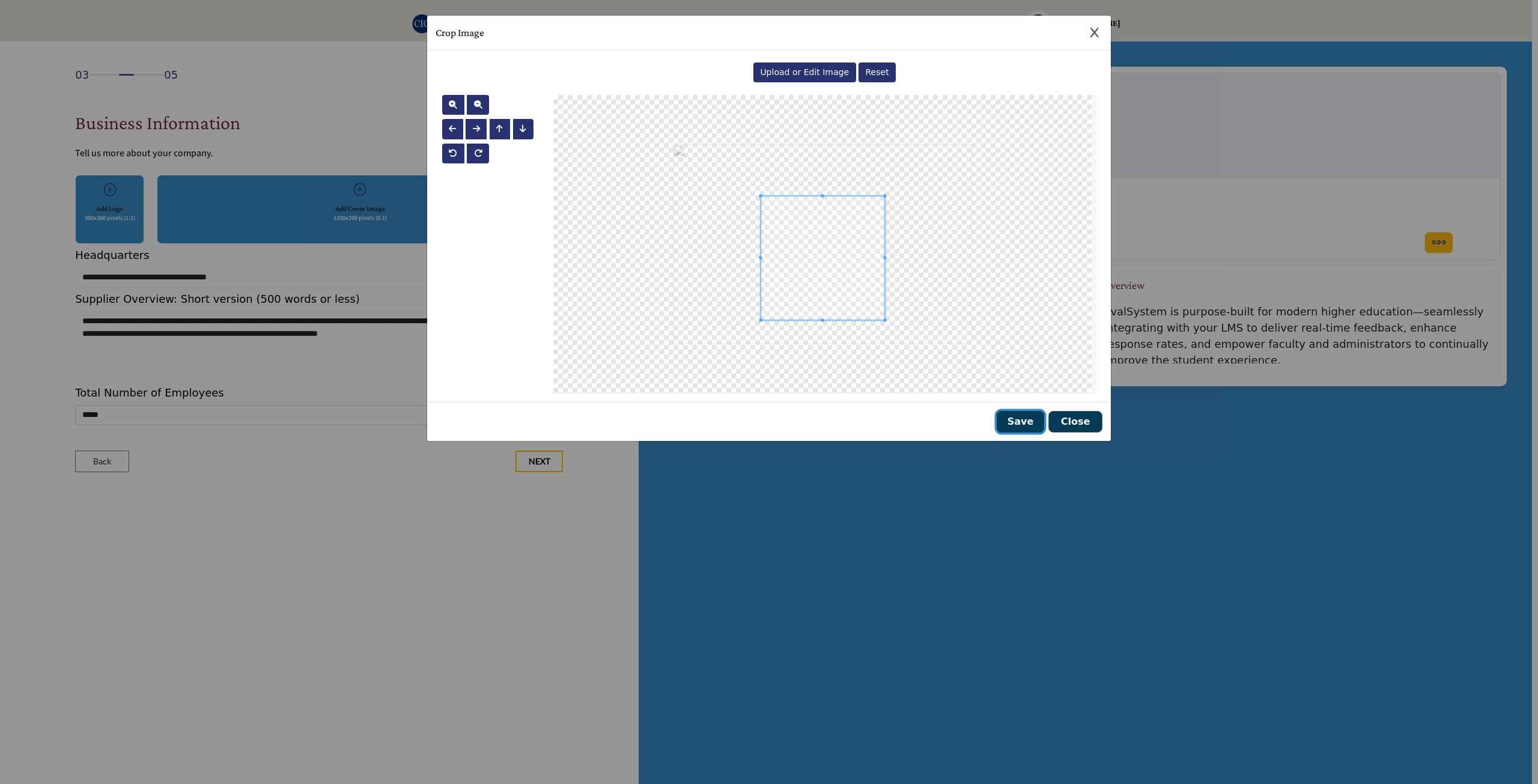
click at [1015, 415] on button "Save" at bounding box center [1021, 422] width 47 height 21
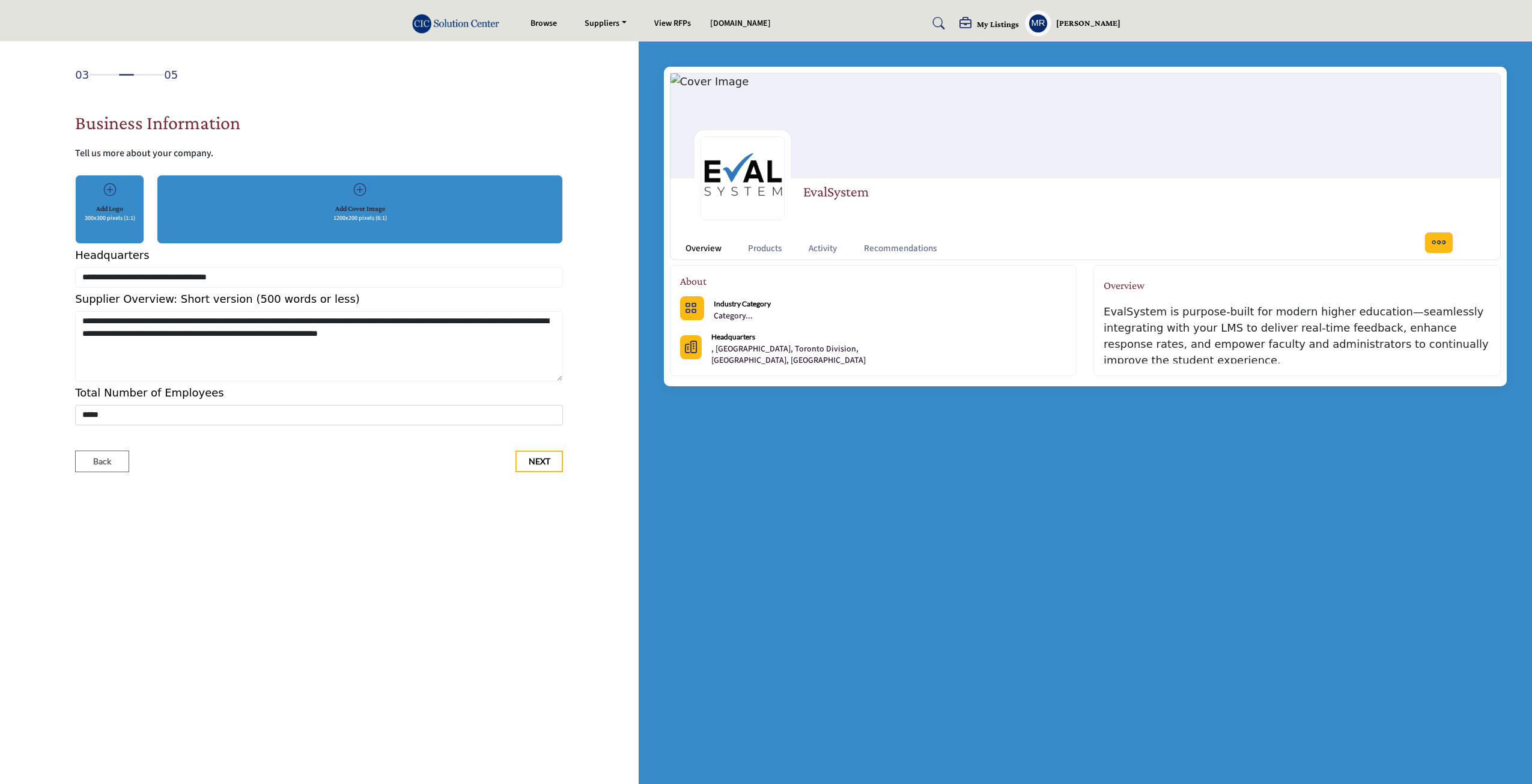
click at [400, 224] on div "Add Cover Image 1200x200 pixels (6:1)" at bounding box center [360, 209] width 406 height 69
click at [368, 204] on h5 "Add Cover Image" at bounding box center [359, 208] width 50 height 11
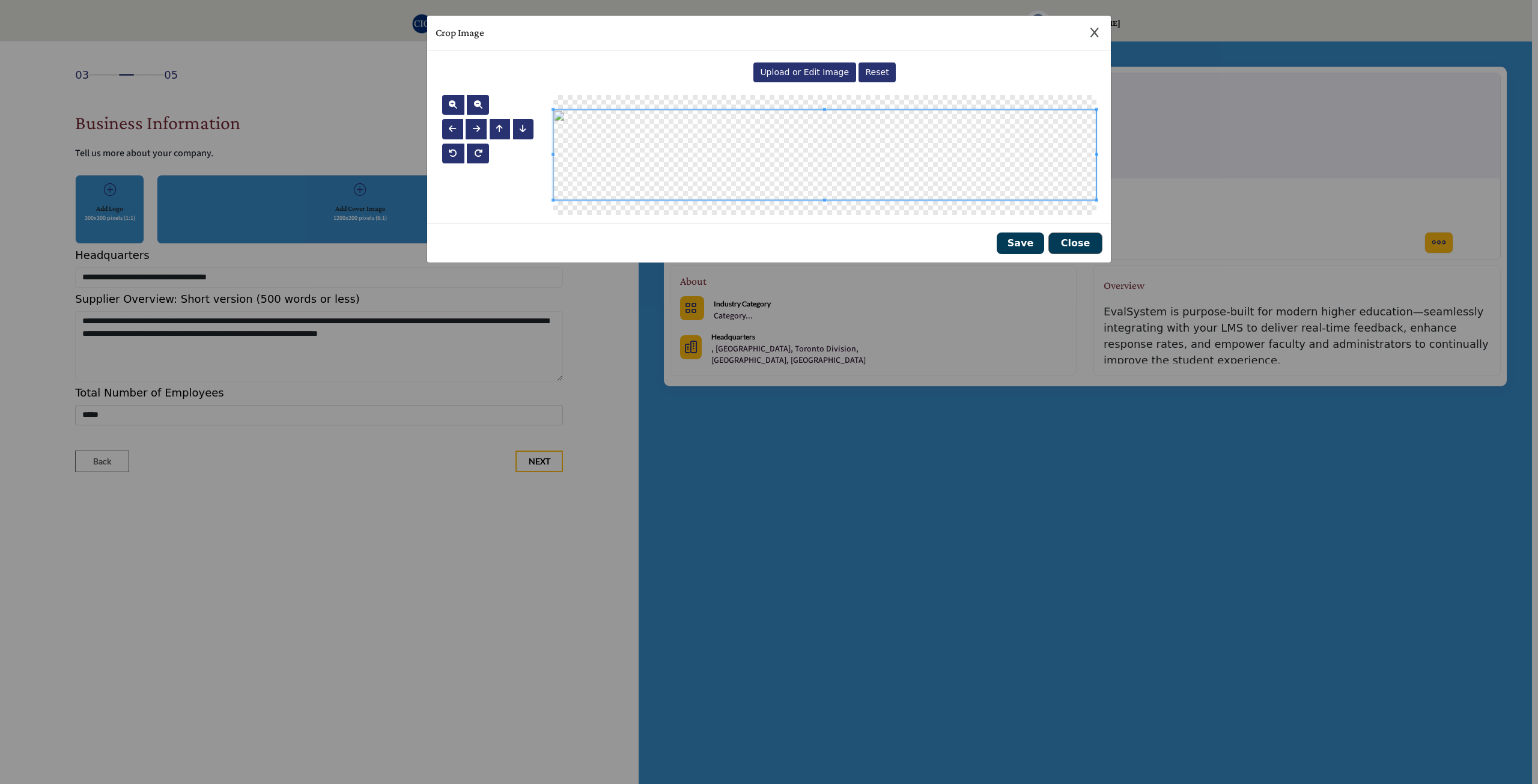
click at [821, 68] on span "Upload or Edit Image" at bounding box center [804, 72] width 89 height 10
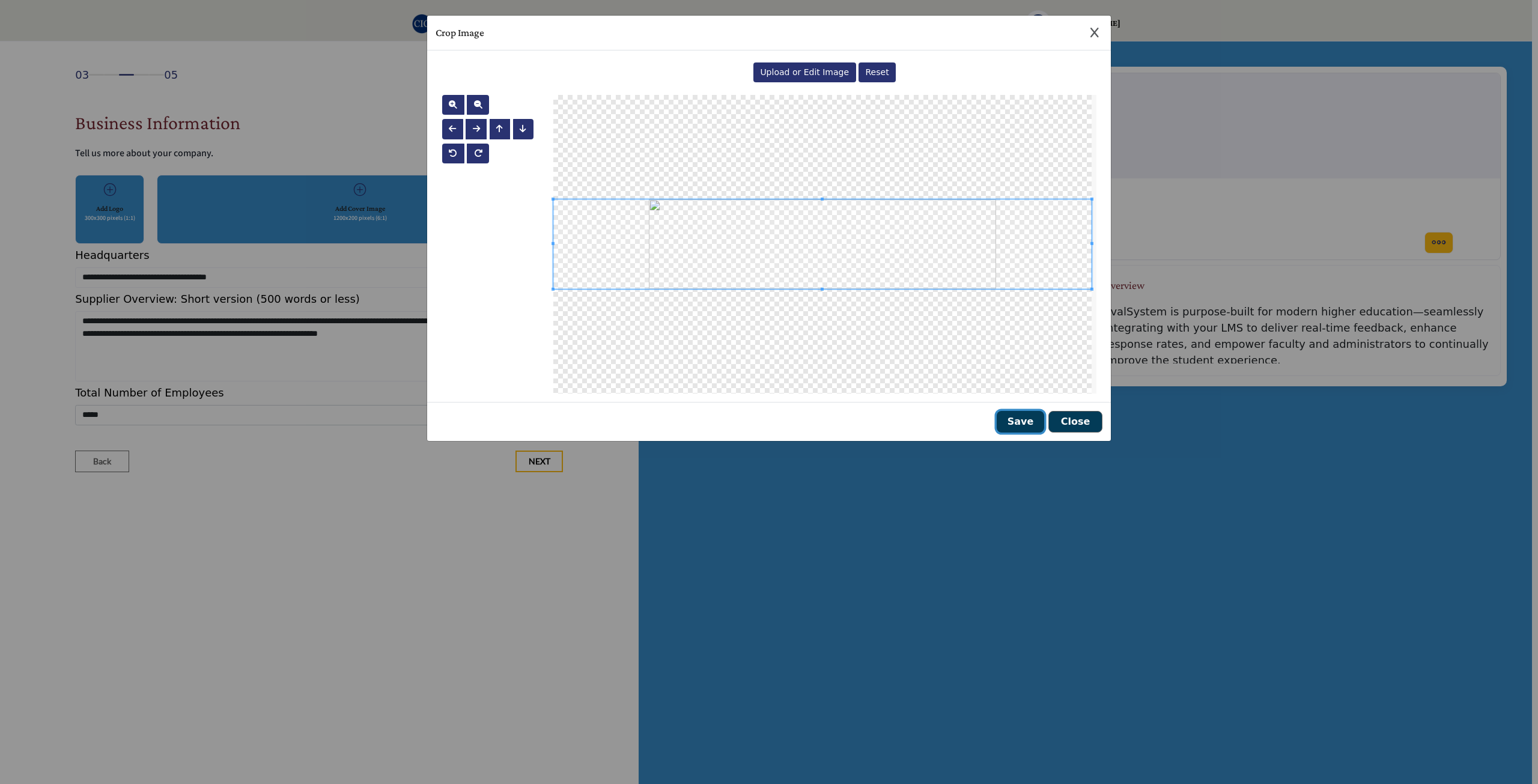
click at [1019, 426] on button "Save" at bounding box center [1021, 422] width 47 height 21
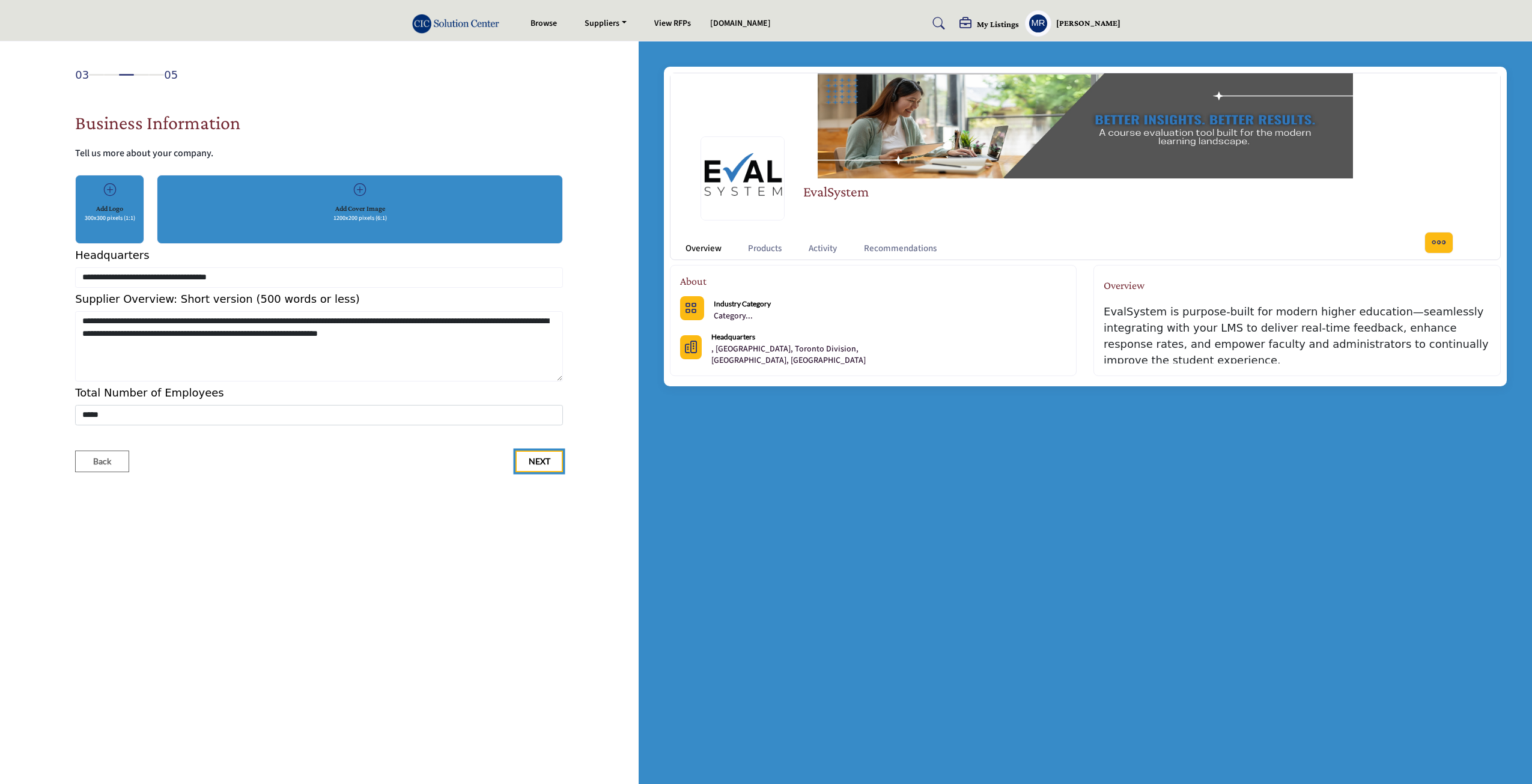
click at [536, 464] on span "Next" at bounding box center [539, 461] width 21 height 12
